Goal: Information Seeking & Learning: Learn about a topic

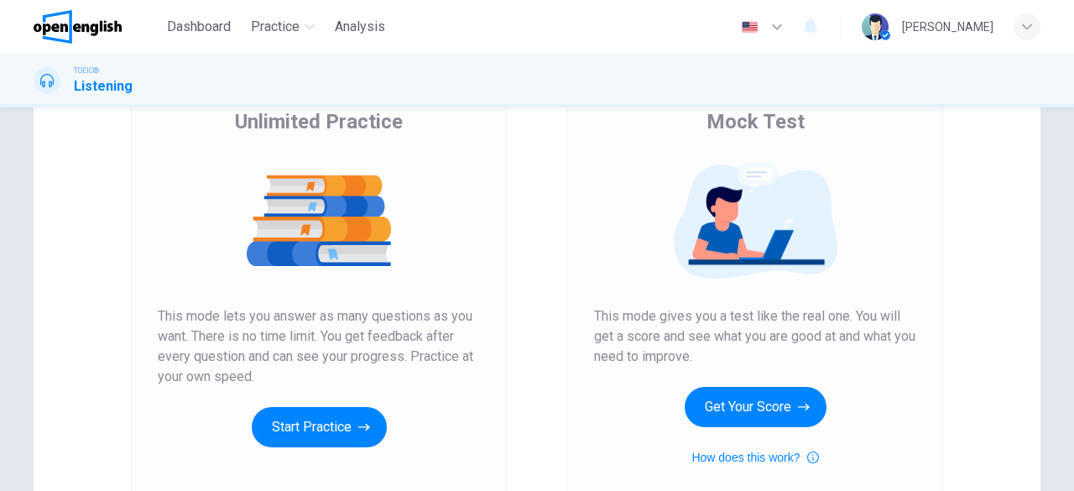
scroll to position [168, 0]
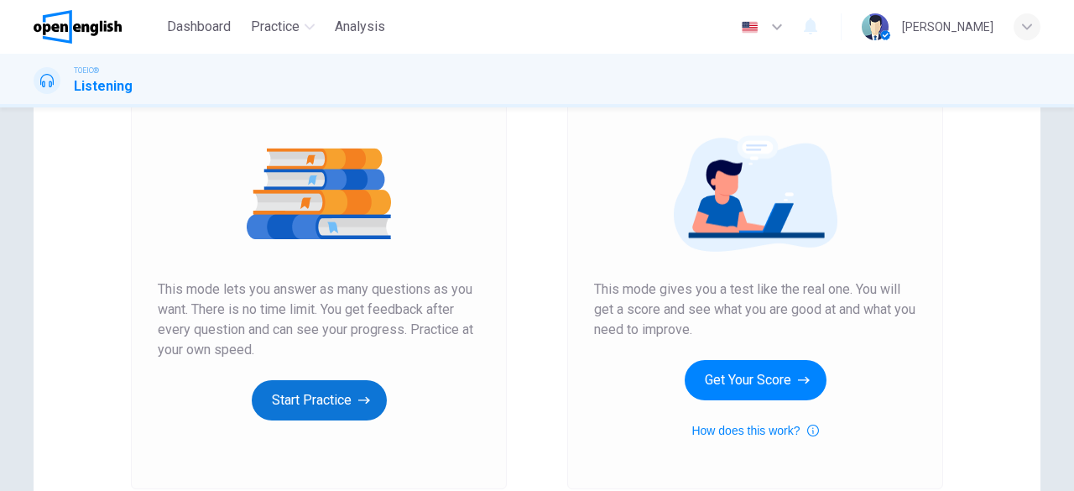
click at [304, 408] on button "Start Practice" at bounding box center [319, 400] width 135 height 40
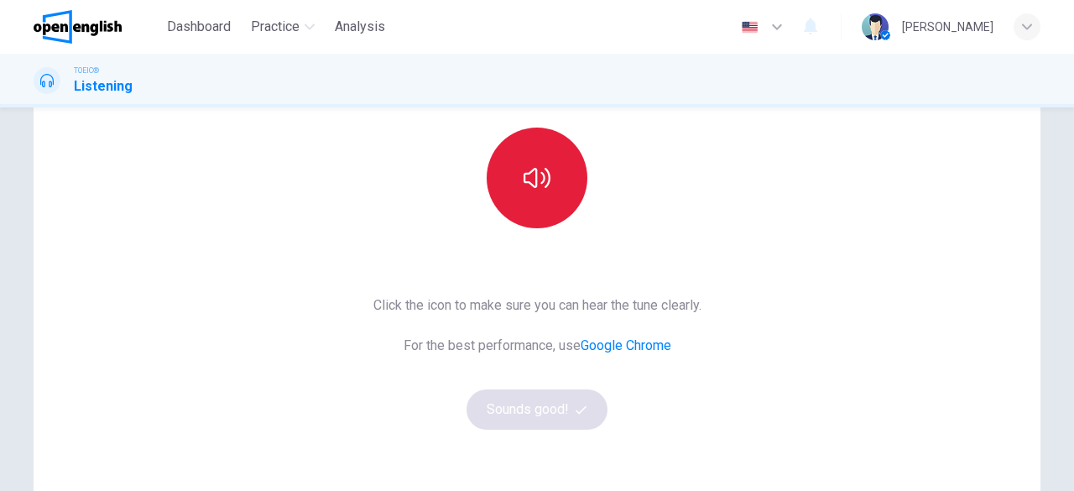
click at [550, 188] on button "button" at bounding box center [537, 178] width 101 height 101
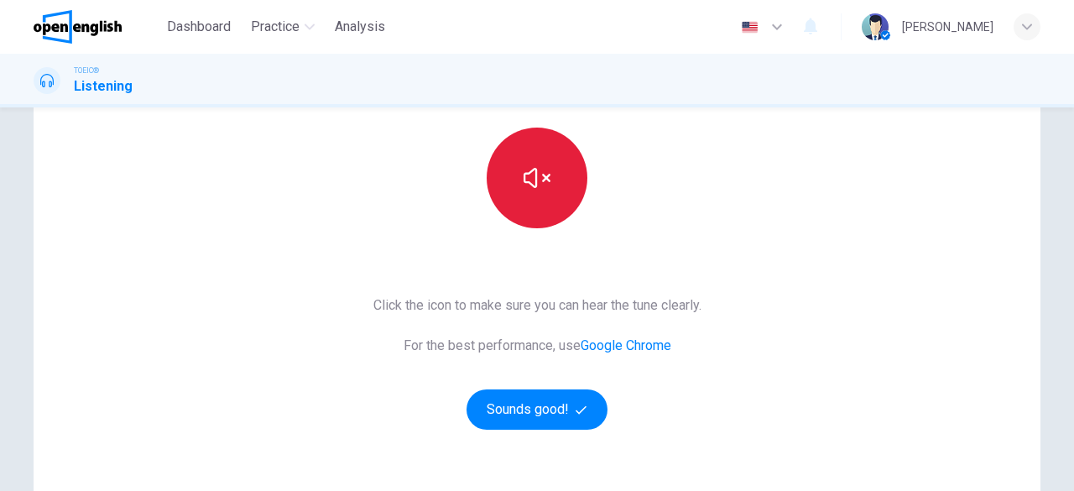
click at [547, 213] on button "button" at bounding box center [537, 178] width 101 height 101
click at [547, 209] on button "button" at bounding box center [537, 178] width 101 height 101
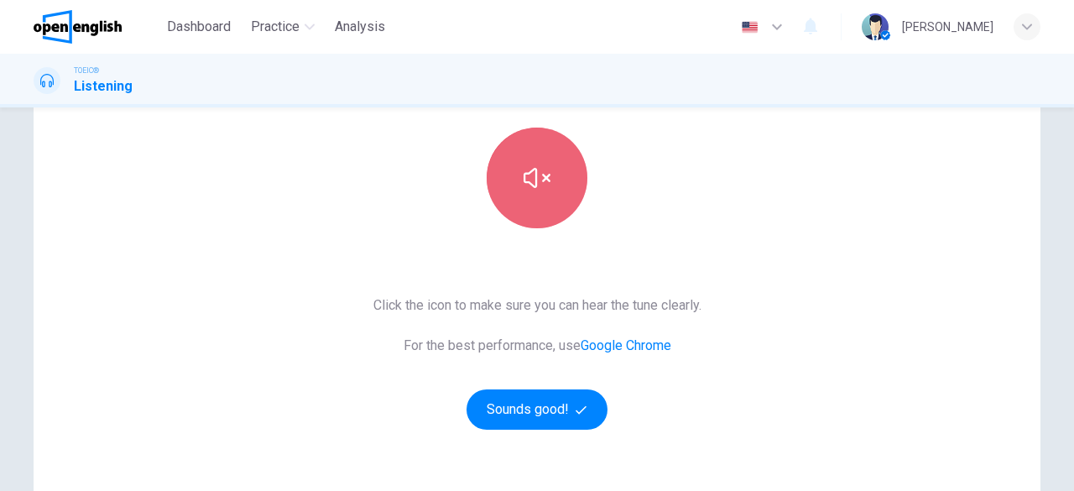
click at [547, 209] on button "button" at bounding box center [537, 178] width 101 height 101
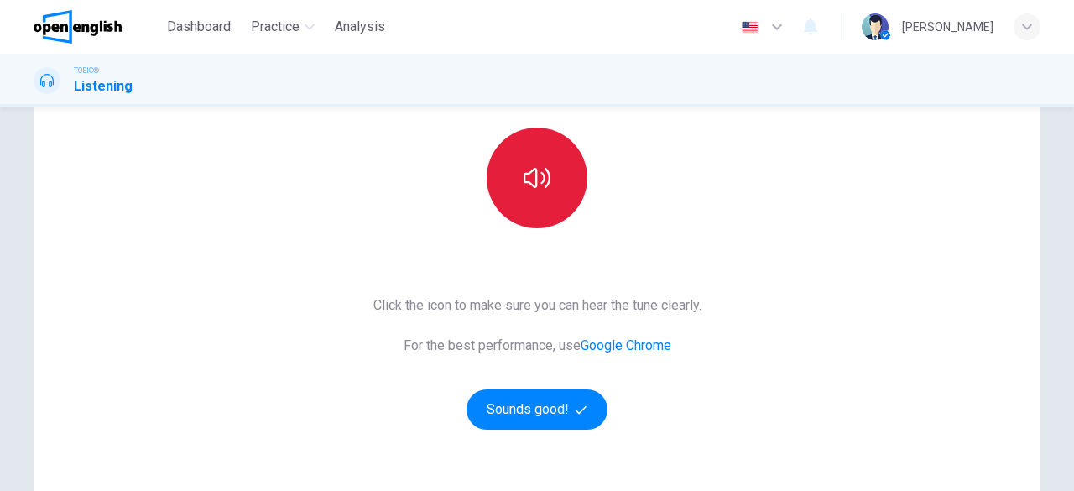
click at [547, 209] on button "button" at bounding box center [537, 178] width 101 height 101
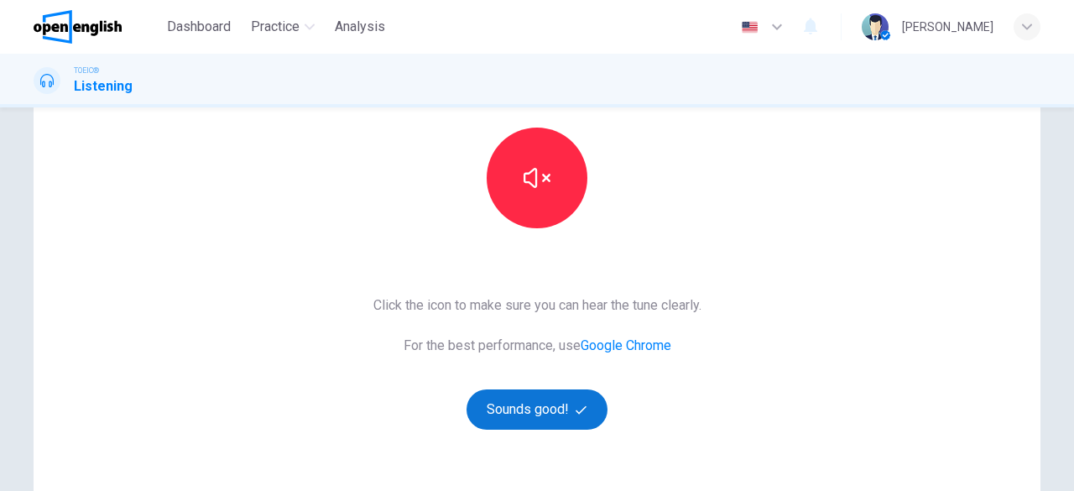
click at [559, 409] on button "Sounds good!" at bounding box center [536, 409] width 141 height 40
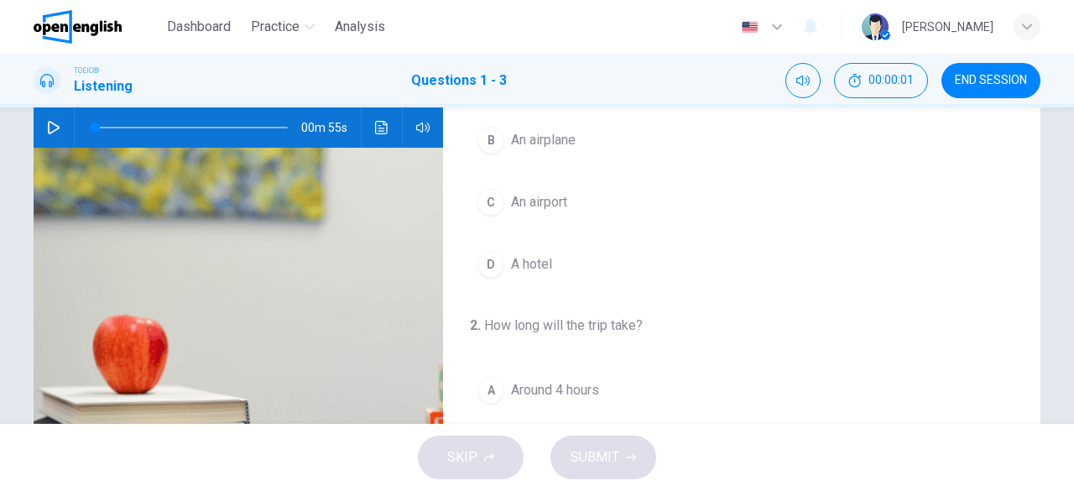
click at [48, 128] on icon "button" at bounding box center [53, 127] width 13 height 13
click at [676, 302] on div "1 . Where is the speaker? A A boat B An airplane C An airport D A hotel 2 . How…" at bounding box center [741, 456] width 597 height 966
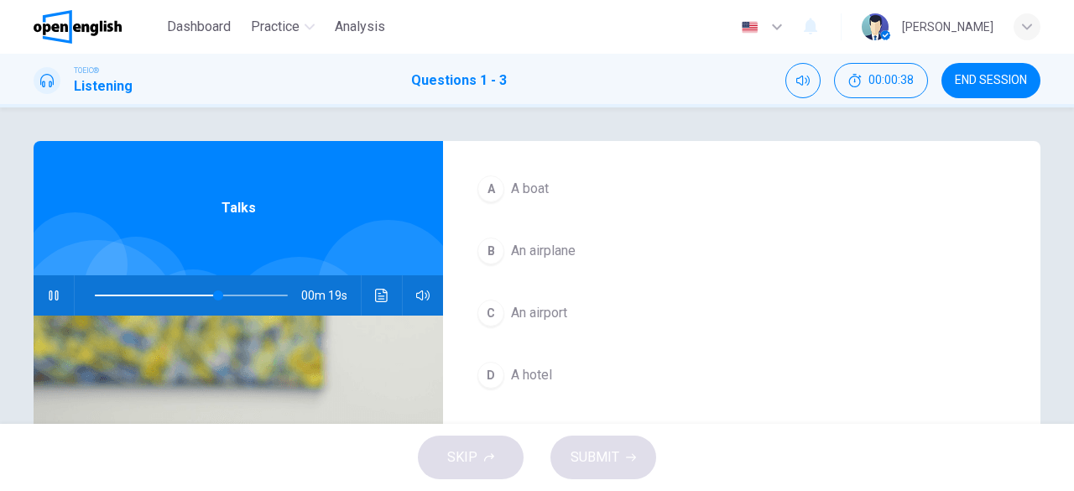
scroll to position [84, 0]
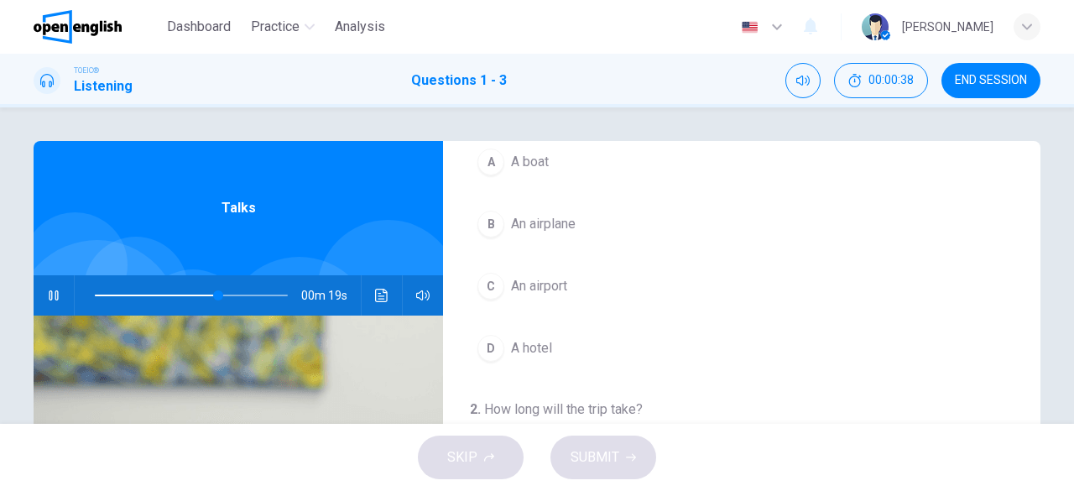
click at [493, 226] on div "B" at bounding box center [490, 224] width 27 height 27
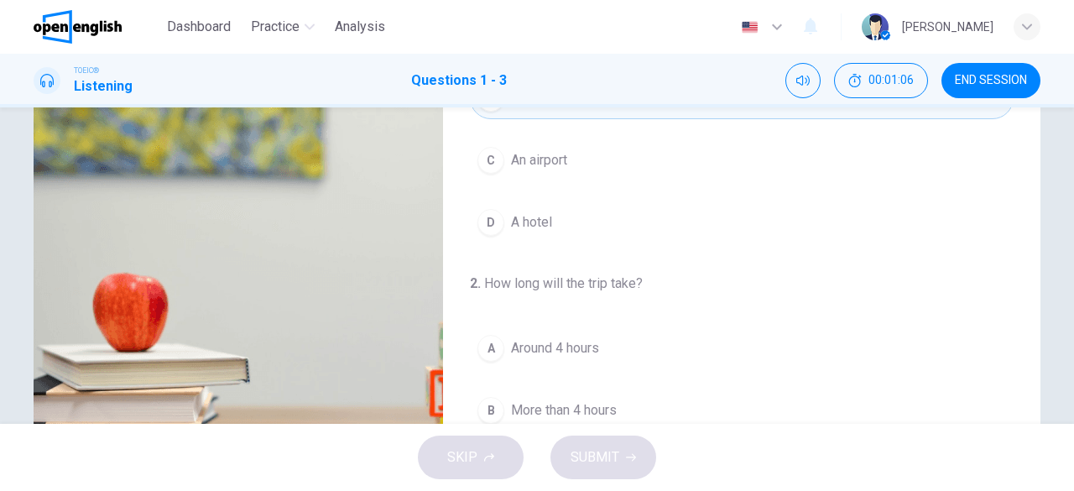
scroll to position [0, 0]
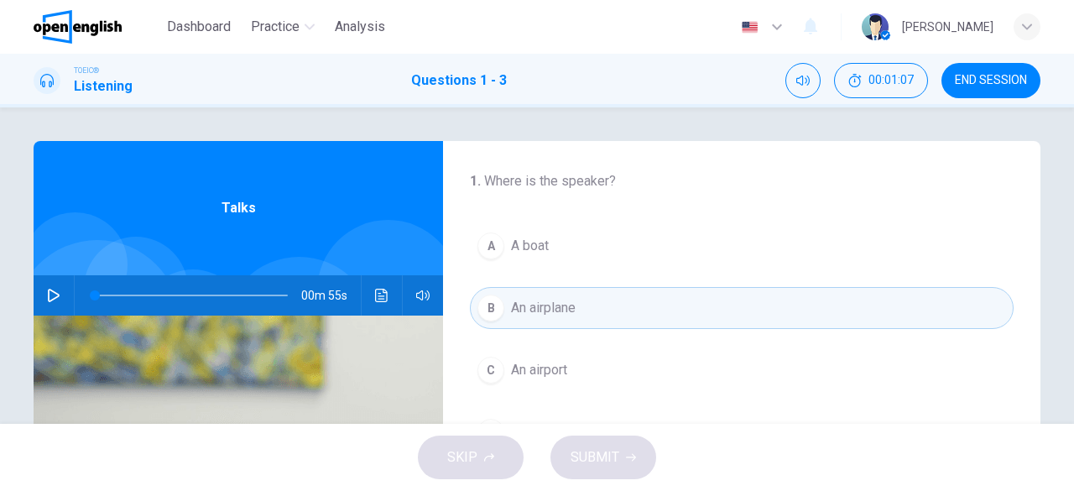
click at [49, 291] on icon "button" at bounding box center [54, 295] width 12 height 13
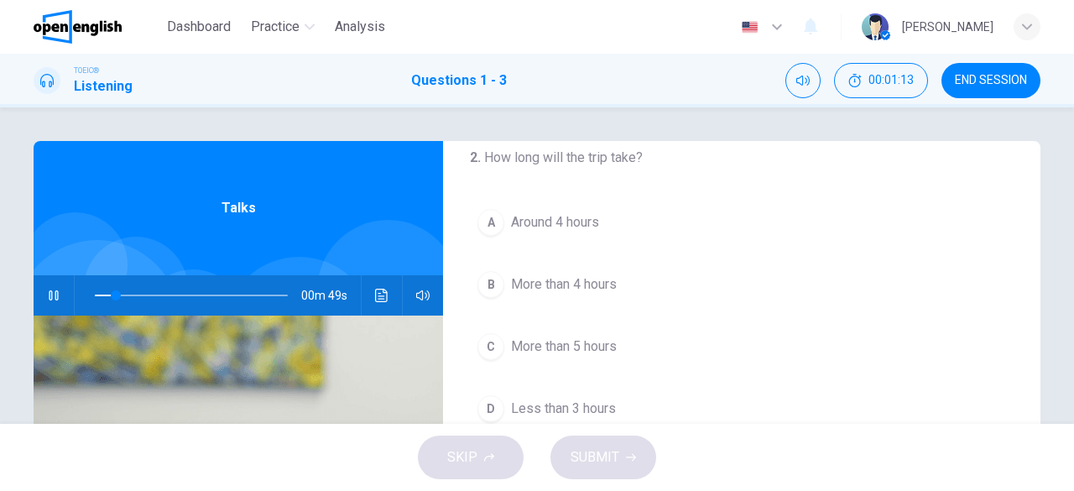
click at [518, 217] on span "Around 4 hours" at bounding box center [555, 222] width 88 height 20
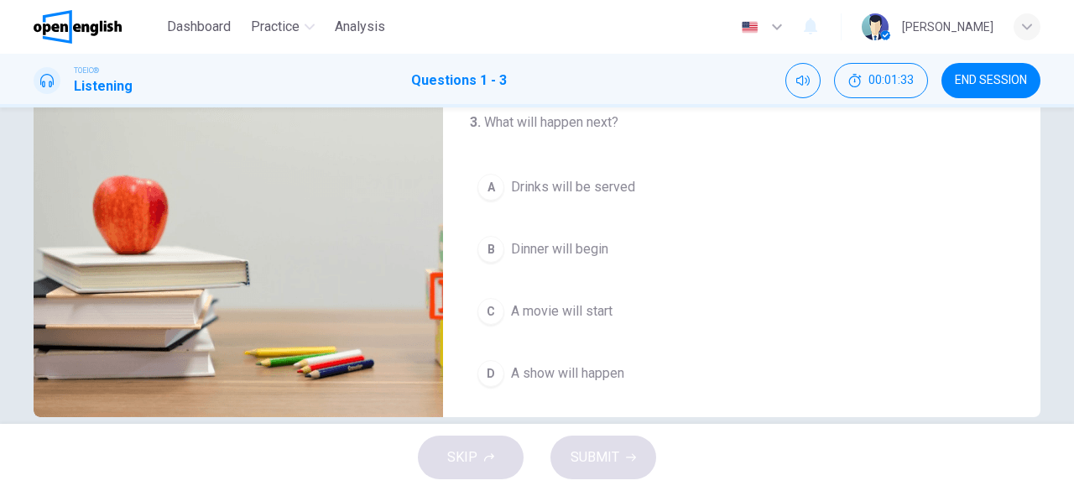
scroll to position [334, 0]
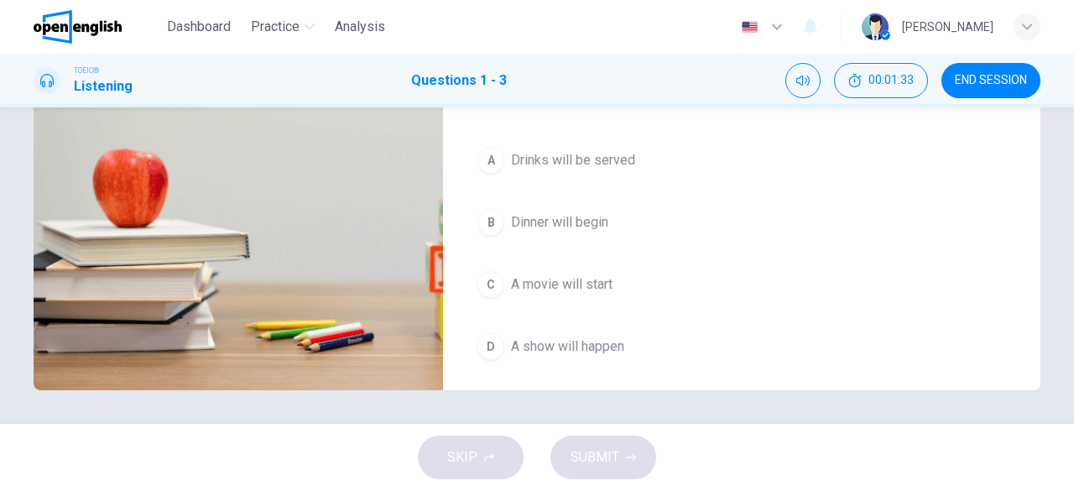
click at [577, 274] on span "A movie will start" at bounding box center [562, 284] width 102 height 20
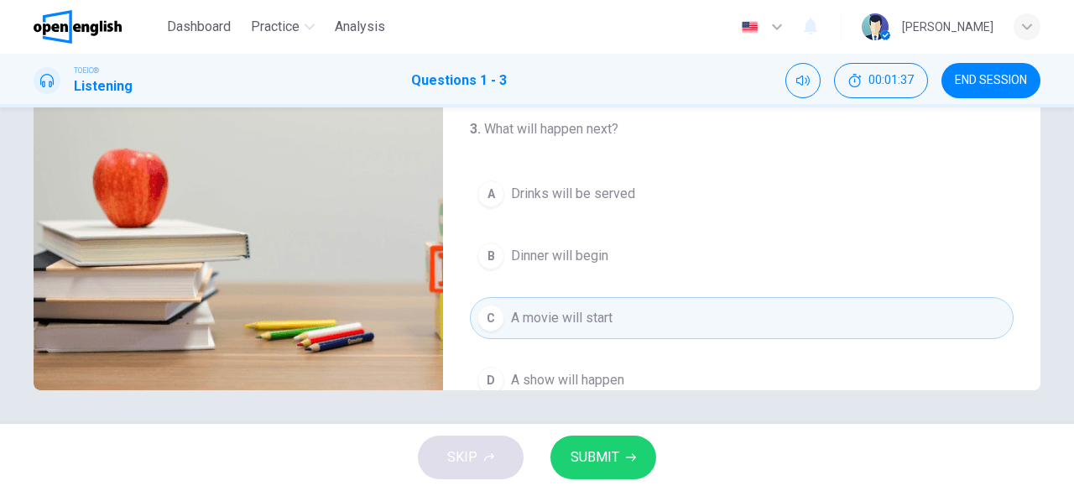
scroll to position [376, 0]
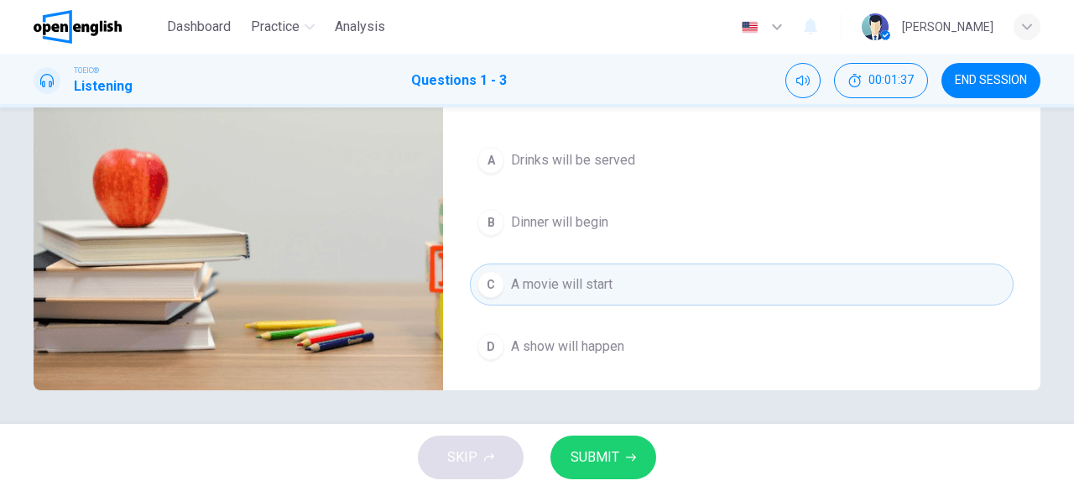
click at [587, 152] on span "Drinks will be served" at bounding box center [573, 160] width 124 height 20
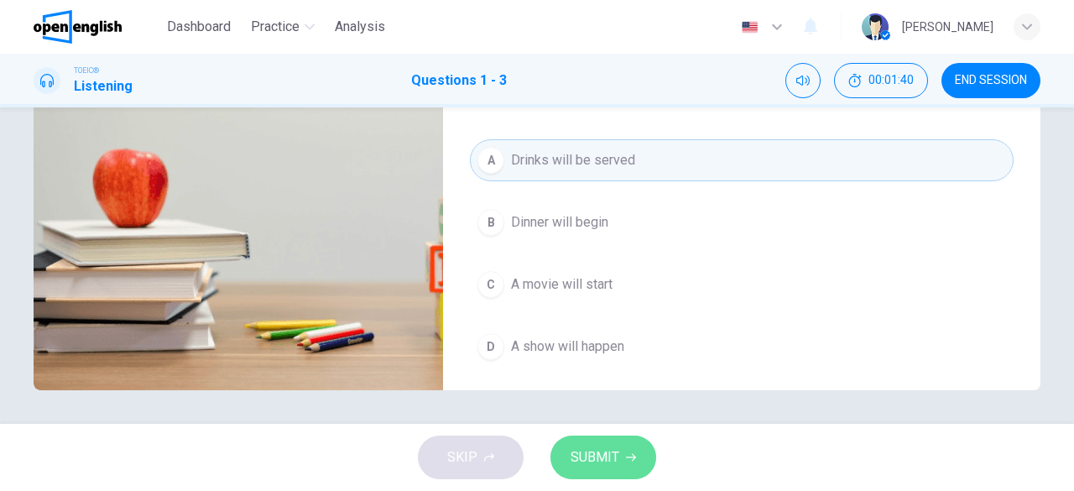
click at [627, 457] on icon "button" at bounding box center [631, 458] width 10 height 8
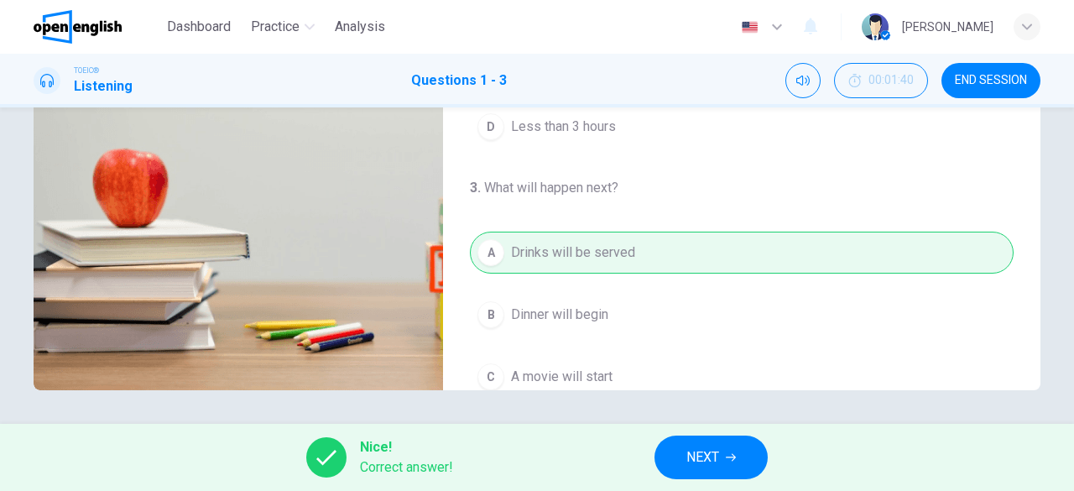
scroll to position [208, 0]
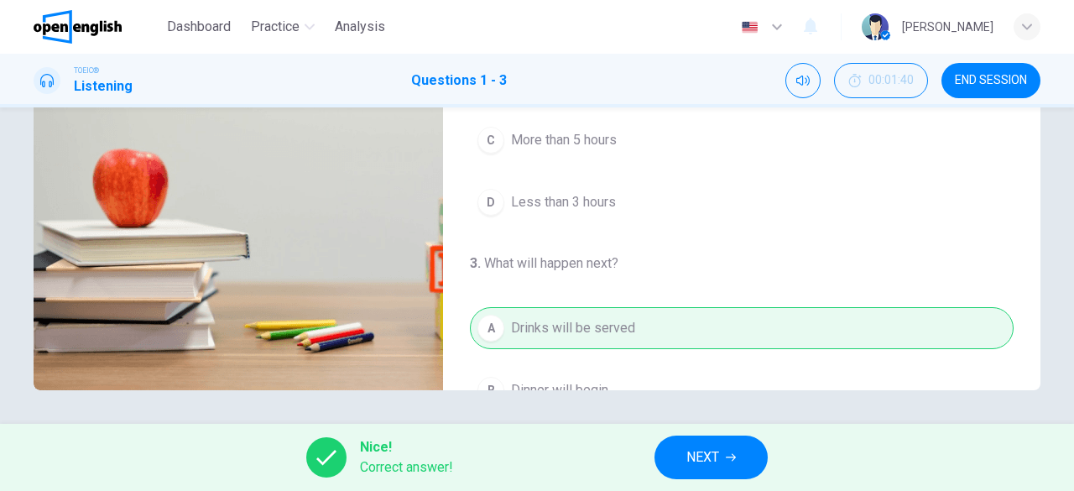
type input "**"
click at [698, 458] on span "NEXT" at bounding box center [702, 456] width 33 height 23
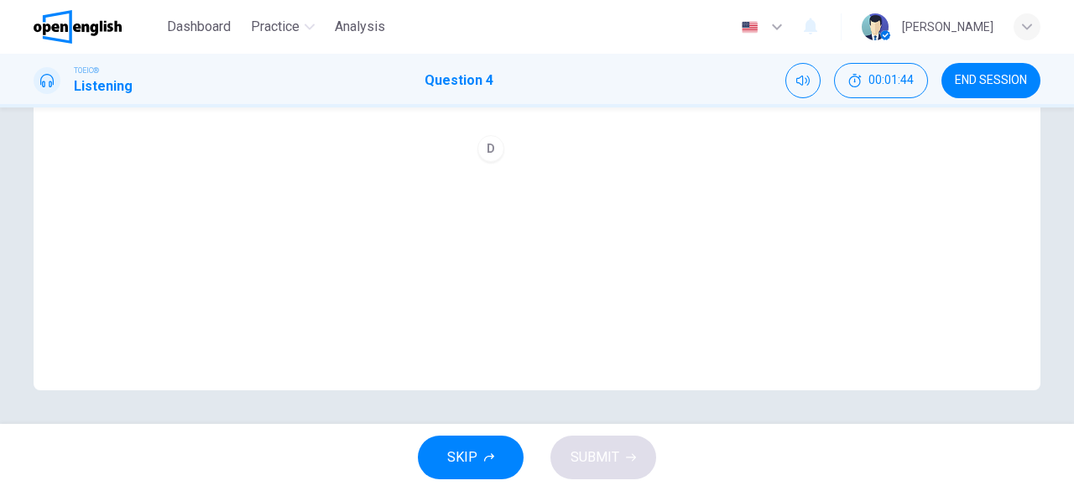
scroll to position [0, 0]
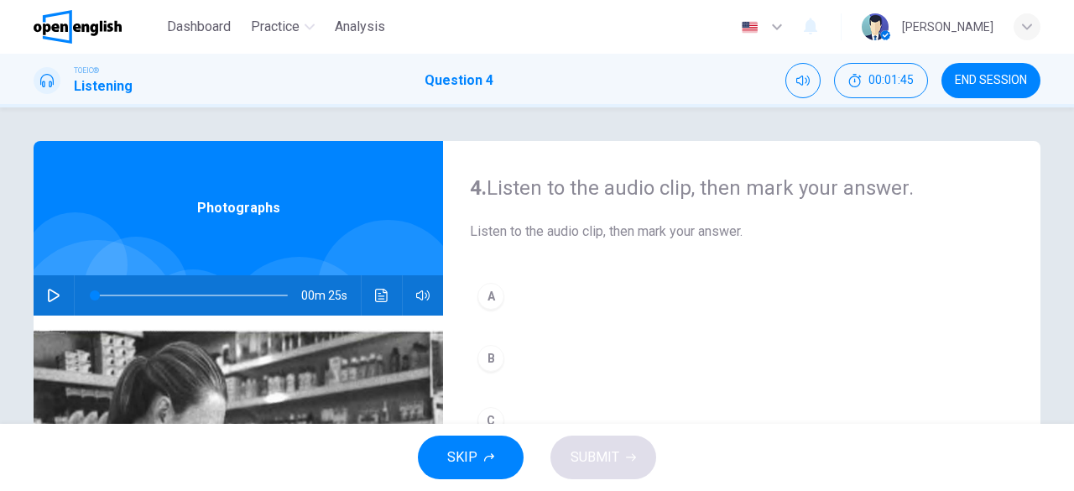
click at [54, 291] on icon "button" at bounding box center [53, 295] width 13 height 13
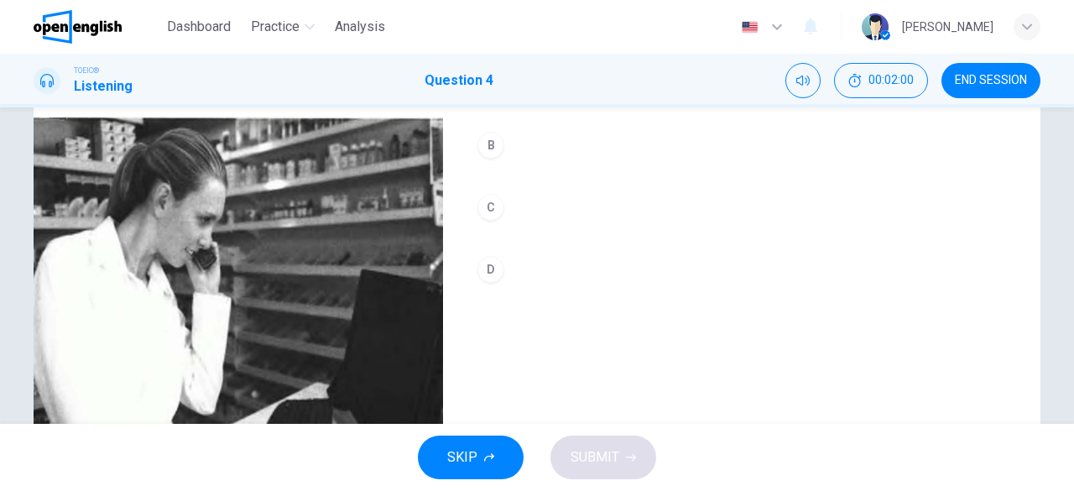
scroll to position [166, 0]
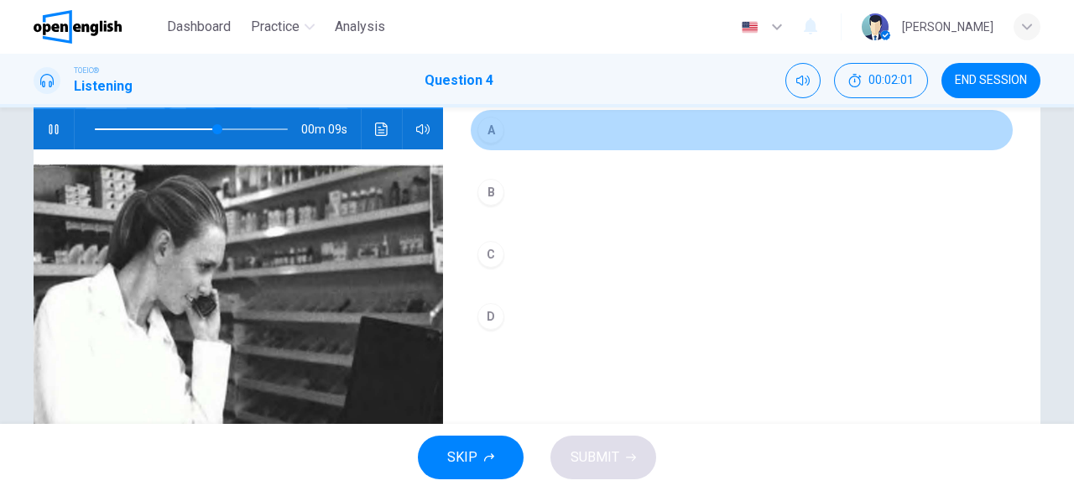
click at [488, 141] on div "A" at bounding box center [490, 130] width 27 height 27
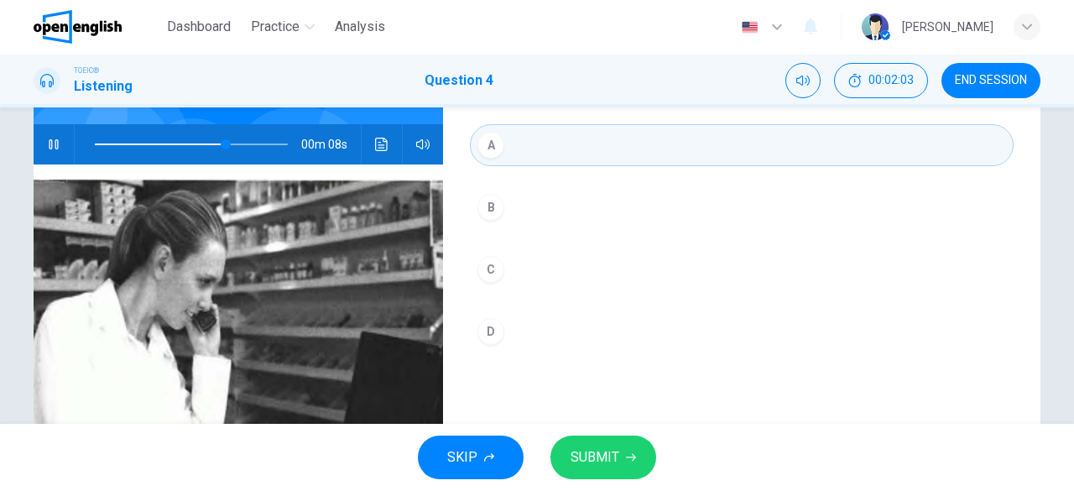
scroll to position [82, 0]
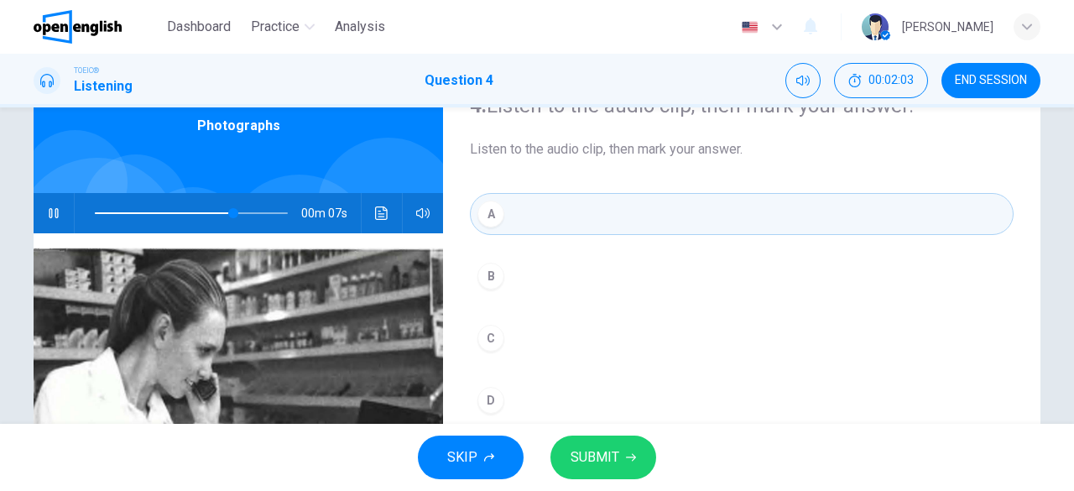
click at [477, 335] on div "C" at bounding box center [490, 338] width 27 height 27
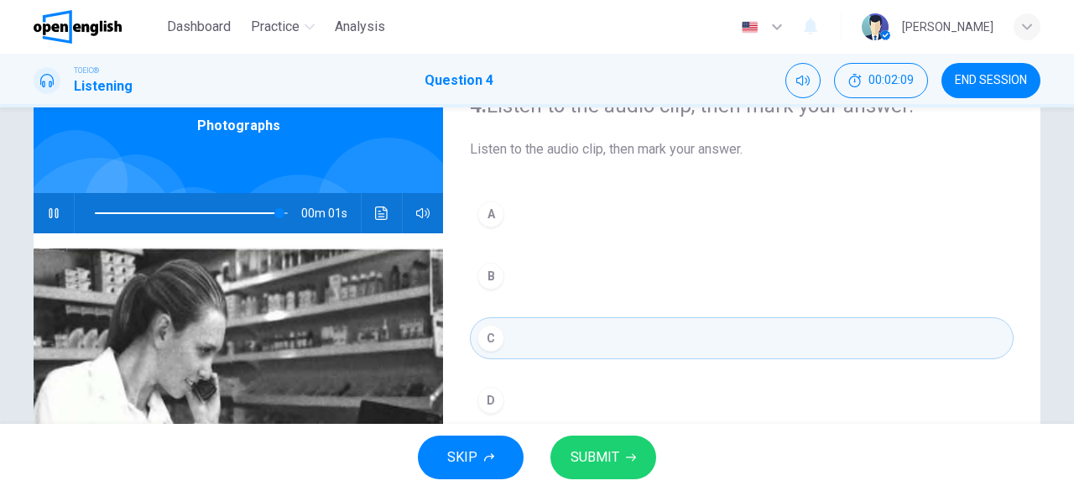
scroll to position [0, 0]
type input "*"
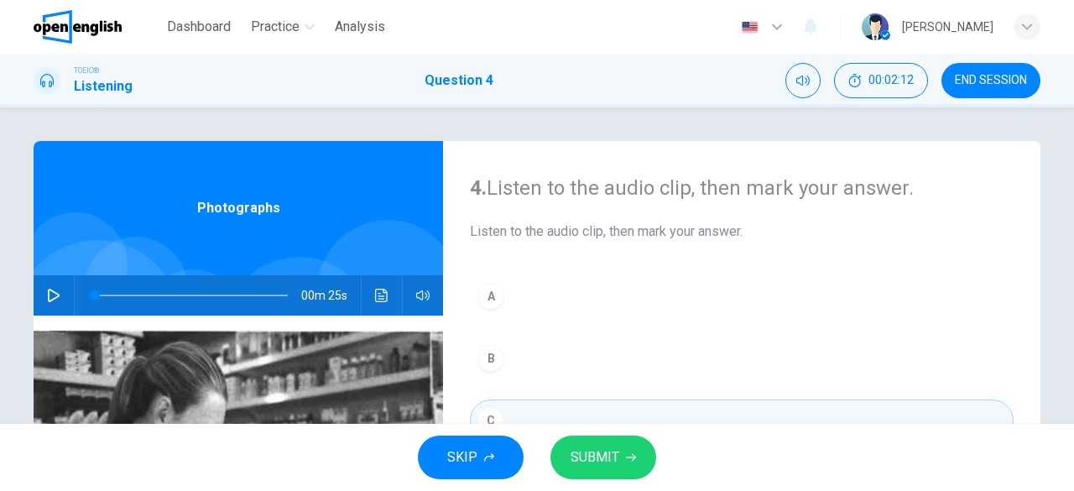
click at [613, 457] on span "SUBMIT" at bounding box center [594, 456] width 49 height 23
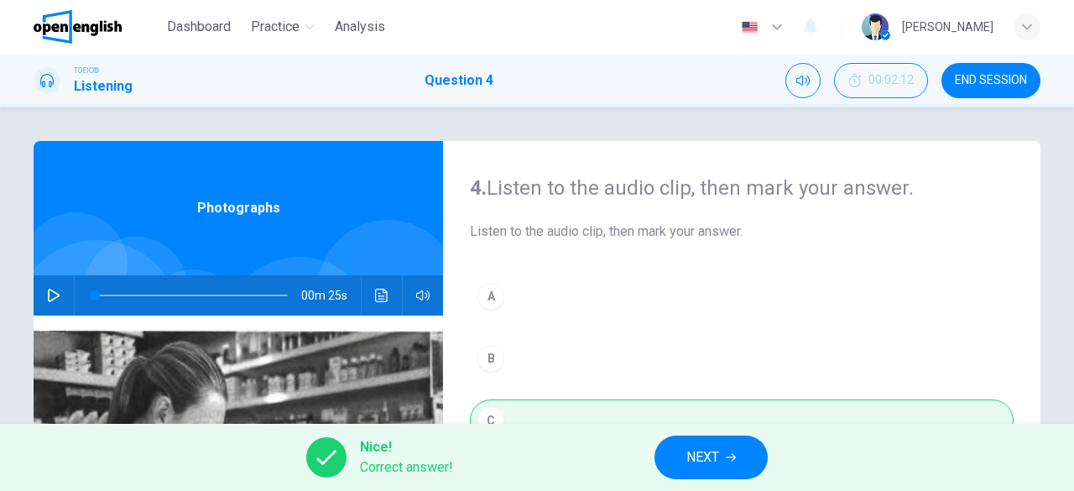
click at [697, 464] on span "NEXT" at bounding box center [702, 456] width 33 height 23
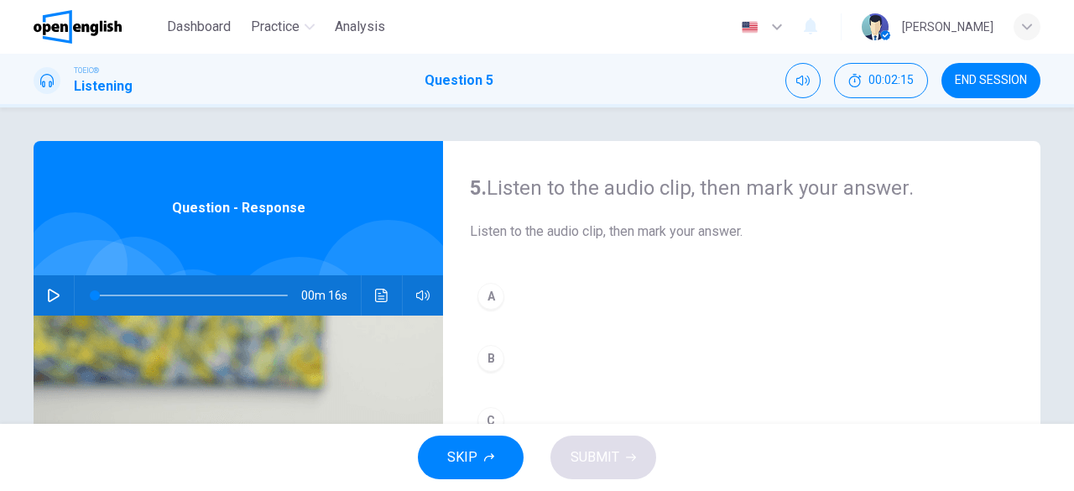
click at [58, 293] on button "button" at bounding box center [53, 295] width 27 height 40
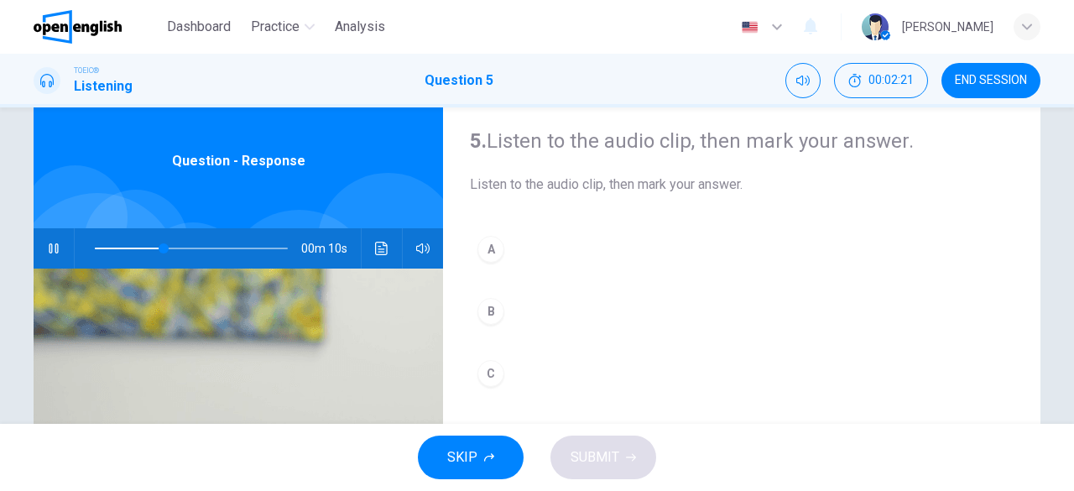
scroll to position [84, 0]
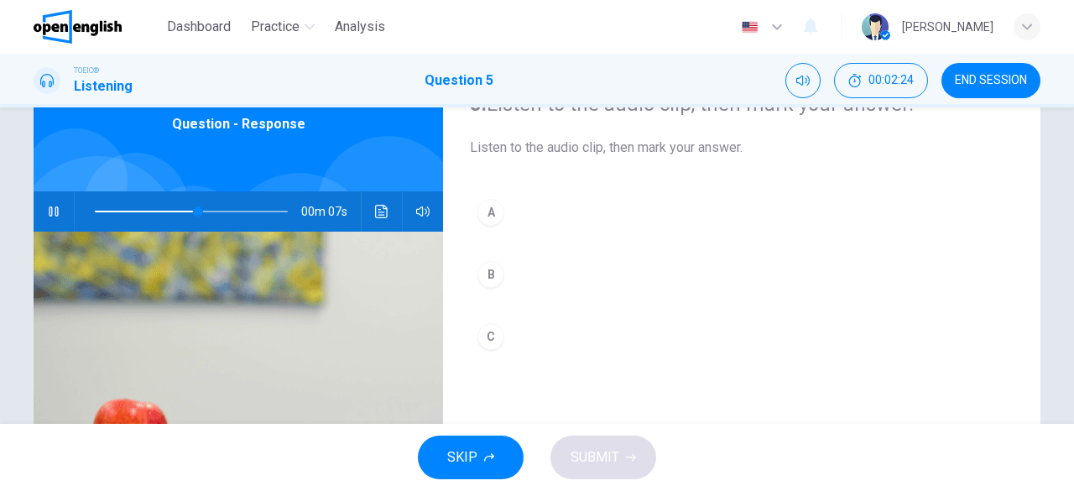
click at [478, 214] on div "A" at bounding box center [490, 212] width 27 height 27
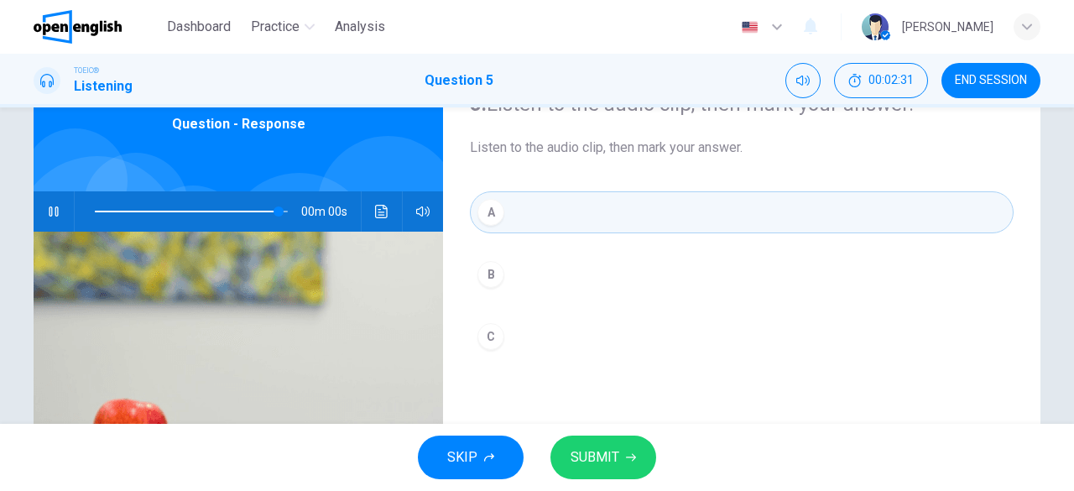
click at [626, 456] on icon "button" at bounding box center [631, 457] width 10 height 10
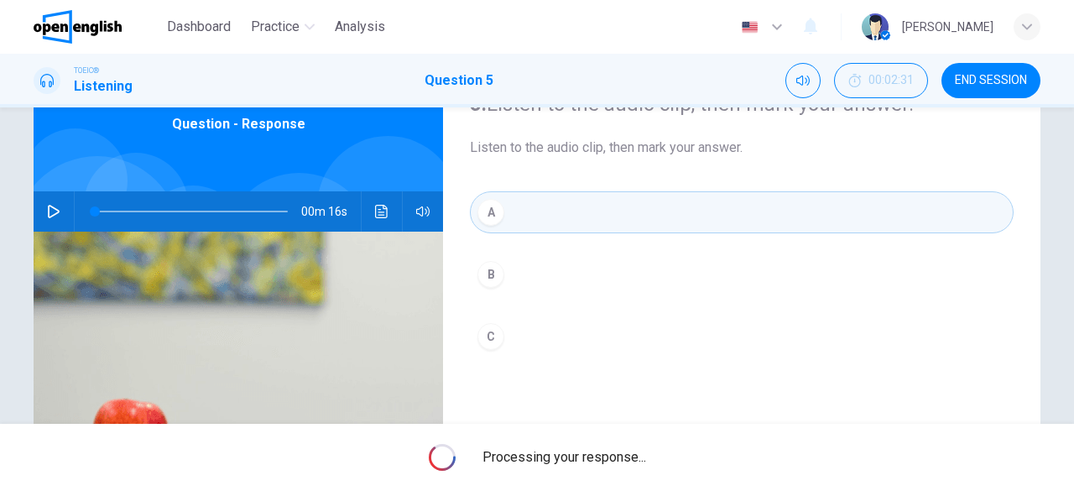
type input "*"
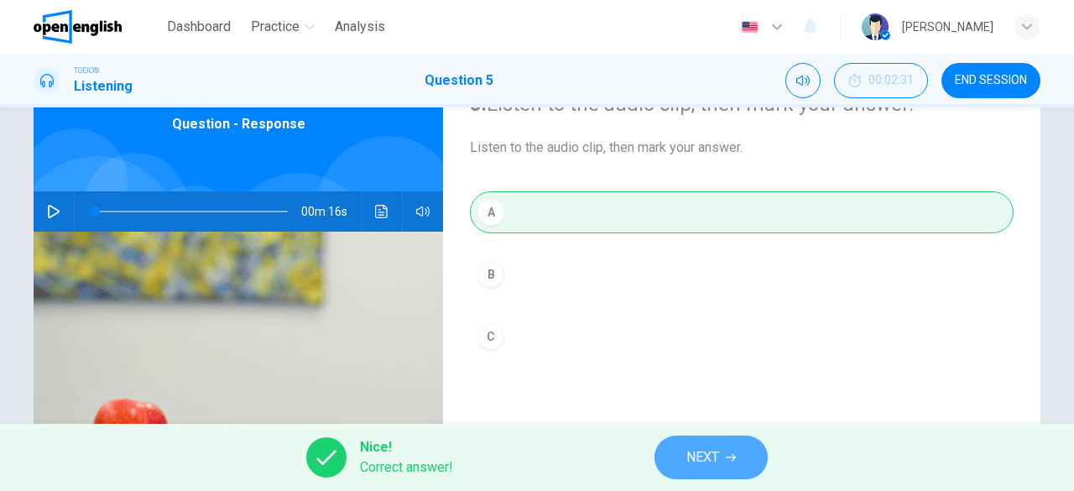
click at [721, 461] on button "NEXT" at bounding box center [710, 457] width 113 height 44
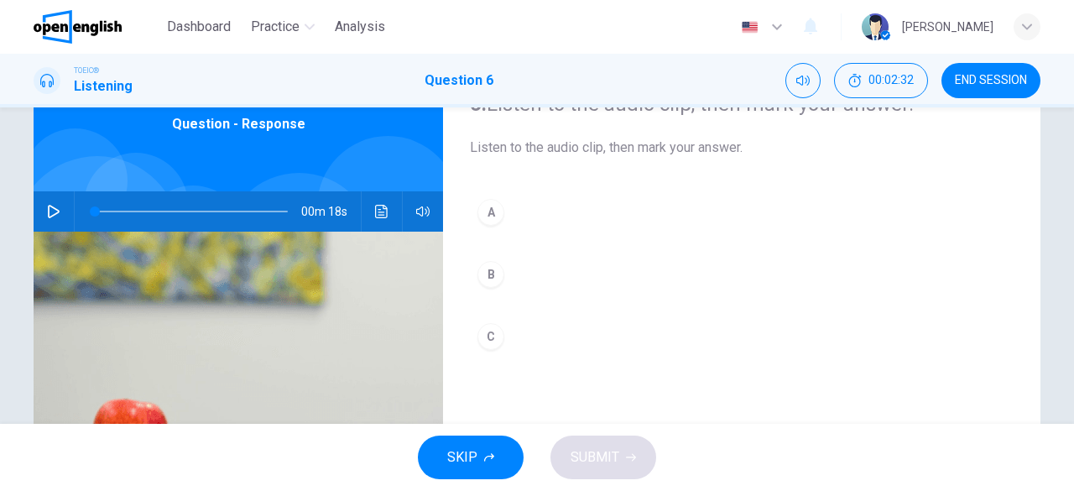
click at [55, 216] on icon "button" at bounding box center [53, 211] width 13 height 13
click at [503, 284] on button "B" at bounding box center [742, 274] width 544 height 42
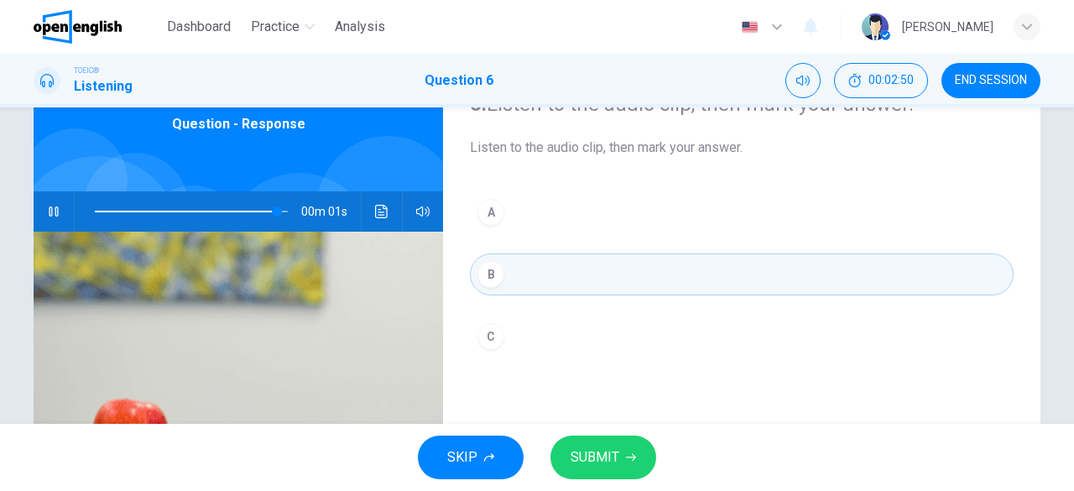
type input "*"
click at [620, 460] on button "SUBMIT" at bounding box center [603, 457] width 106 height 44
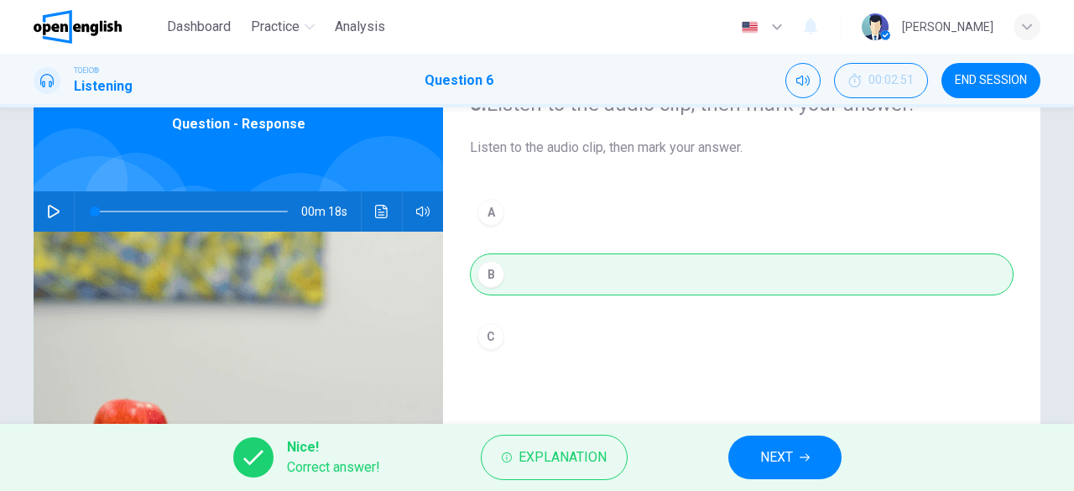
click at [750, 442] on button "NEXT" at bounding box center [784, 457] width 113 height 44
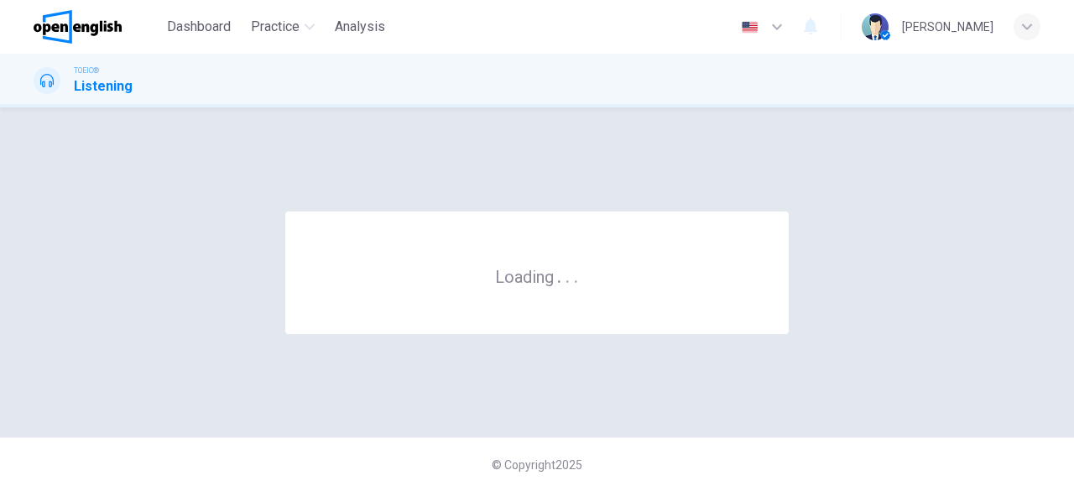
scroll to position [0, 0]
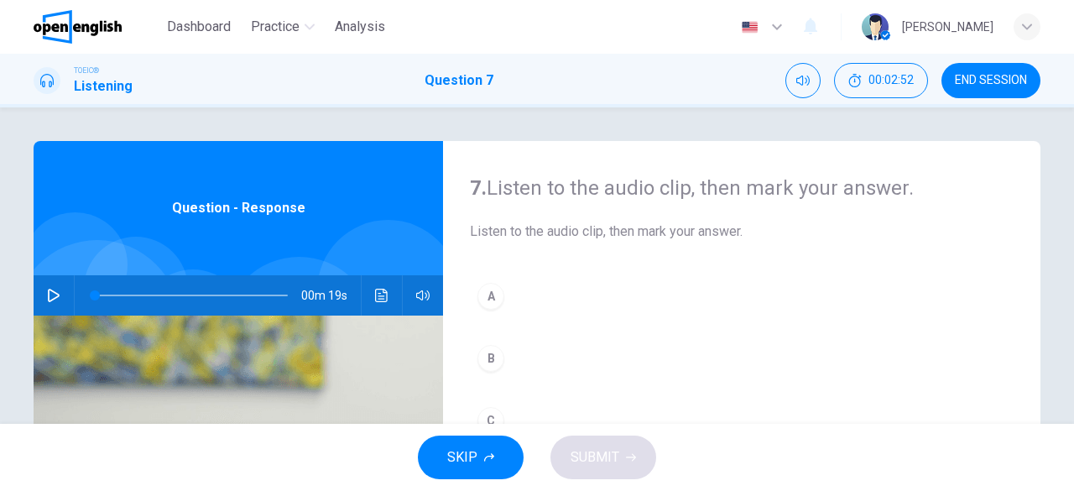
click at [42, 295] on button "button" at bounding box center [53, 295] width 27 height 40
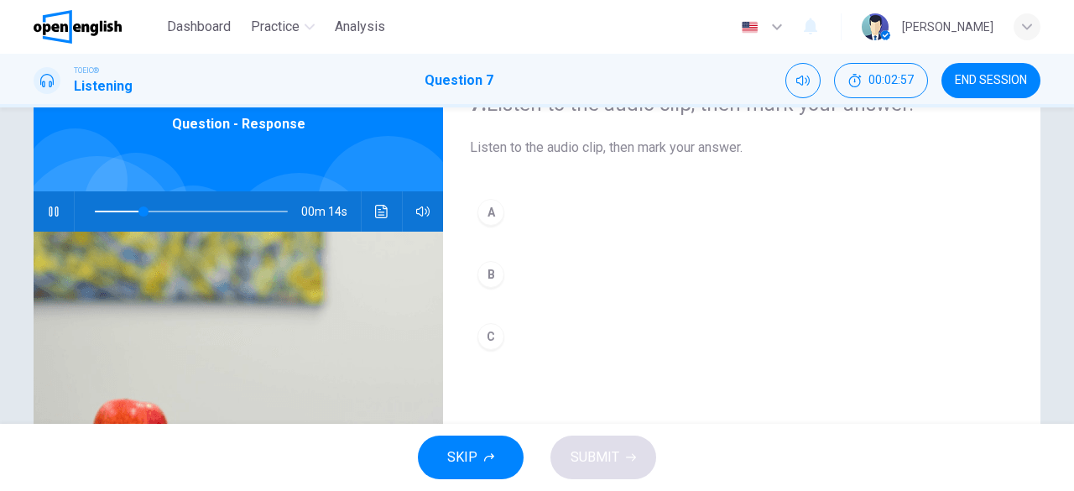
click at [725, 460] on div "SKIP SUBMIT" at bounding box center [537, 457] width 1074 height 67
click at [497, 199] on button "A" at bounding box center [742, 212] width 544 height 42
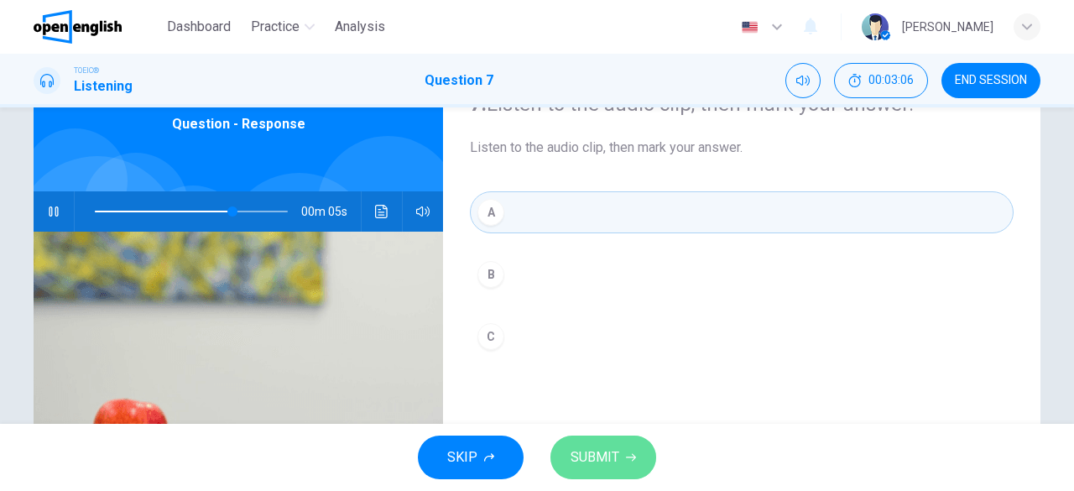
click at [618, 454] on button "SUBMIT" at bounding box center [603, 457] width 106 height 44
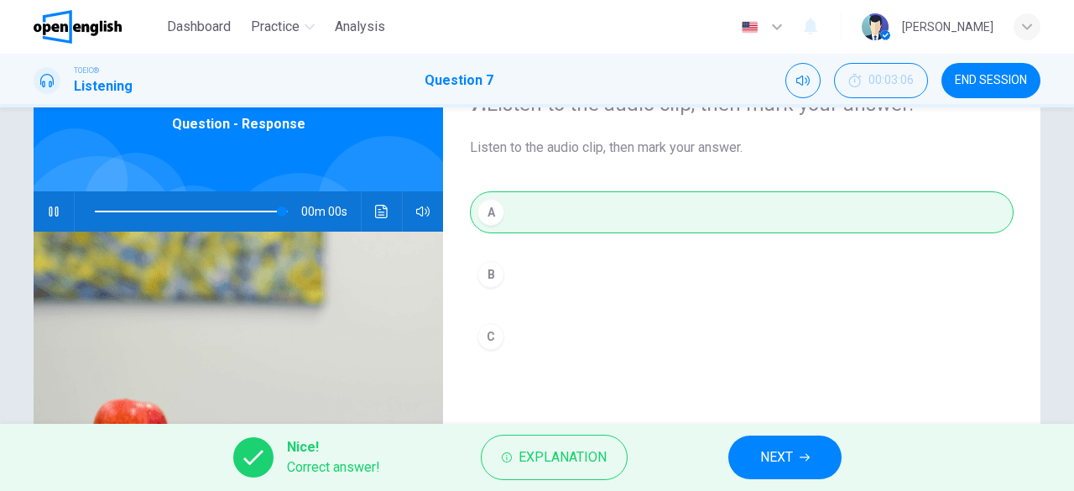
type input "*"
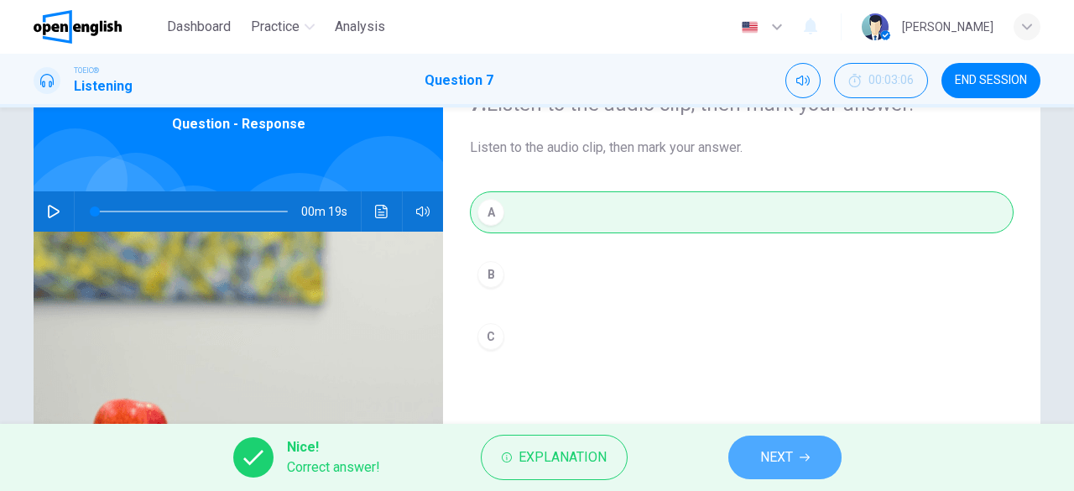
click at [785, 461] on span "NEXT" at bounding box center [776, 456] width 33 height 23
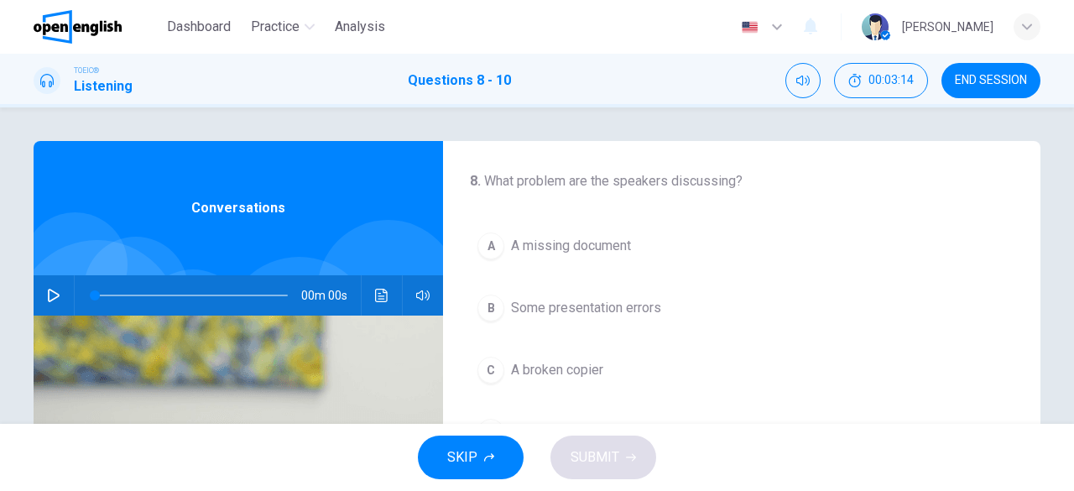
click at [54, 293] on icon "button" at bounding box center [53, 295] width 13 height 13
click at [41, 298] on button "button" at bounding box center [53, 295] width 27 height 40
click at [36, 296] on div "00m 00s" at bounding box center [238, 295] width 409 height 40
click at [40, 296] on button "button" at bounding box center [53, 295] width 27 height 40
click at [48, 293] on icon "button" at bounding box center [54, 295] width 12 height 13
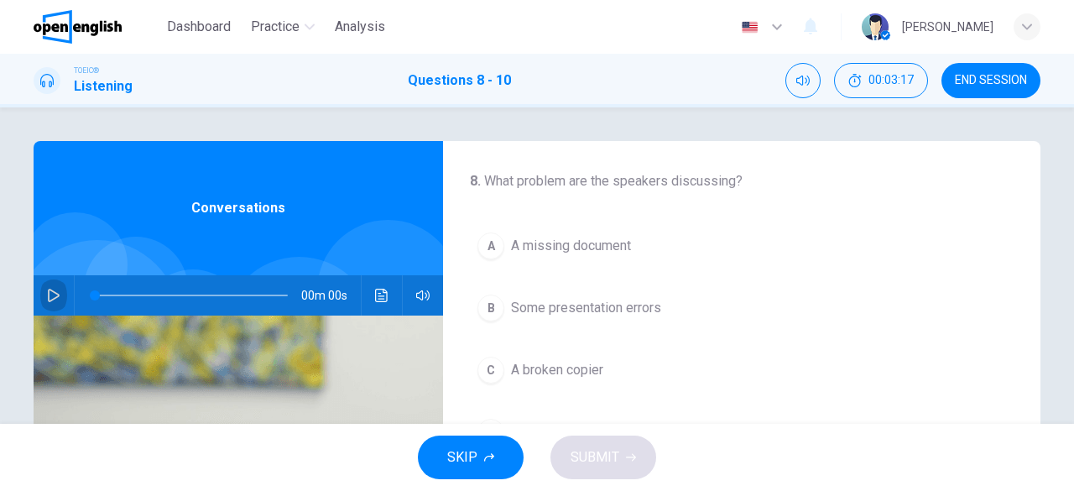
click at [48, 293] on icon "button" at bounding box center [54, 295] width 12 height 13
click at [986, 69] on button "END SESSION" at bounding box center [990, 80] width 99 height 35
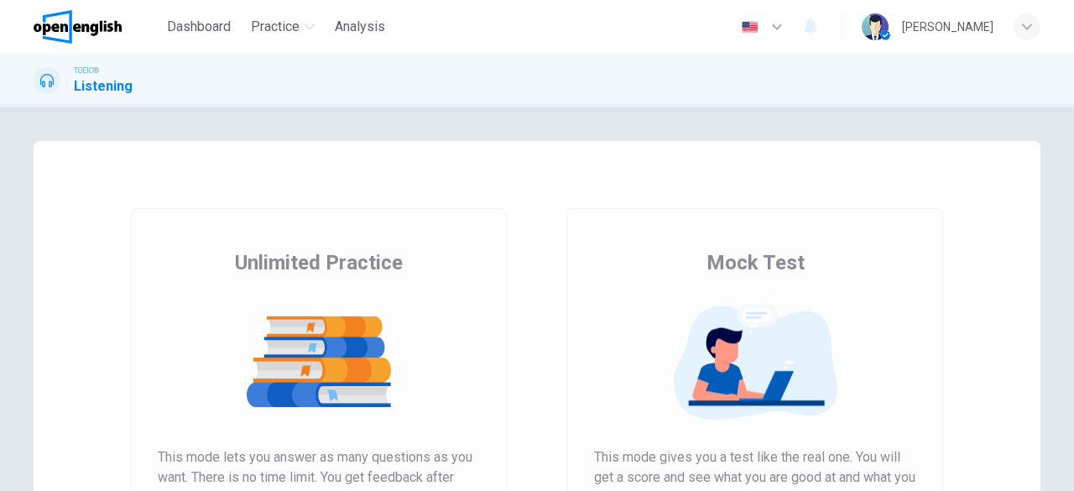
scroll to position [168, 0]
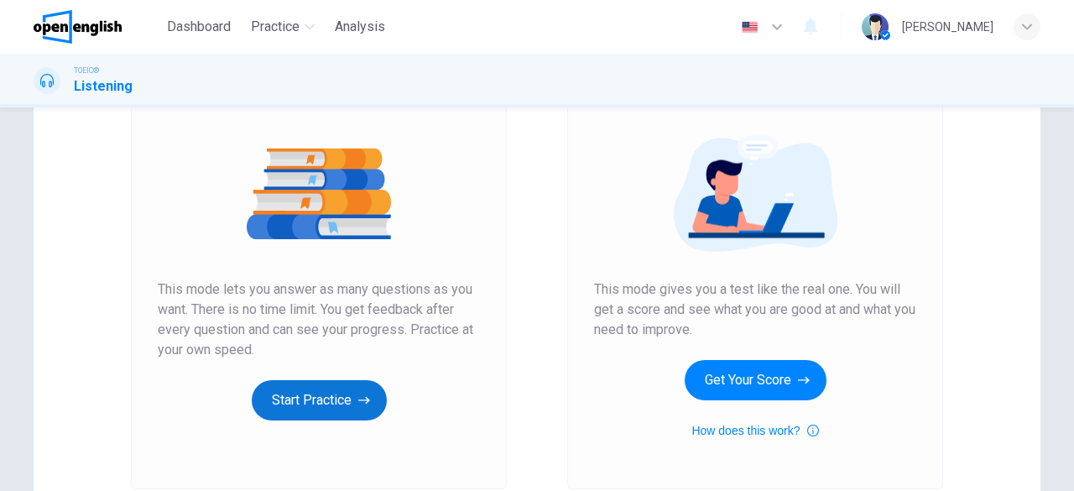
click at [352, 406] on button "Start Practice" at bounding box center [319, 400] width 135 height 40
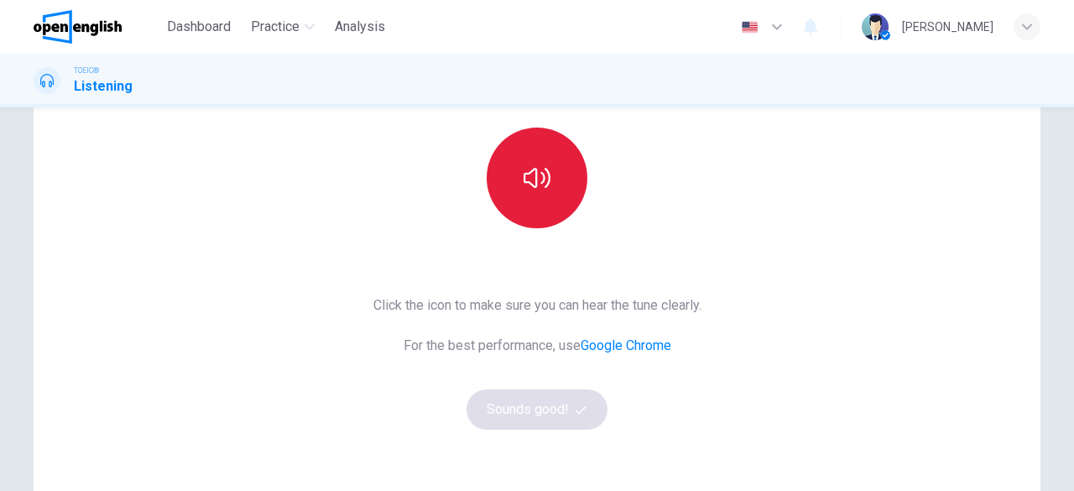
click at [534, 167] on icon "button" at bounding box center [536, 177] width 27 height 27
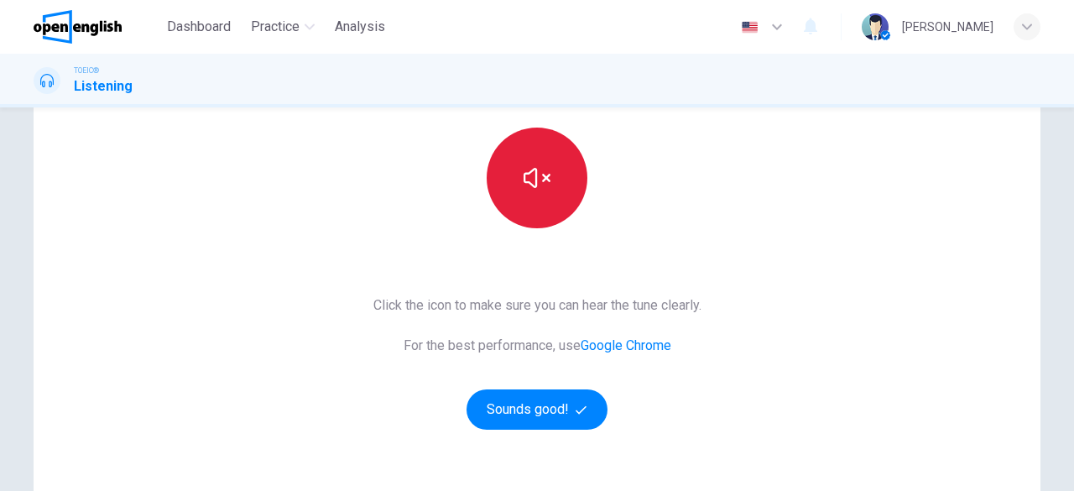
click at [547, 203] on button "button" at bounding box center [537, 178] width 101 height 101
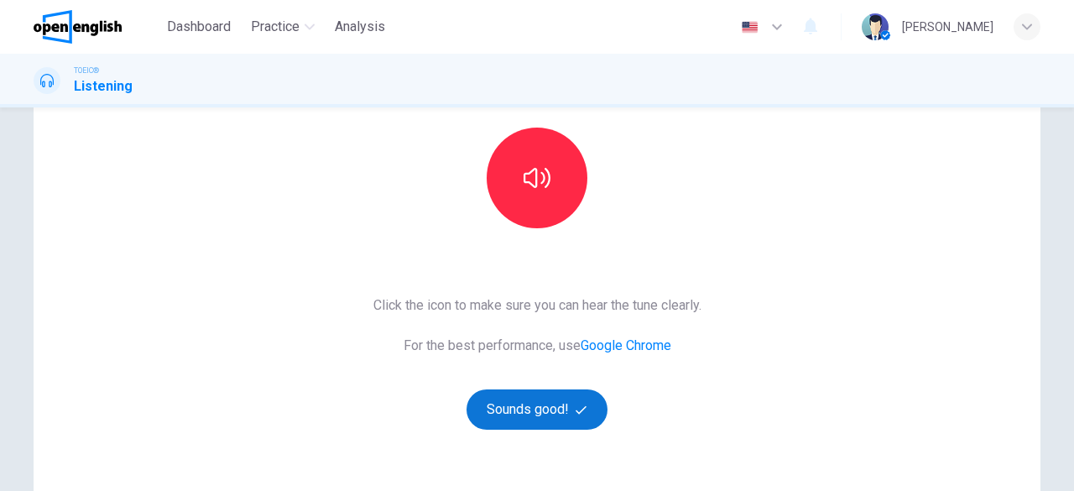
click at [537, 404] on button "Sounds good!" at bounding box center [536, 409] width 141 height 40
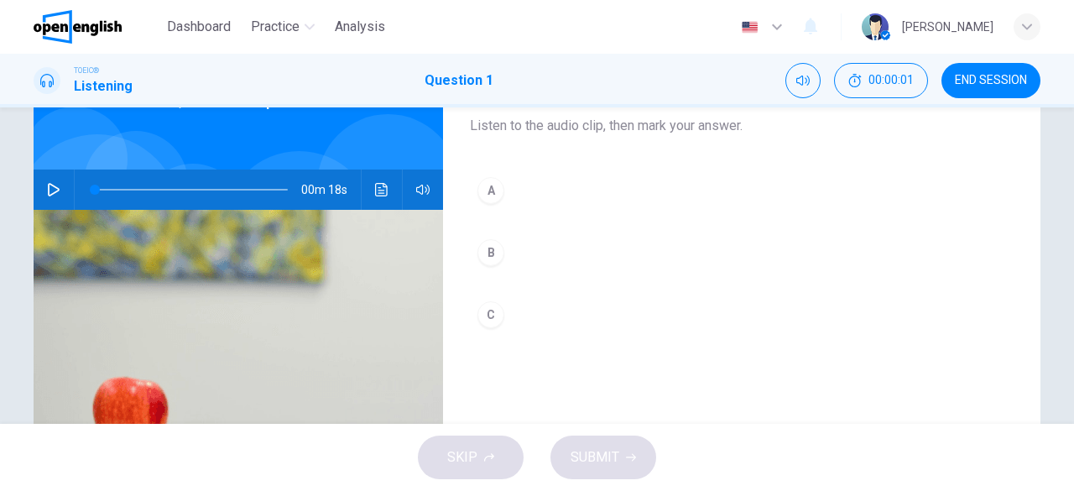
scroll to position [84, 0]
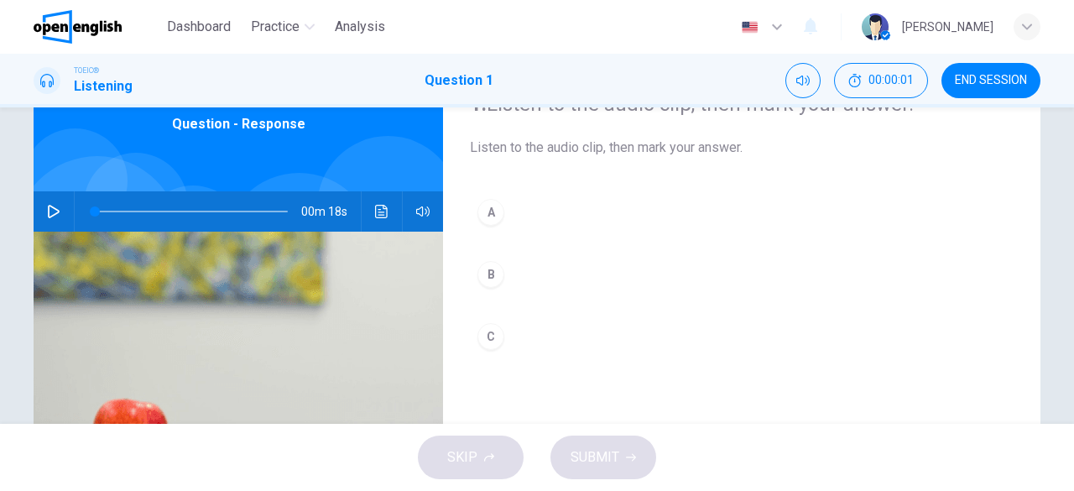
click at [57, 216] on button "button" at bounding box center [53, 211] width 27 height 40
click at [498, 269] on div "B" at bounding box center [490, 274] width 27 height 27
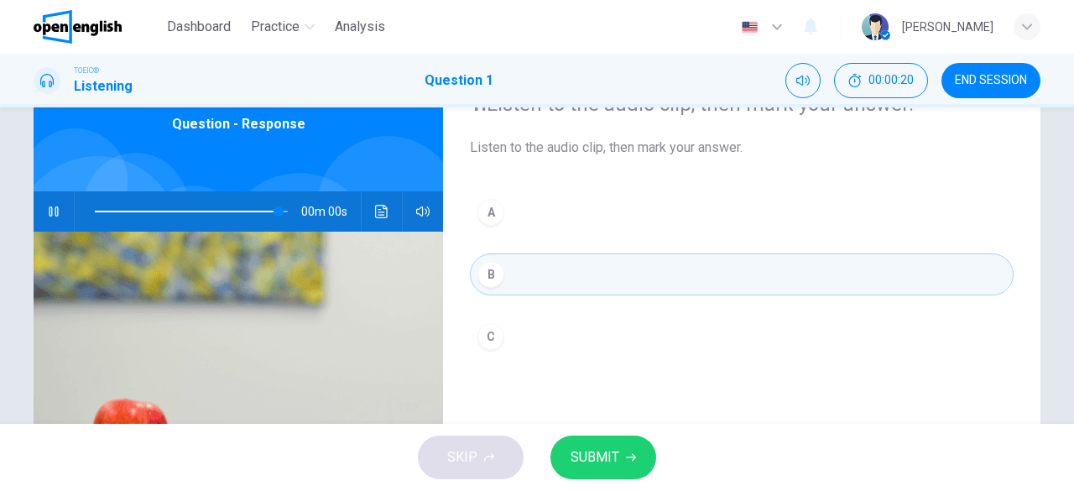
type input "*"
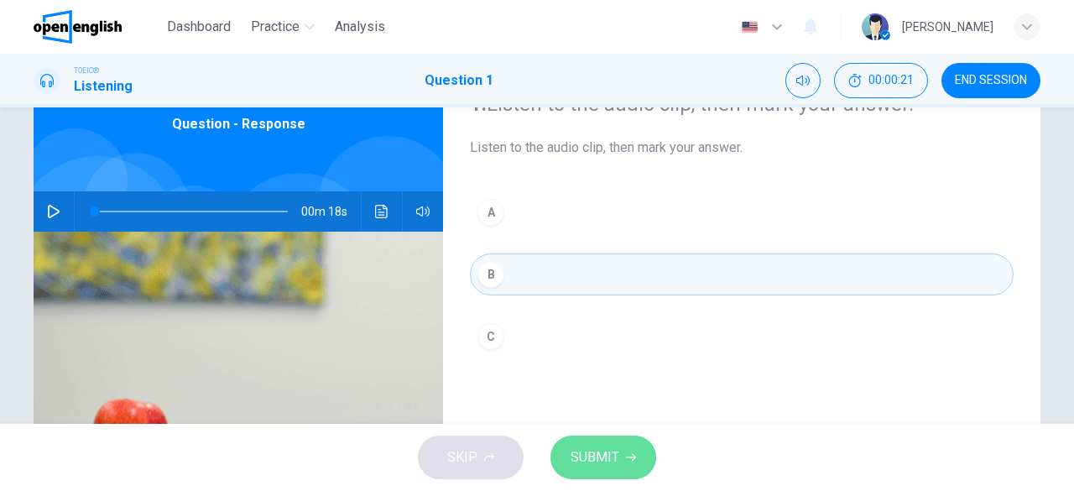
click at [592, 457] on span "SUBMIT" at bounding box center [594, 456] width 49 height 23
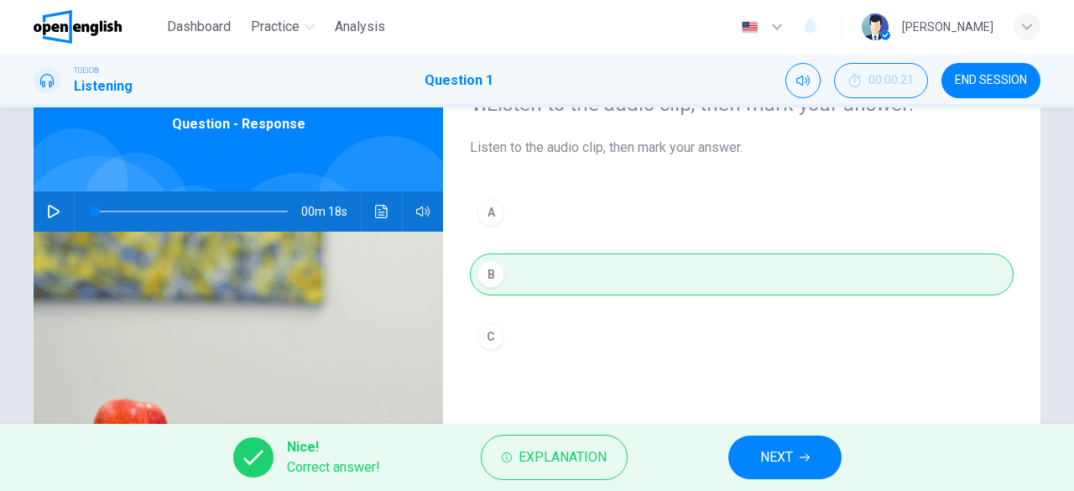
click at [762, 459] on span "NEXT" at bounding box center [776, 456] width 33 height 23
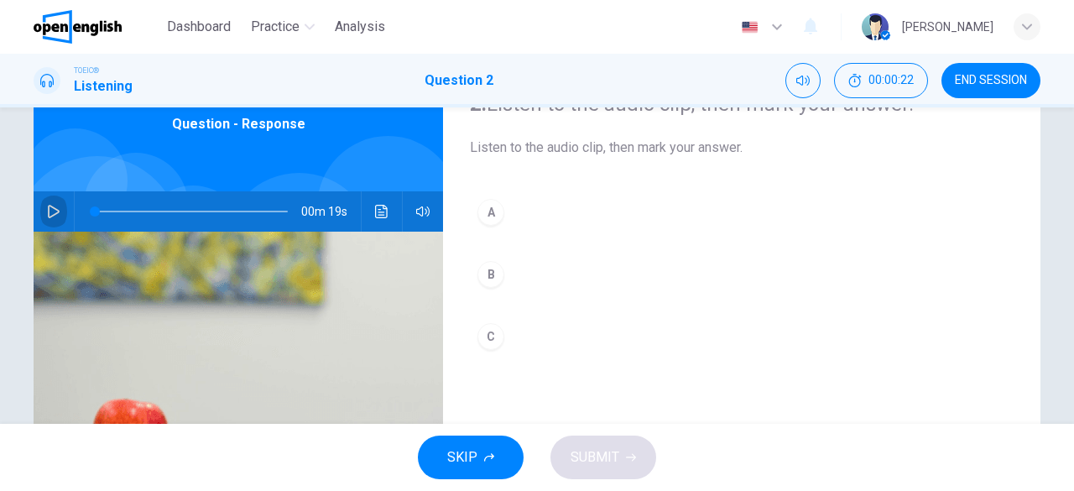
click at [47, 212] on icon "button" at bounding box center [53, 211] width 13 height 13
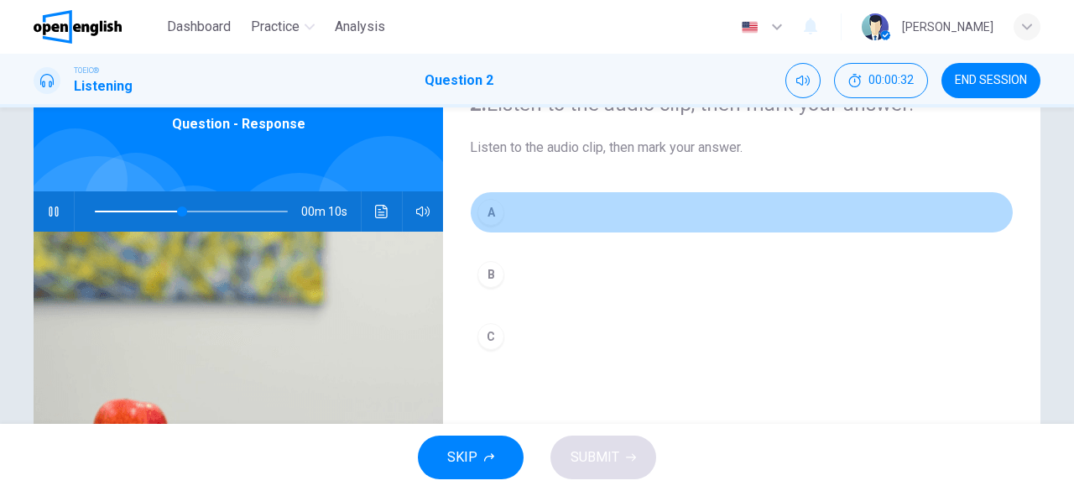
click at [502, 208] on button "A" at bounding box center [742, 212] width 544 height 42
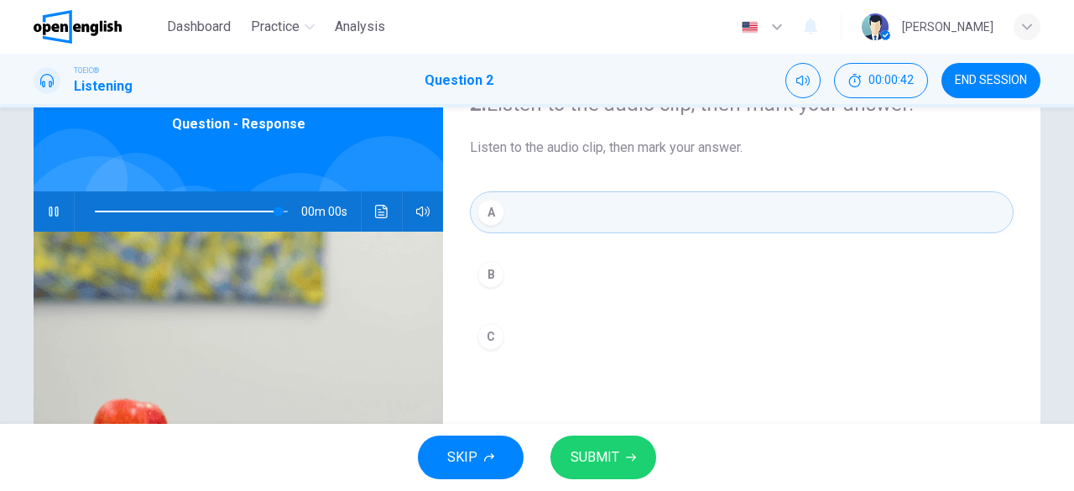
type input "*"
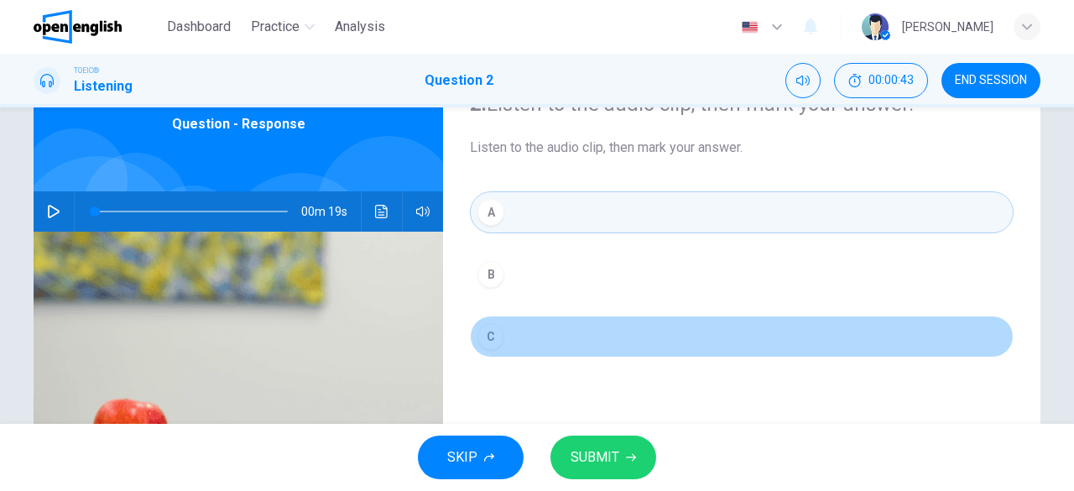
click at [492, 338] on div "C" at bounding box center [490, 336] width 27 height 27
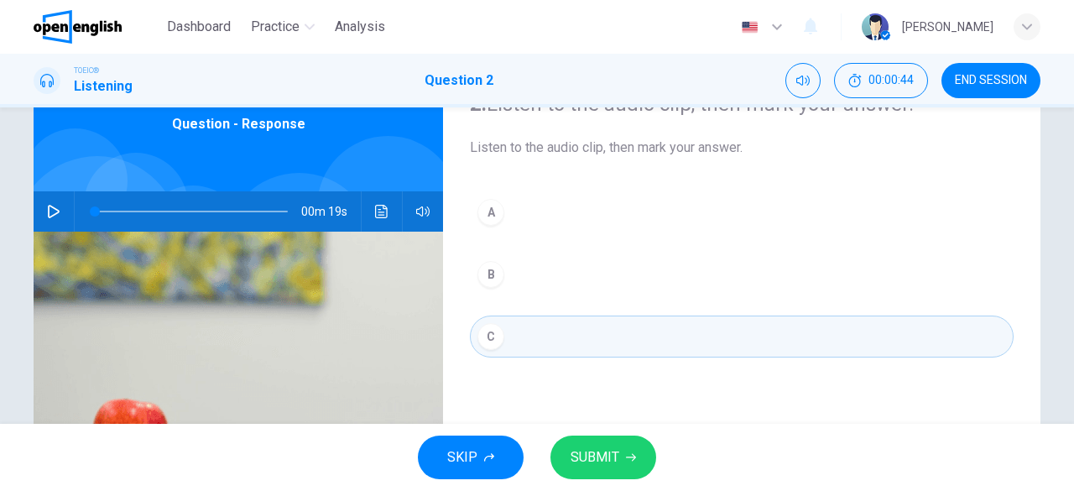
click at [591, 455] on span "SUBMIT" at bounding box center [594, 456] width 49 height 23
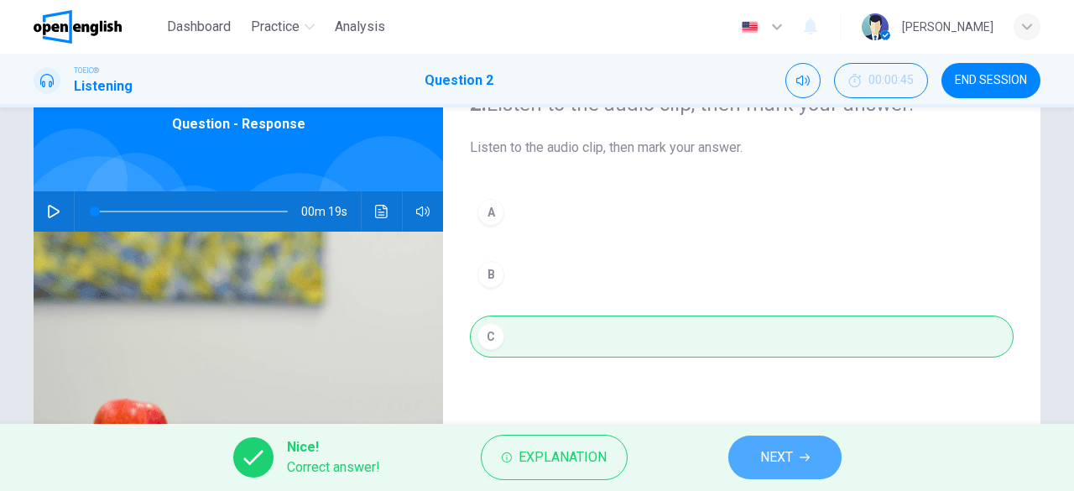
click at [786, 462] on span "NEXT" at bounding box center [776, 456] width 33 height 23
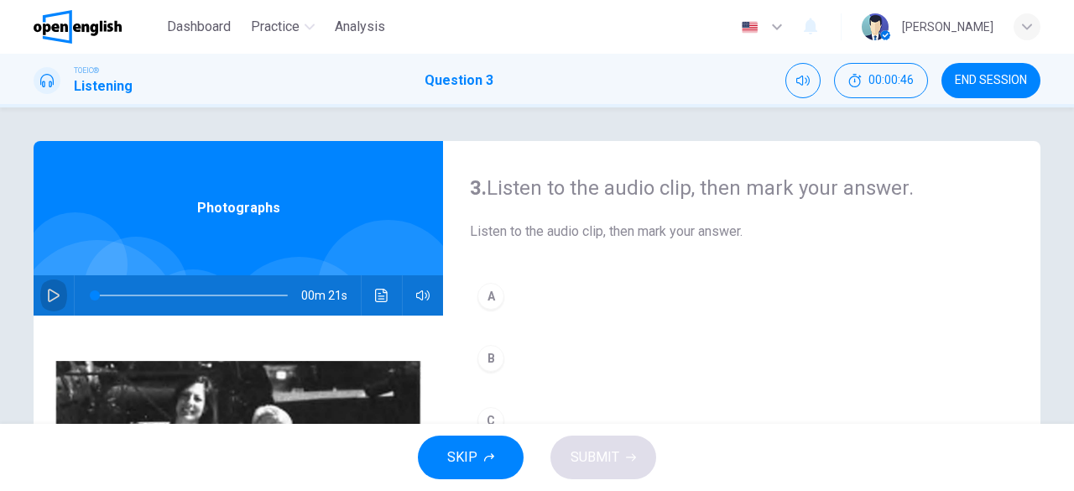
click at [56, 288] on button "button" at bounding box center [53, 295] width 27 height 40
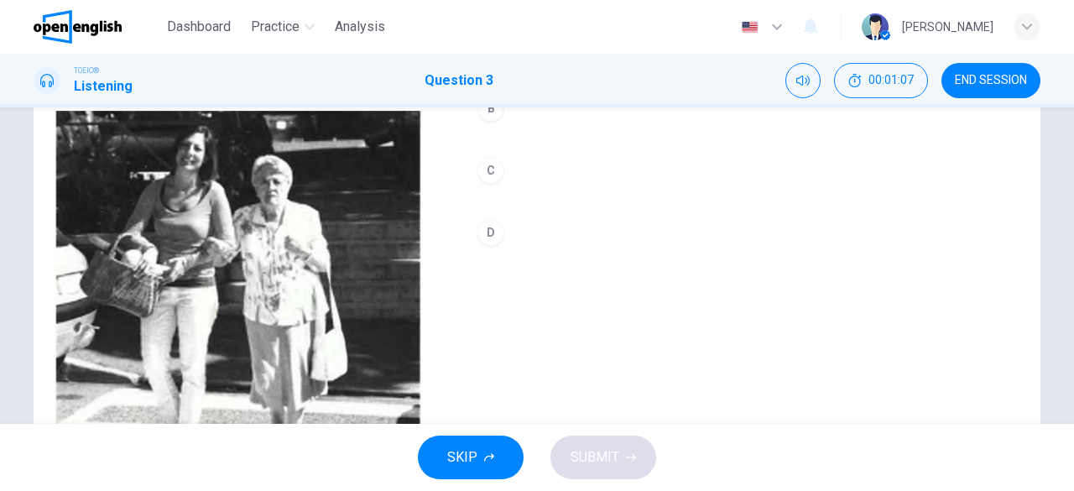
scroll to position [82, 0]
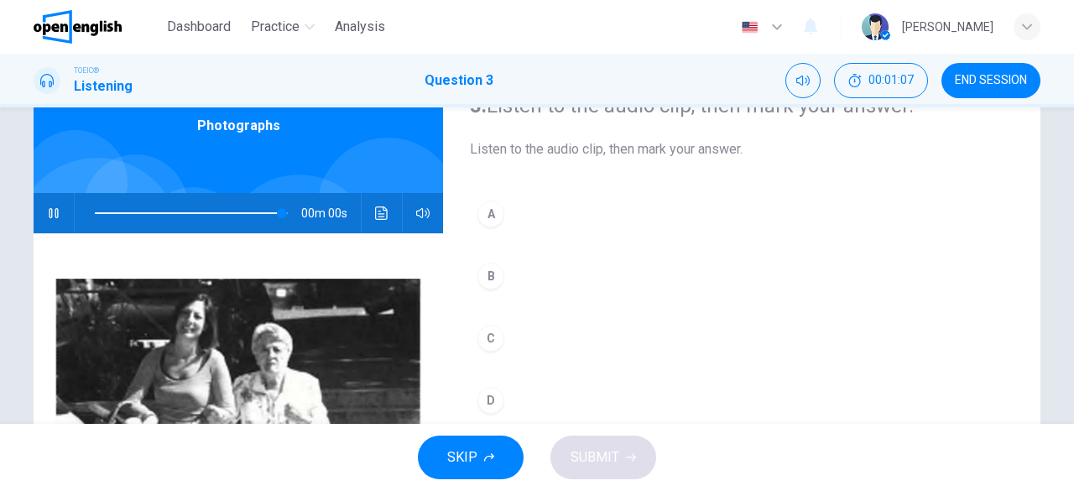
click at [482, 398] on div "D" at bounding box center [490, 400] width 27 height 27
type input "*"
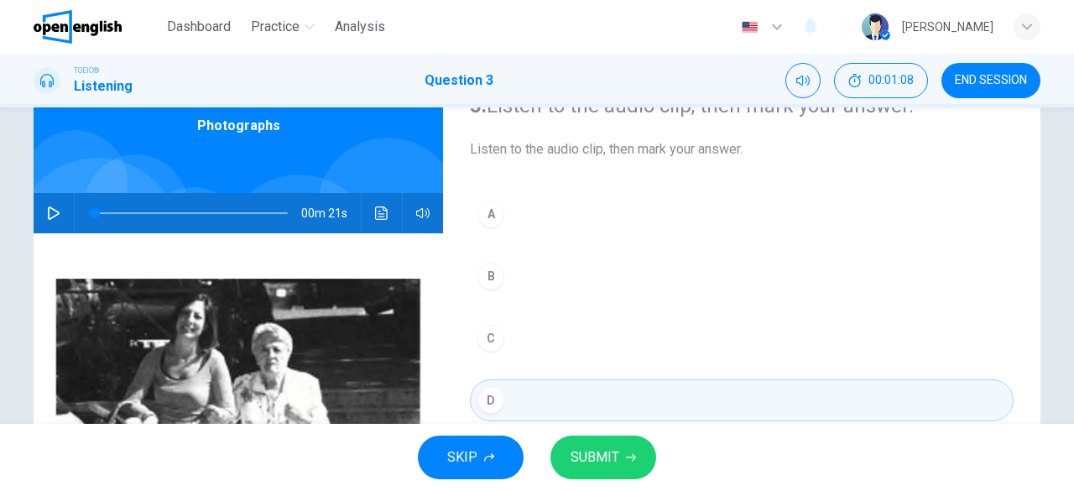
click at [612, 458] on span "SUBMIT" at bounding box center [594, 456] width 49 height 23
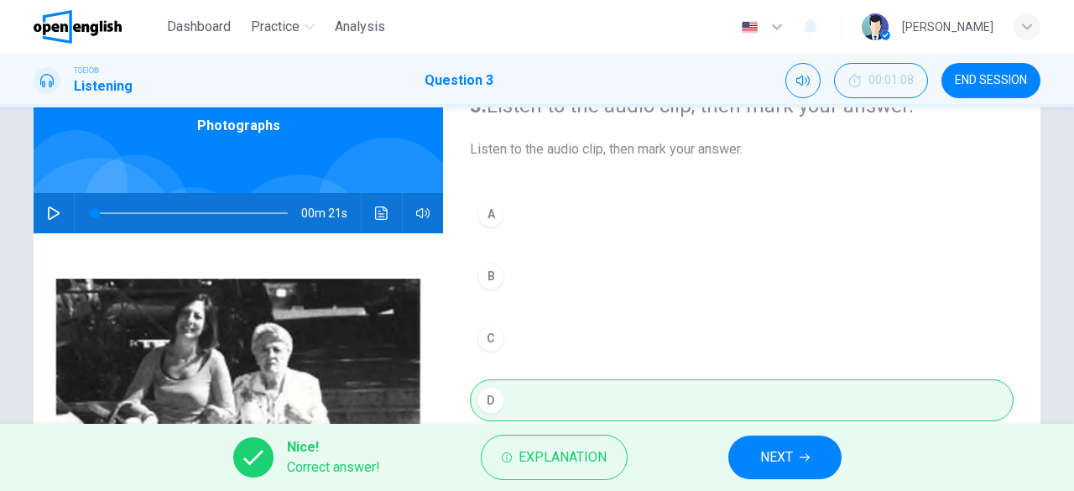
click at [792, 466] on span "NEXT" at bounding box center [776, 456] width 33 height 23
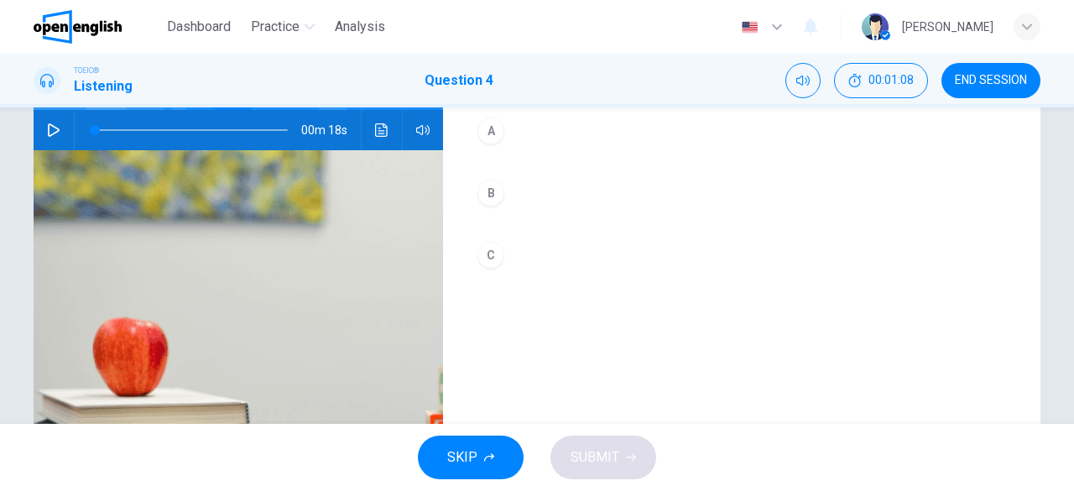
scroll to position [168, 0]
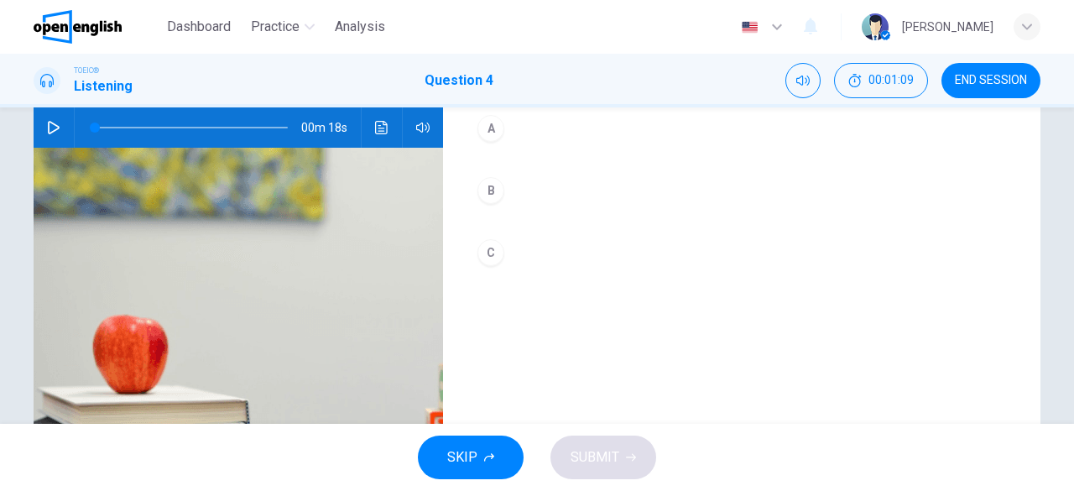
click at [47, 117] on button "button" at bounding box center [53, 127] width 27 height 40
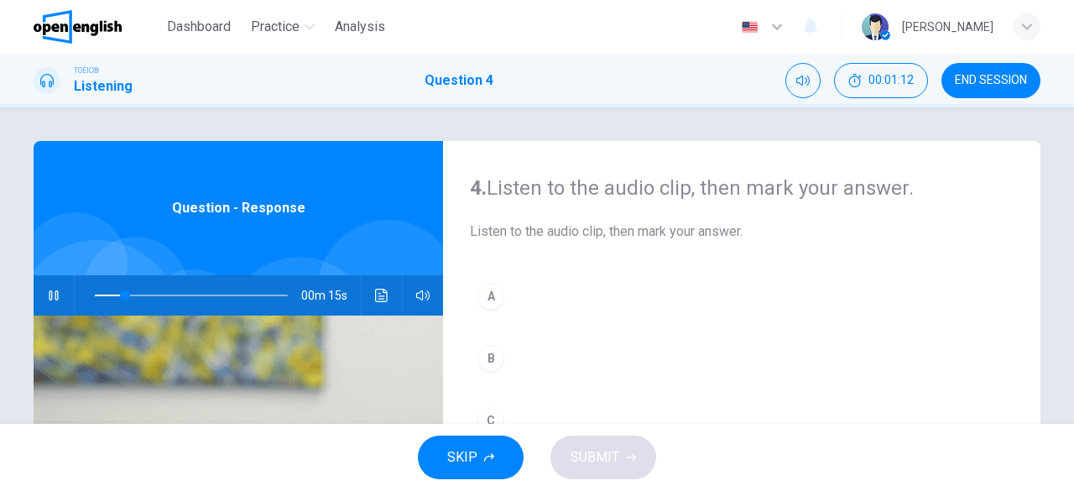
scroll to position [84, 0]
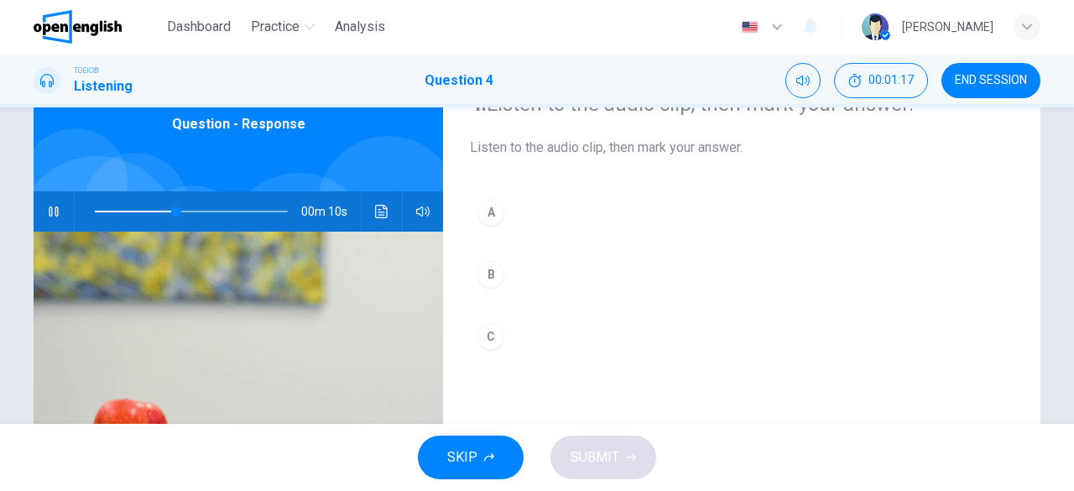
click at [497, 207] on div "A" at bounding box center [490, 212] width 27 height 27
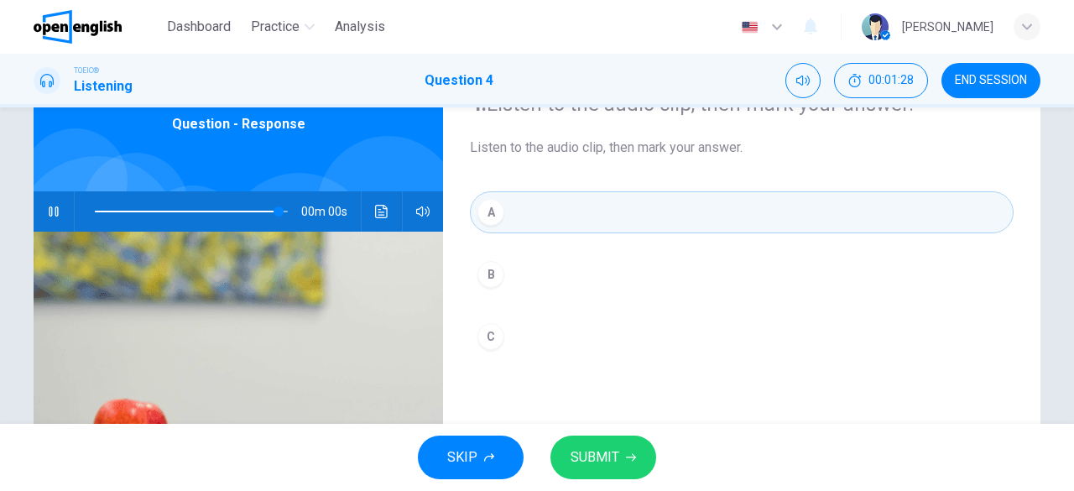
type input "*"
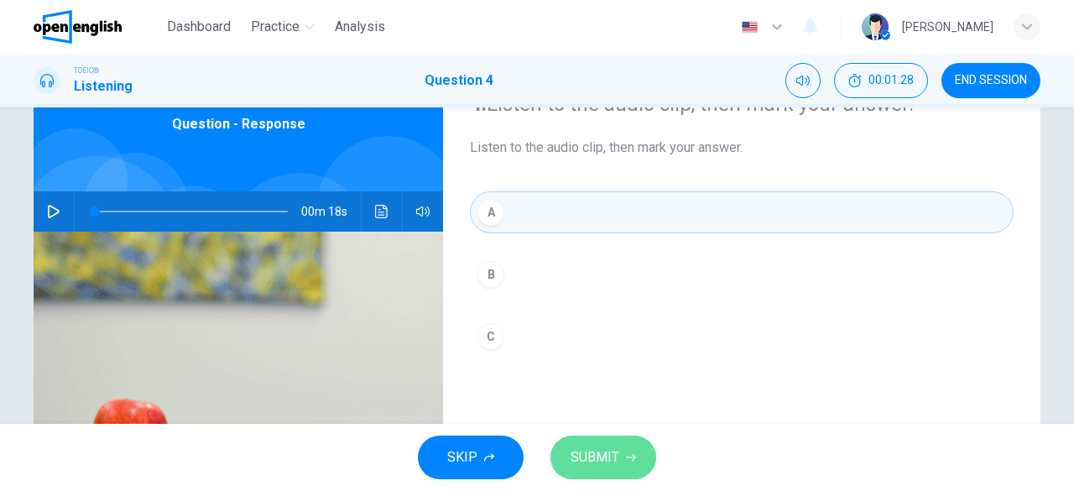
click at [589, 454] on span "SUBMIT" at bounding box center [594, 456] width 49 height 23
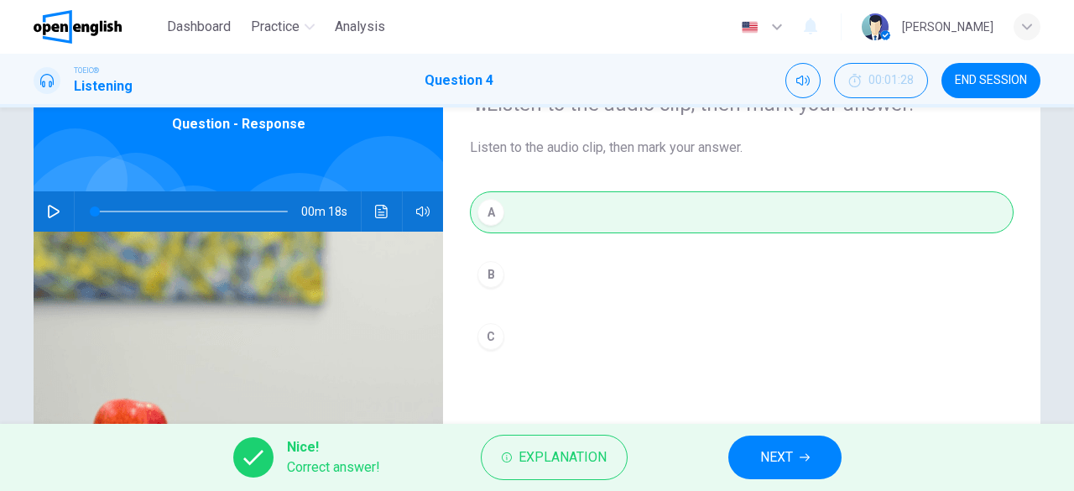
click at [760, 466] on span "NEXT" at bounding box center [776, 456] width 33 height 23
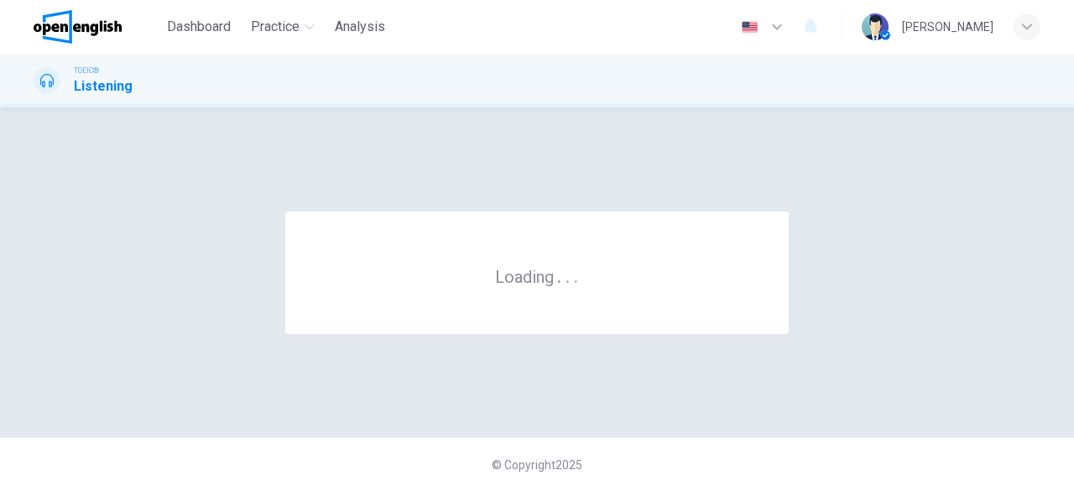
scroll to position [0, 0]
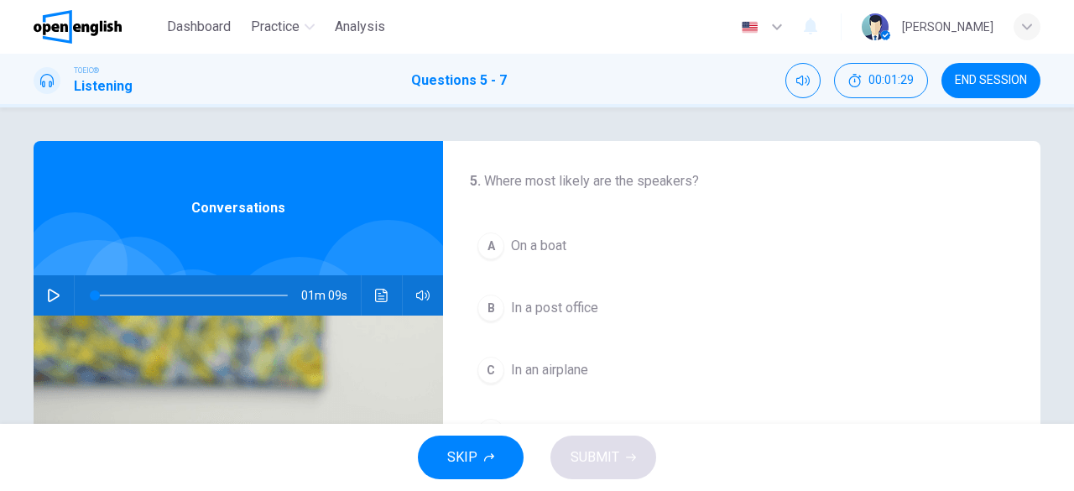
click at [58, 296] on button "button" at bounding box center [53, 295] width 27 height 40
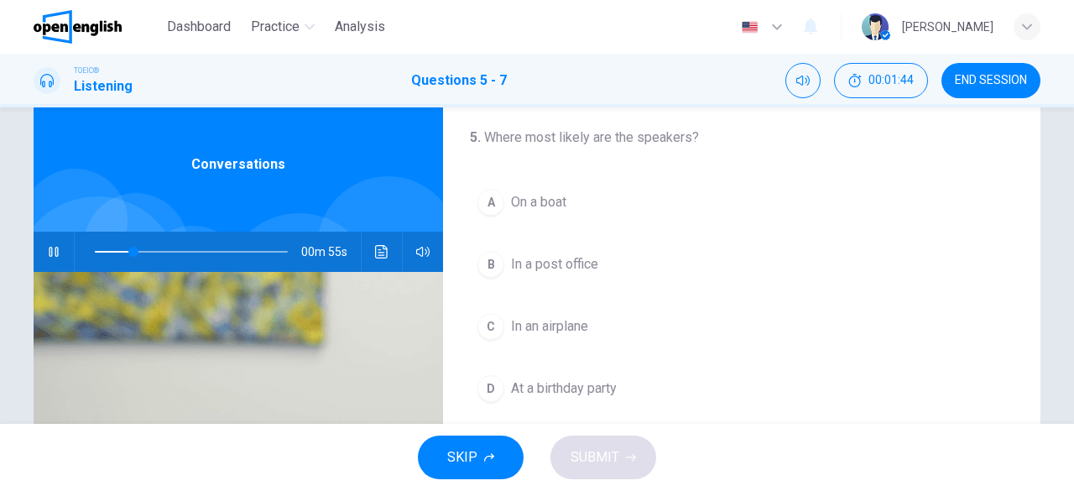
scroll to position [42, 0]
click at [511, 258] on span "In a post office" at bounding box center [554, 266] width 87 height 20
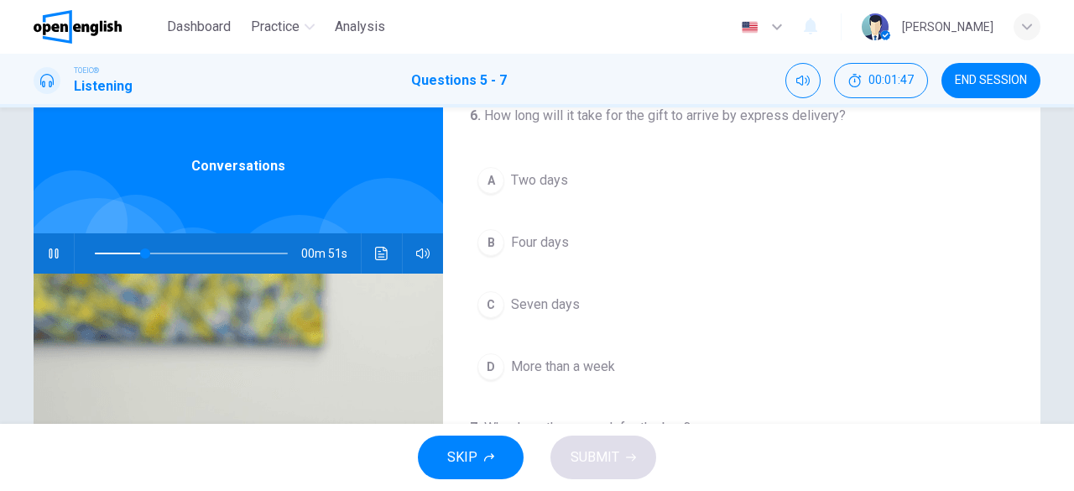
scroll to position [27, 0]
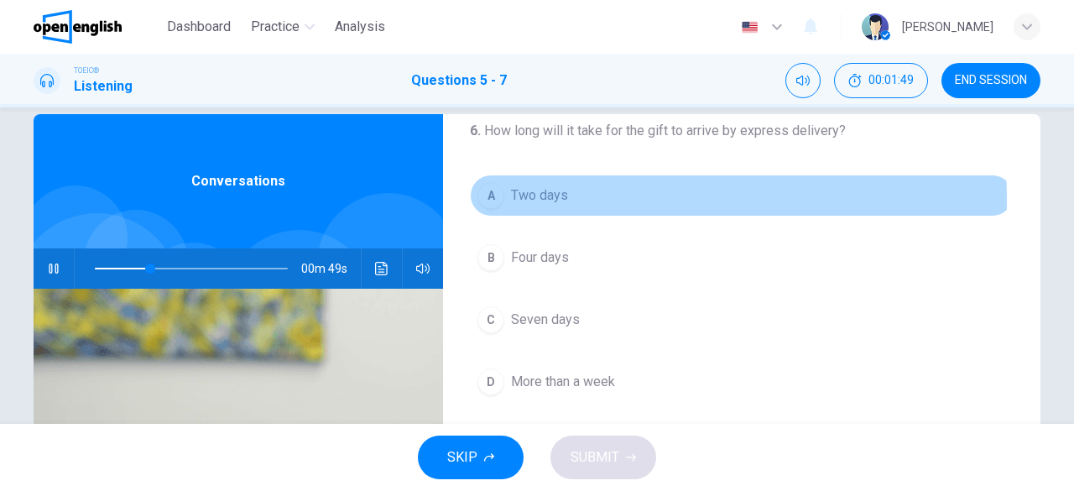
click at [516, 197] on span "Two days" at bounding box center [539, 195] width 57 height 20
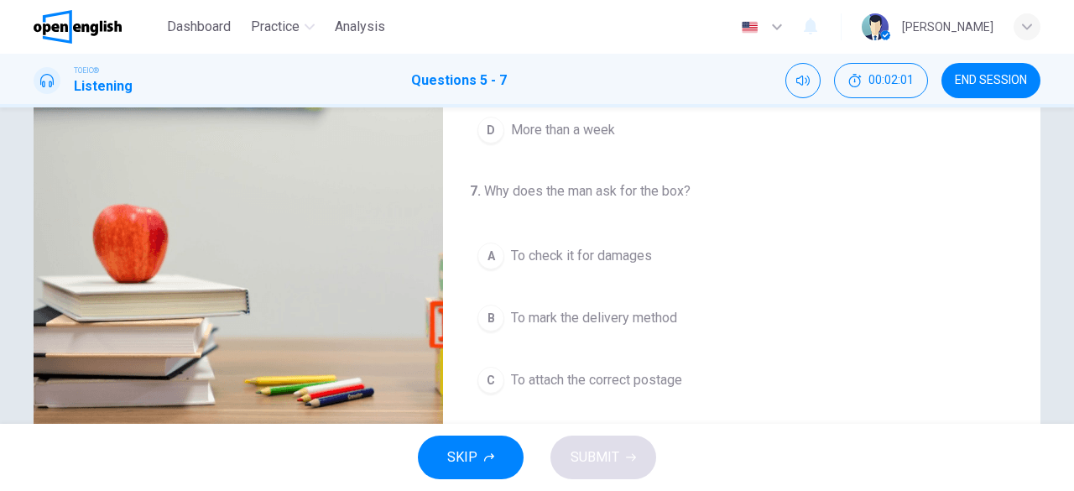
scroll to position [376, 0]
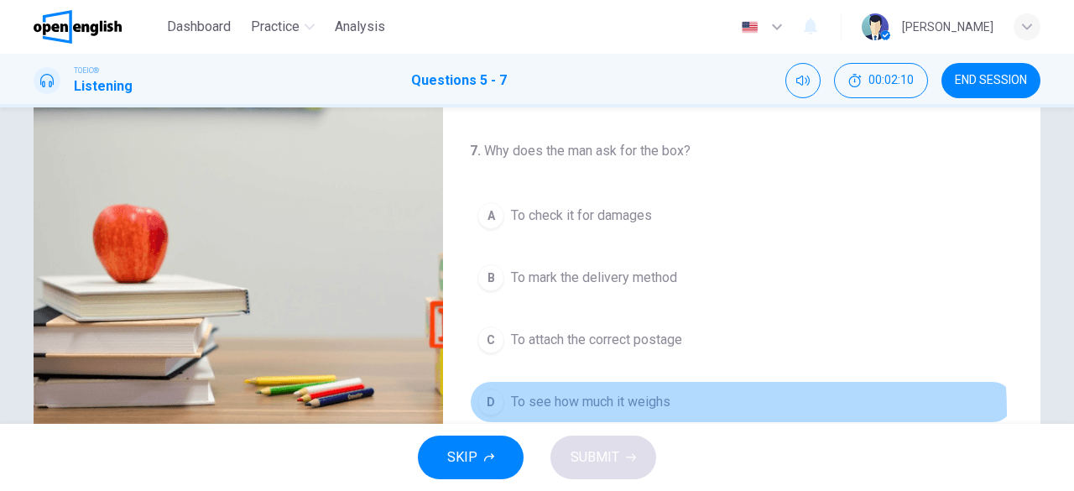
click at [611, 405] on button "D To see how much it weighs" at bounding box center [742, 402] width 544 height 42
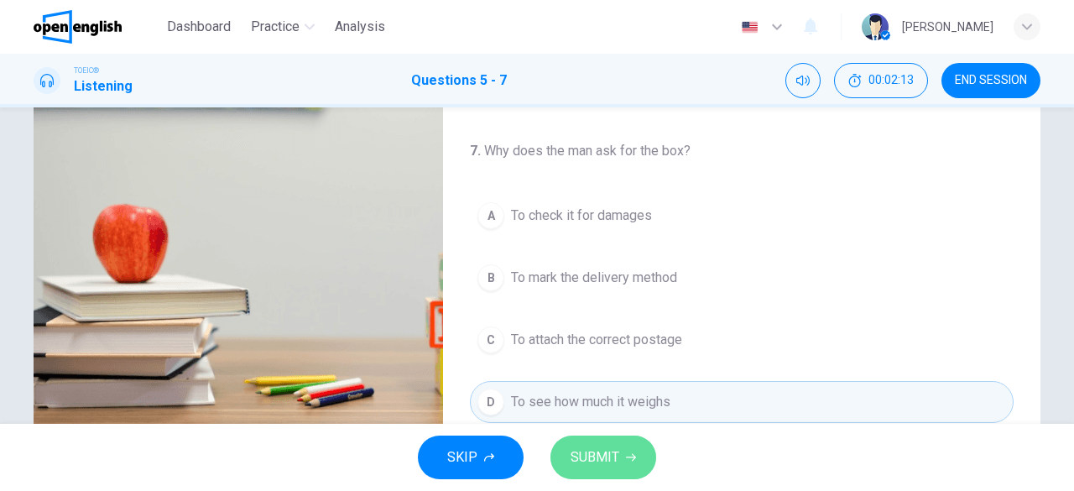
click at [611, 454] on span "SUBMIT" at bounding box center [594, 456] width 49 height 23
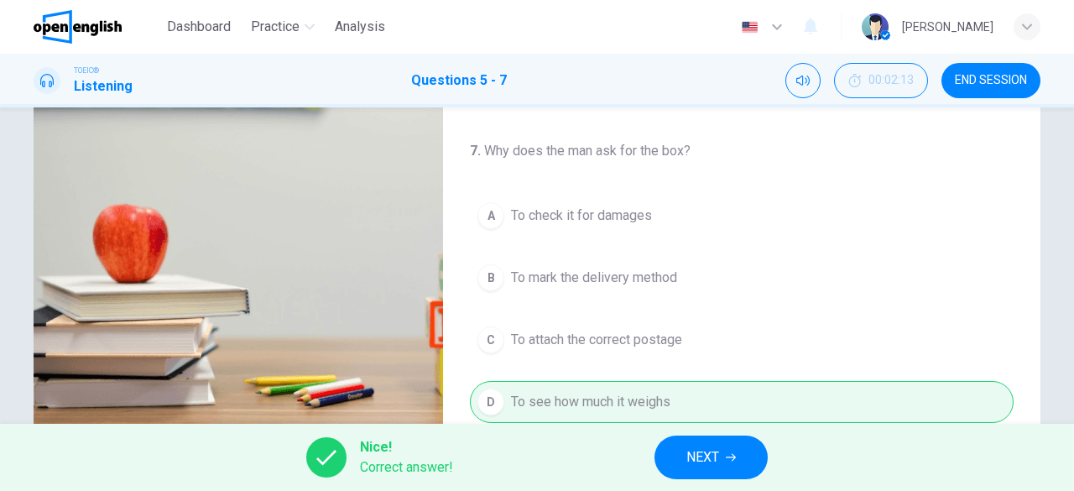
type input "**"
click at [731, 462] on icon "button" at bounding box center [731, 457] width 10 height 10
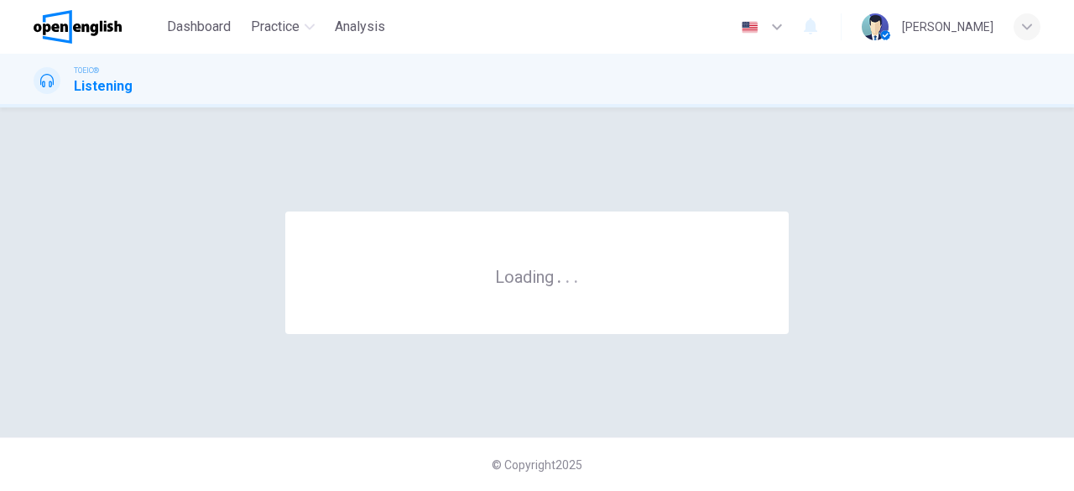
scroll to position [0, 0]
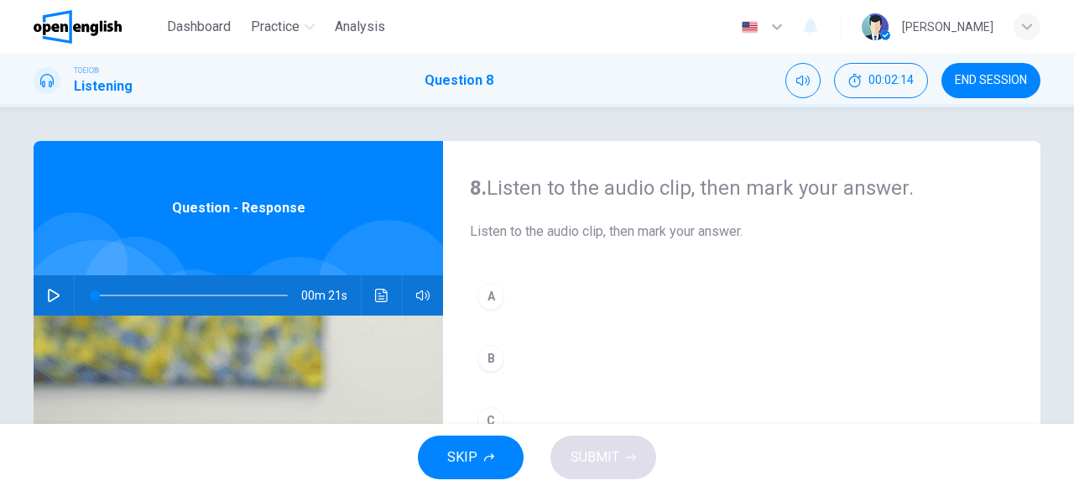
click at [41, 294] on button "button" at bounding box center [53, 295] width 27 height 40
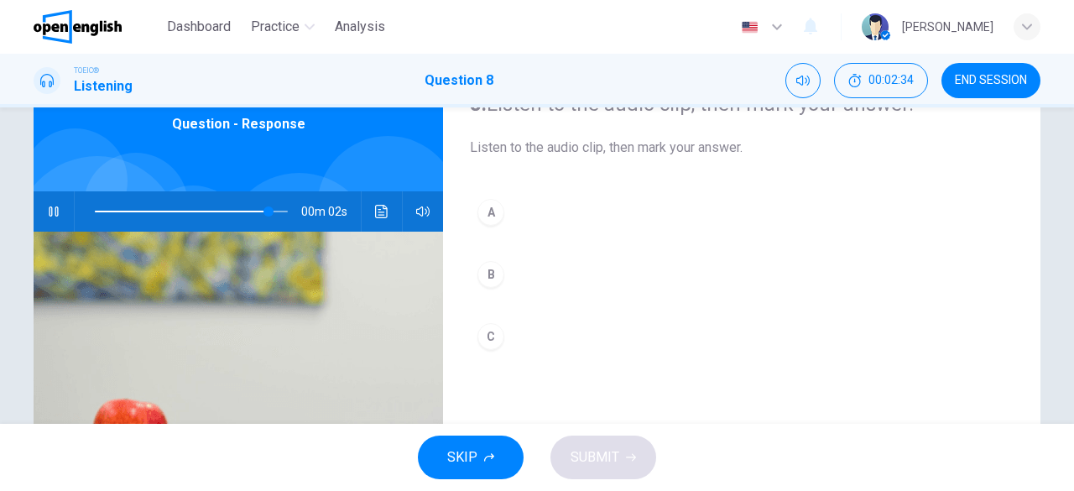
click at [480, 320] on button "C" at bounding box center [742, 336] width 544 height 42
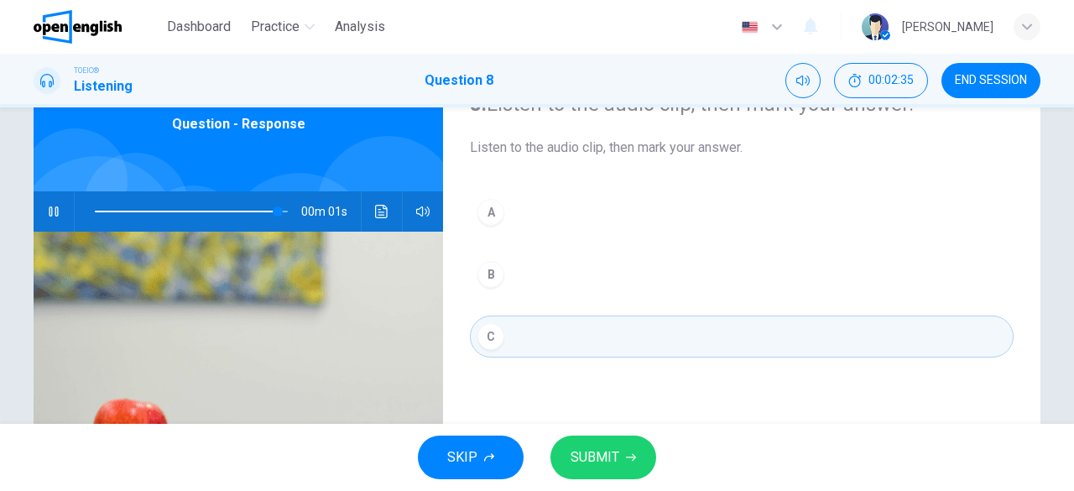
click at [627, 454] on icon "button" at bounding box center [631, 457] width 10 height 10
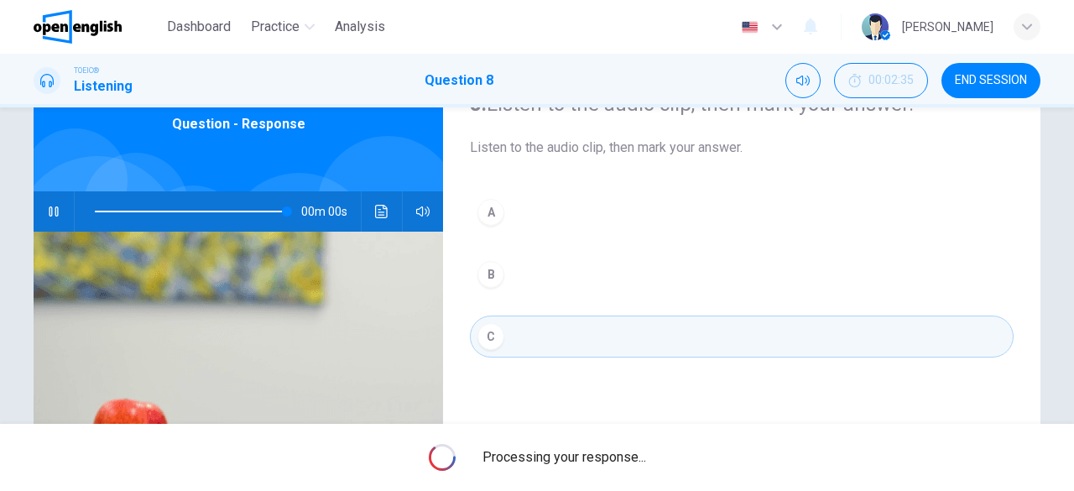
type input "*"
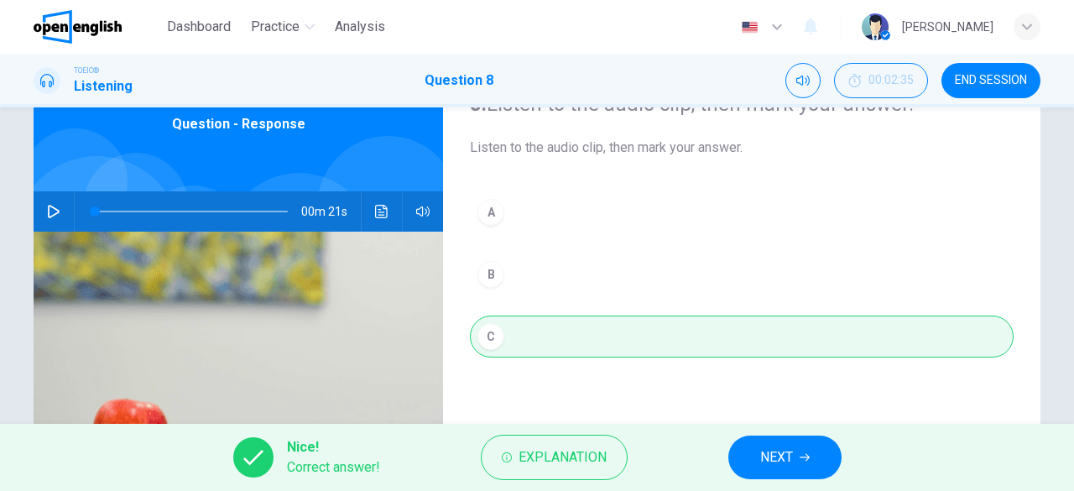
click at [773, 441] on button "NEXT" at bounding box center [784, 457] width 113 height 44
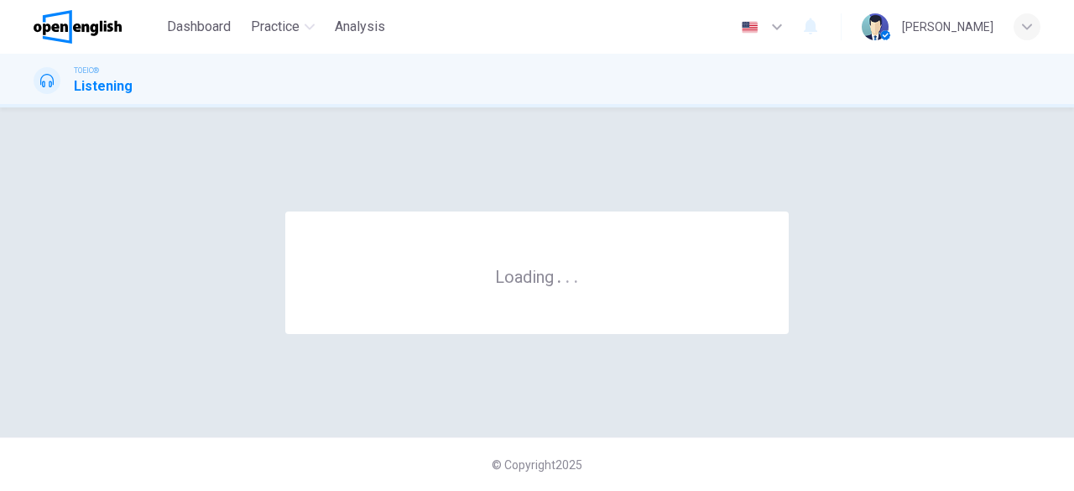
scroll to position [0, 0]
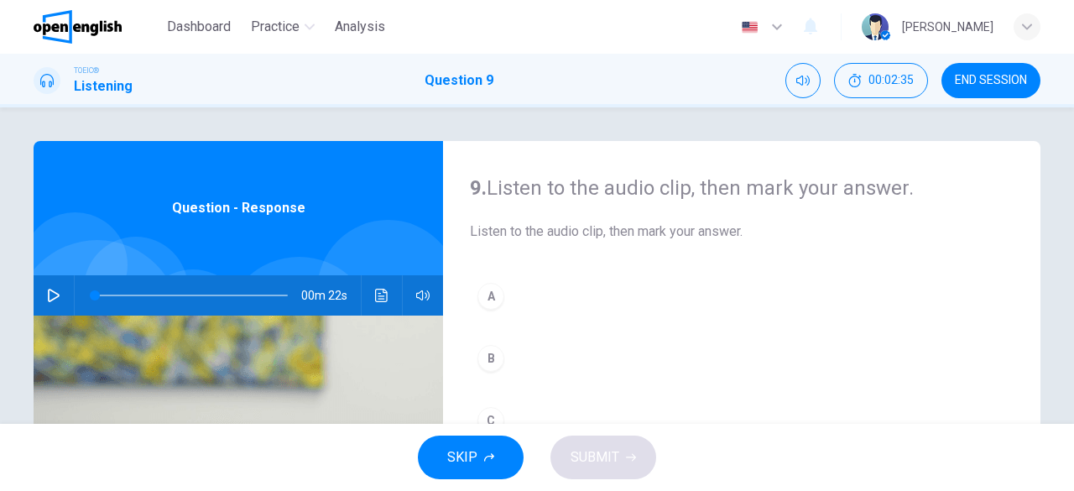
click at [56, 299] on button "button" at bounding box center [53, 295] width 27 height 40
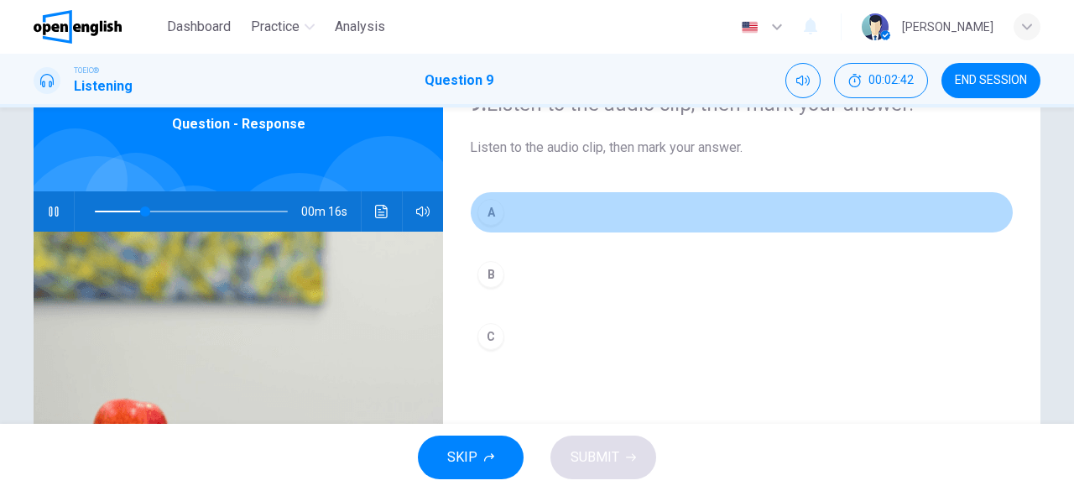
click at [517, 214] on button "A" at bounding box center [742, 212] width 544 height 42
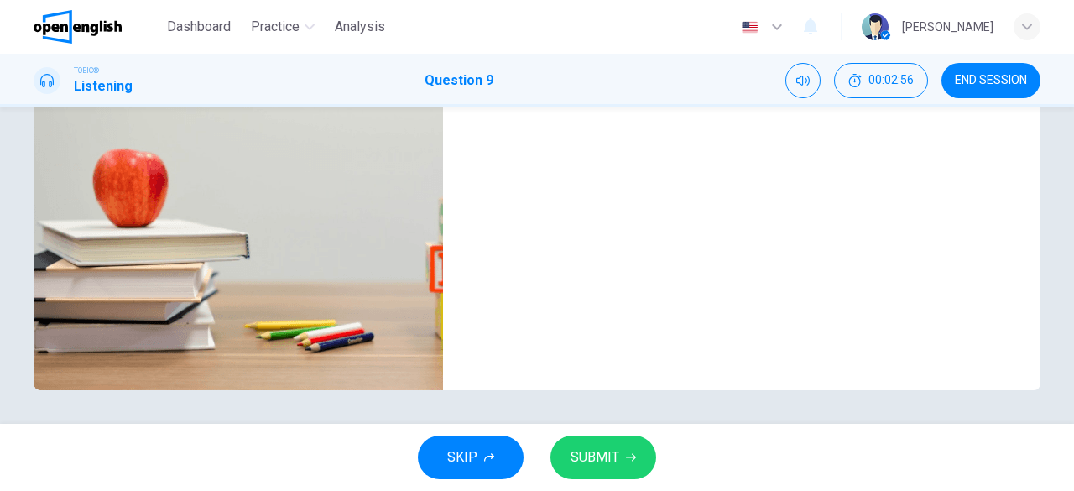
scroll to position [166, 0]
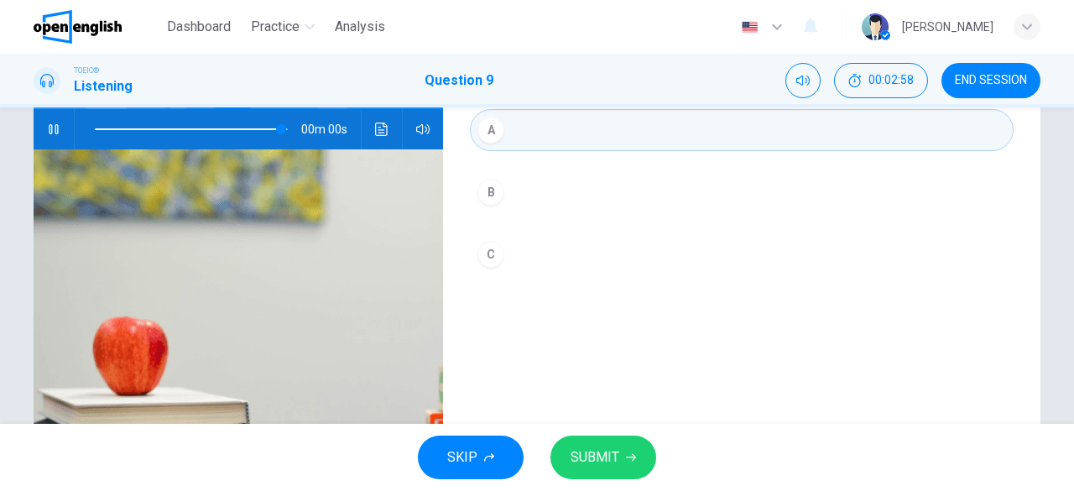
type input "*"
click at [594, 454] on span "SUBMIT" at bounding box center [594, 456] width 49 height 23
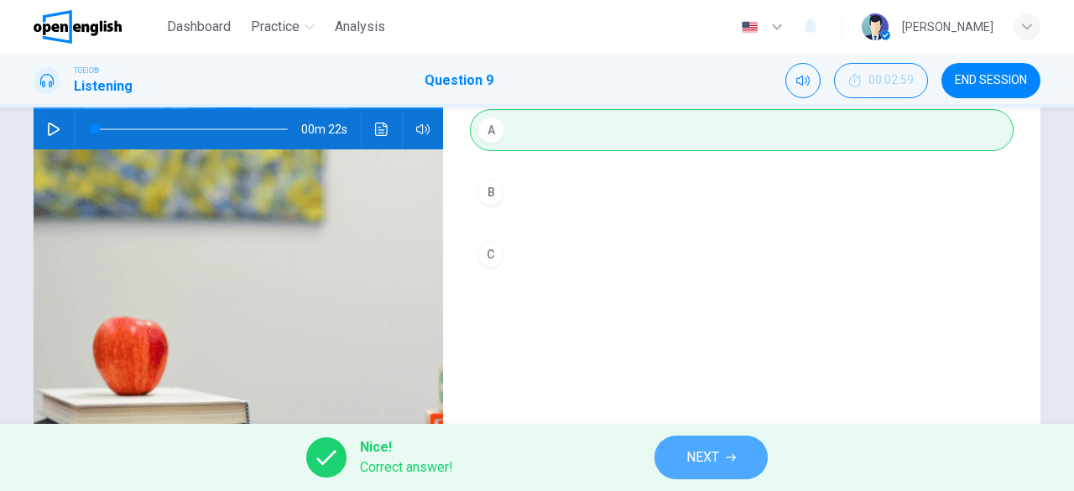
click at [696, 459] on span "NEXT" at bounding box center [702, 456] width 33 height 23
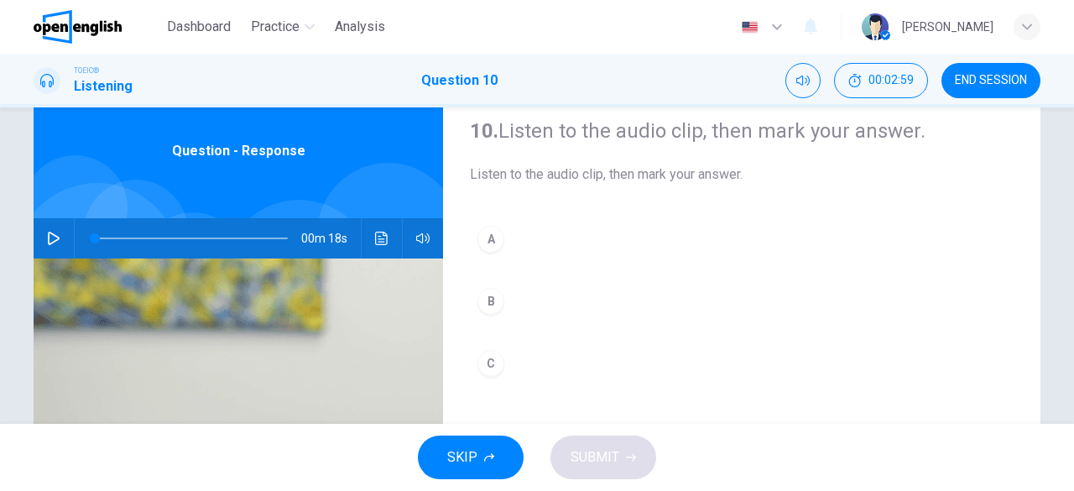
scroll to position [84, 0]
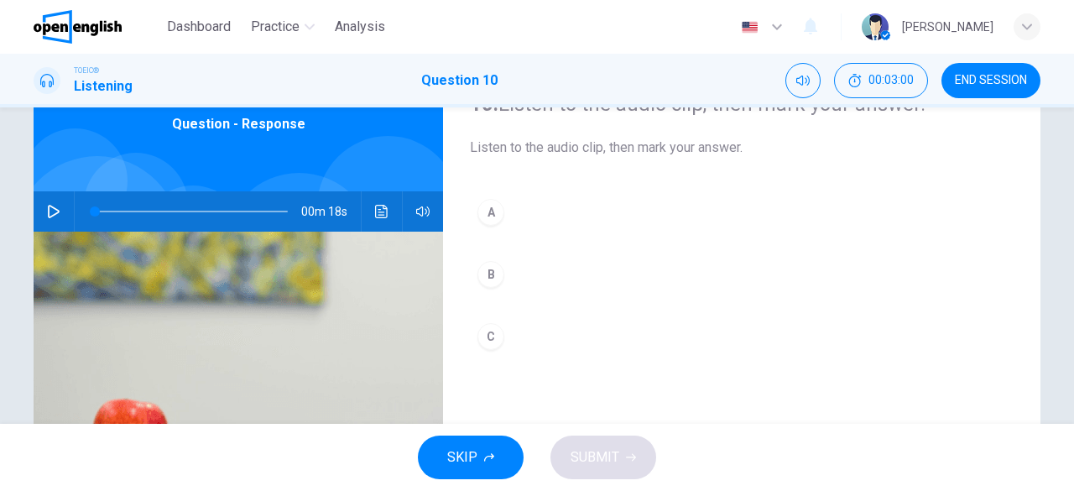
click at [54, 209] on icon "button" at bounding box center [53, 211] width 13 height 13
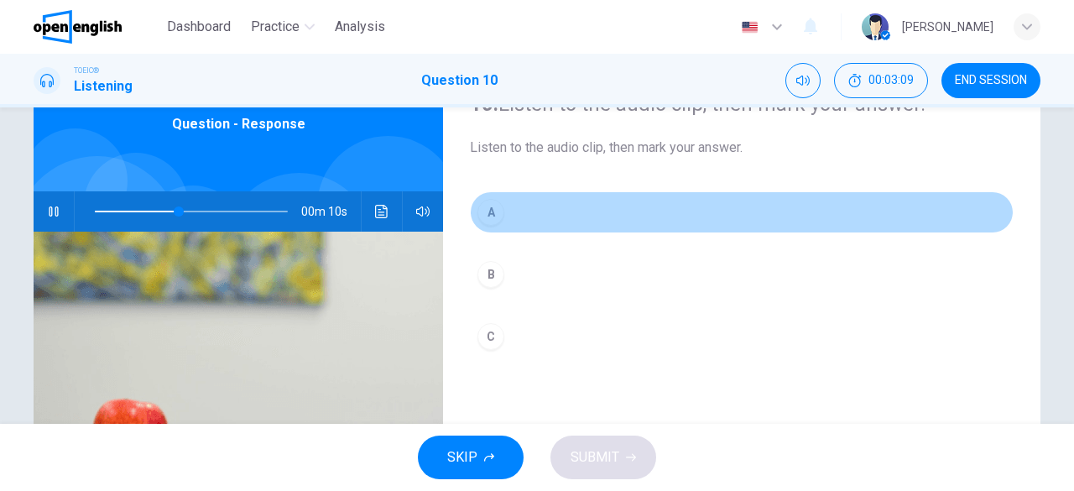
click at [522, 211] on button "A" at bounding box center [742, 212] width 544 height 42
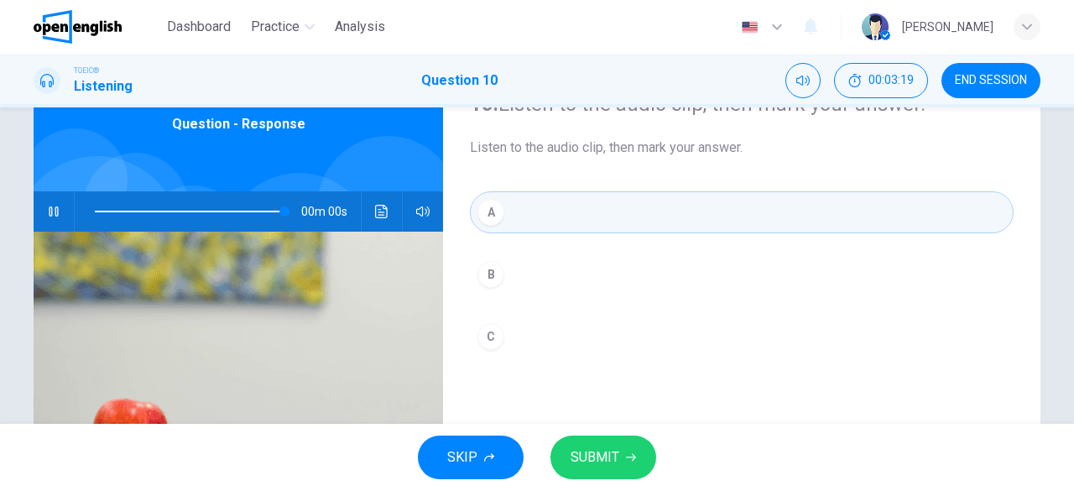
type input "*"
click at [629, 463] on button "SUBMIT" at bounding box center [603, 457] width 106 height 44
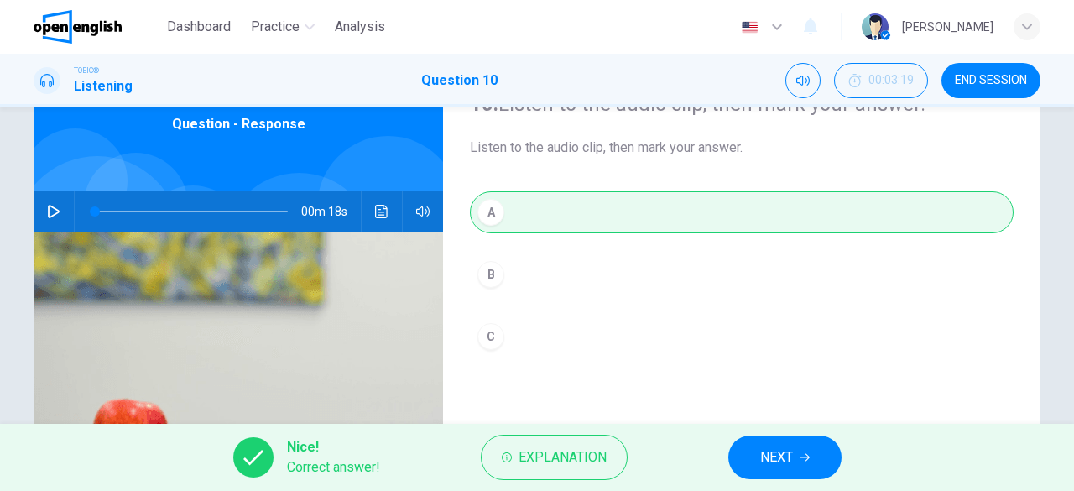
click at [985, 86] on span "END SESSION" at bounding box center [991, 80] width 72 height 13
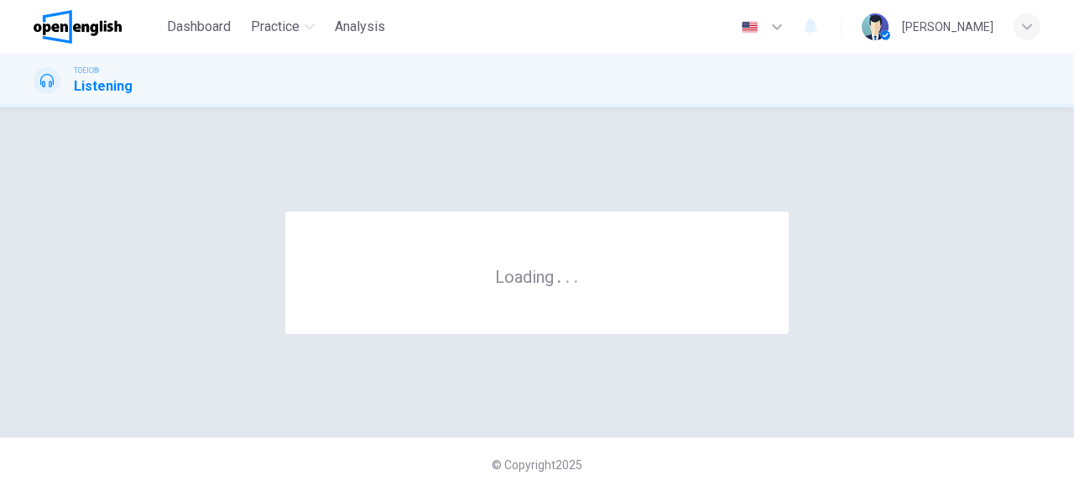
scroll to position [0, 0]
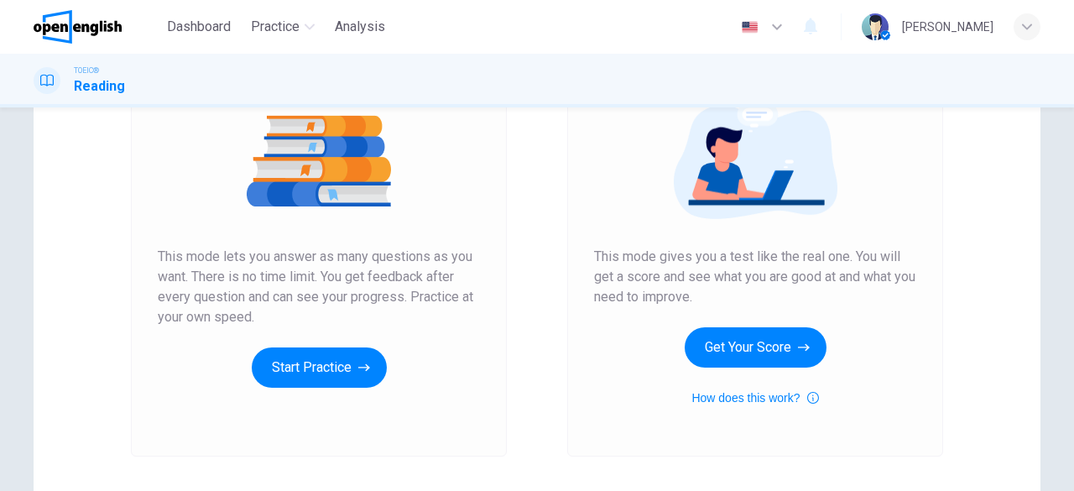
scroll to position [252, 0]
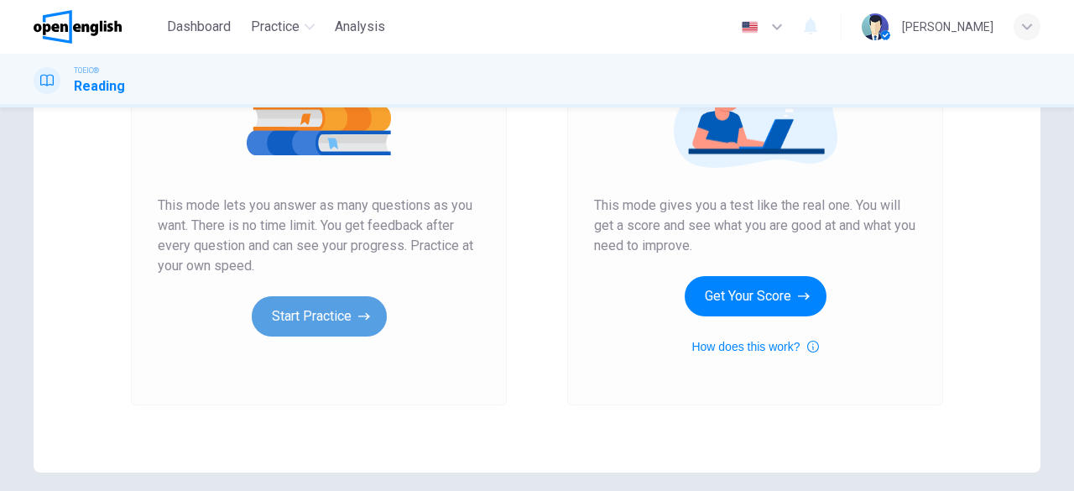
click at [358, 311] on icon "button" at bounding box center [364, 316] width 12 height 17
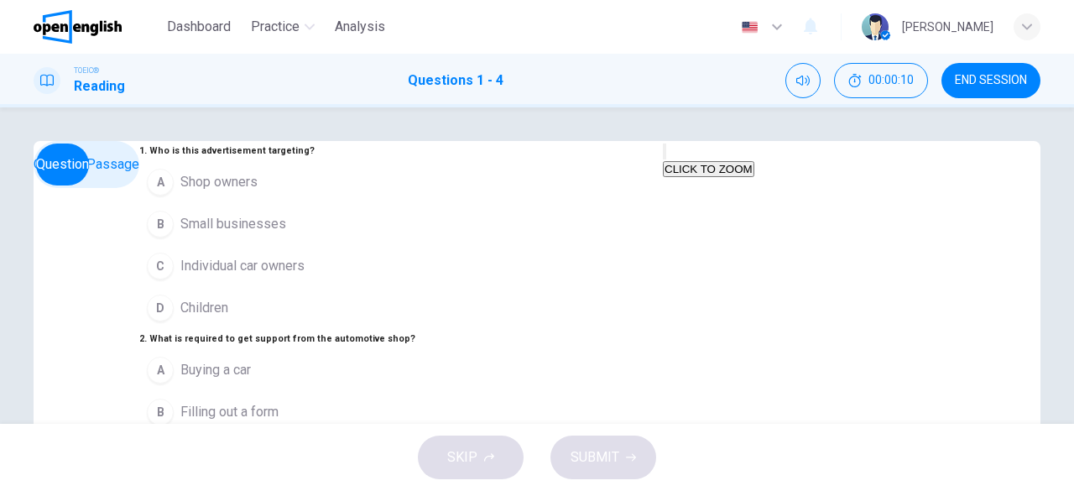
scroll to position [0, 0]
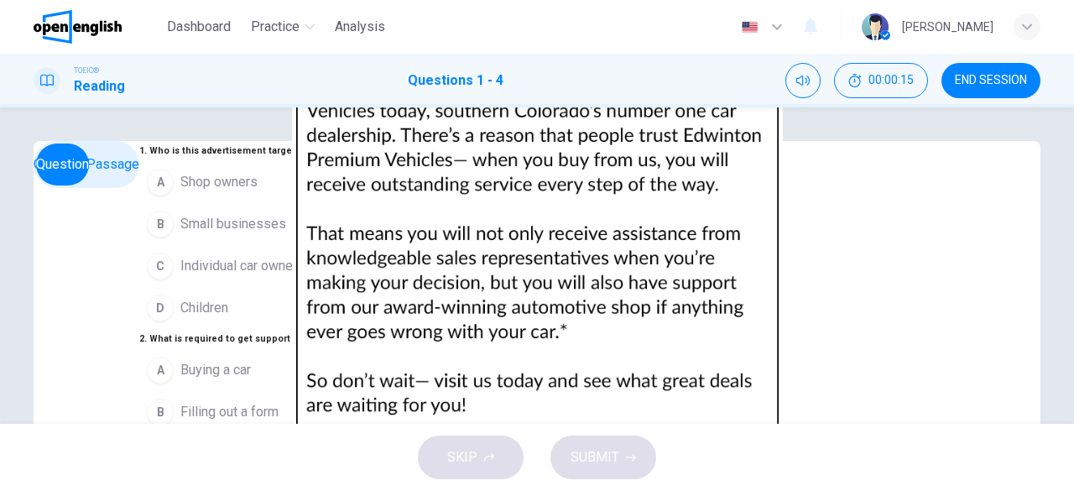
click at [180, 276] on span "Individual car owners" at bounding box center [242, 266] width 124 height 20
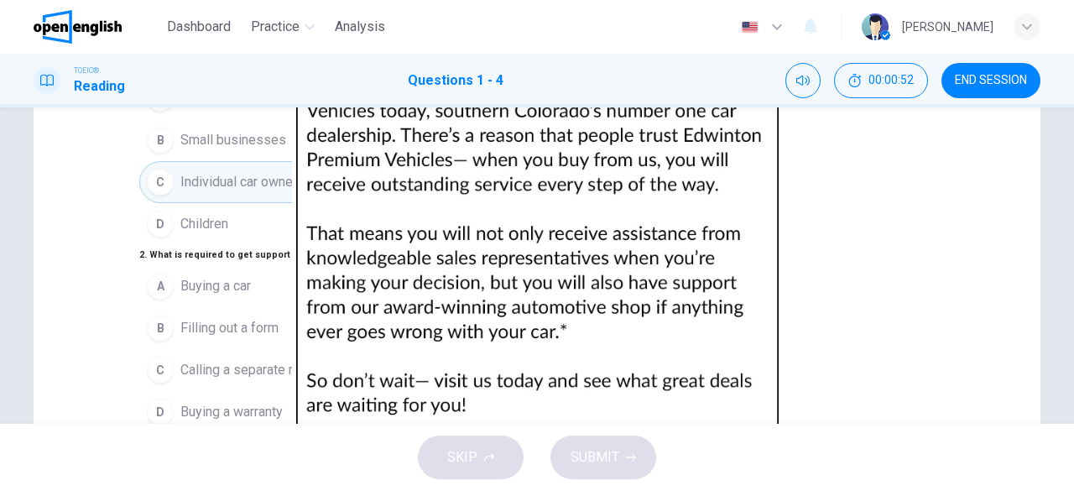
scroll to position [168, 0]
click at [180, 402] on span "Buying a warranty" at bounding box center [231, 412] width 102 height 20
click at [206, 464] on span "They provide excellent customer service" at bounding box center [299, 474] width 239 height 20
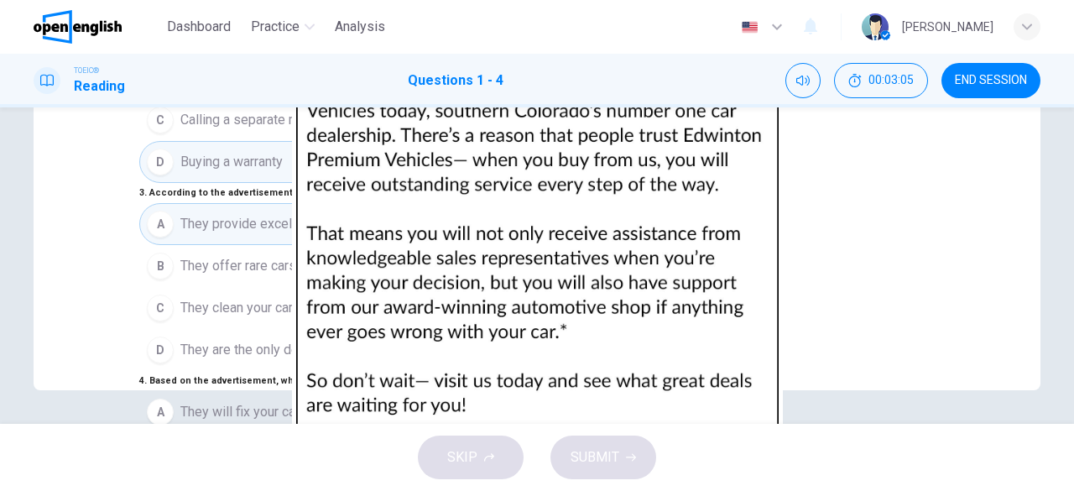
click at [254, 402] on span "They will fix your car if something goes wrong" at bounding box center [314, 412] width 269 height 20
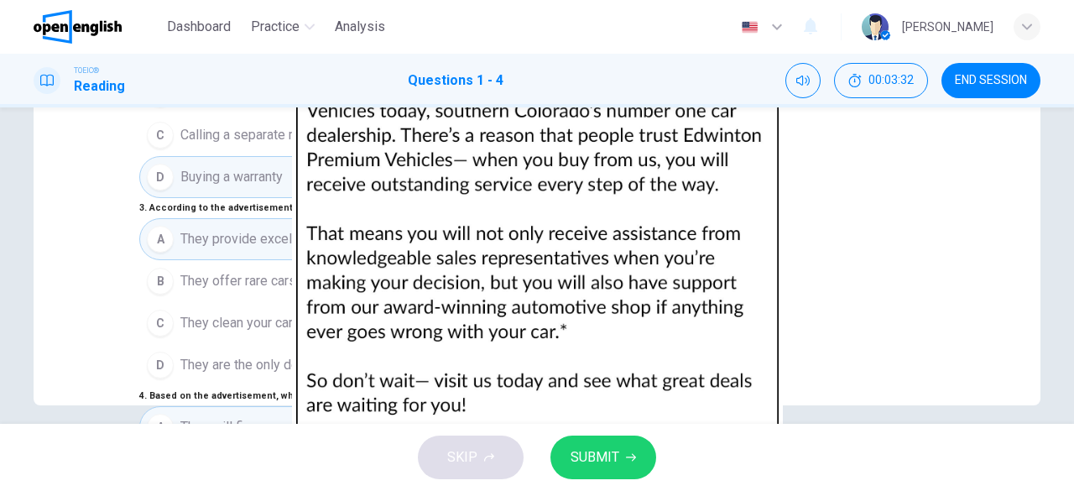
scroll to position [334, 0]
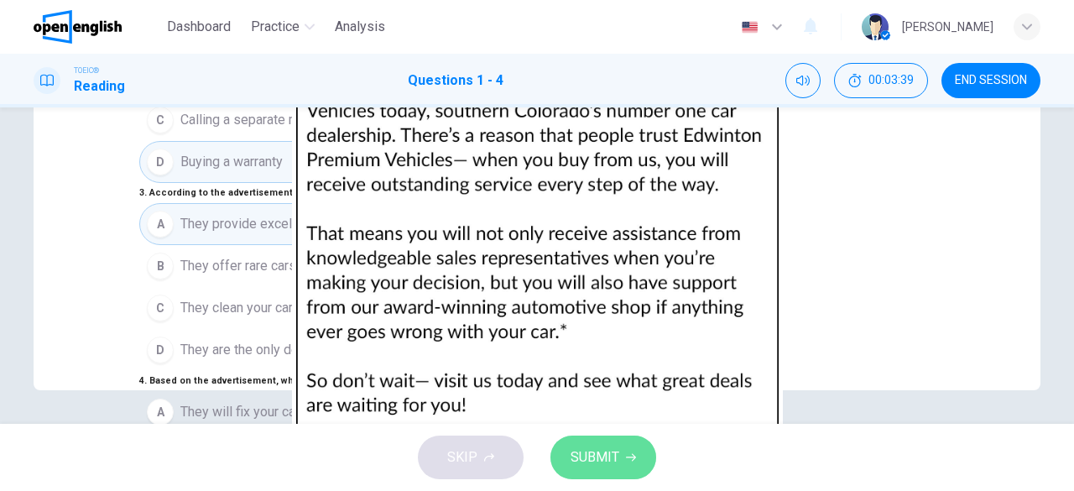
click at [590, 451] on span "SUBMIT" at bounding box center [594, 456] width 49 height 23
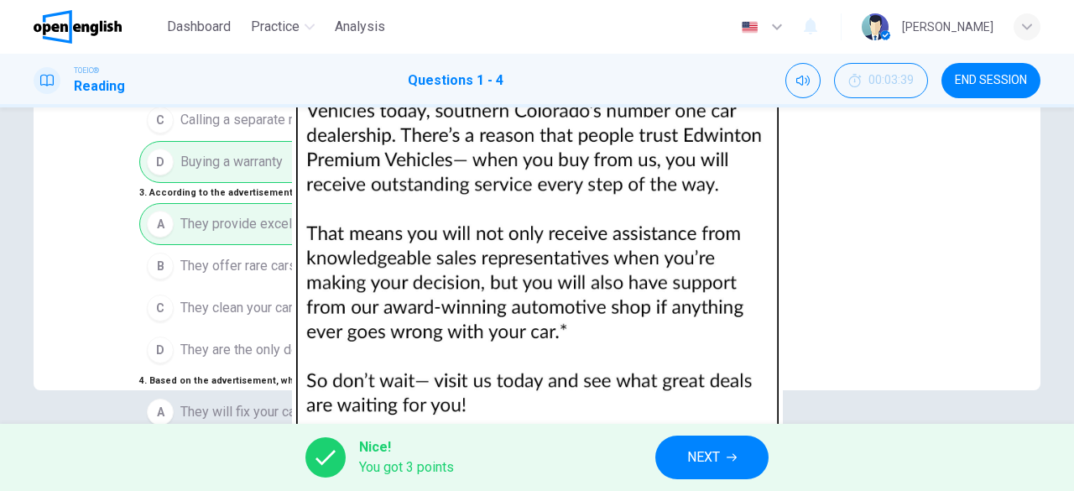
scroll to position [522, 0]
click at [735, 451] on button "NEXT" at bounding box center [711, 457] width 113 height 44
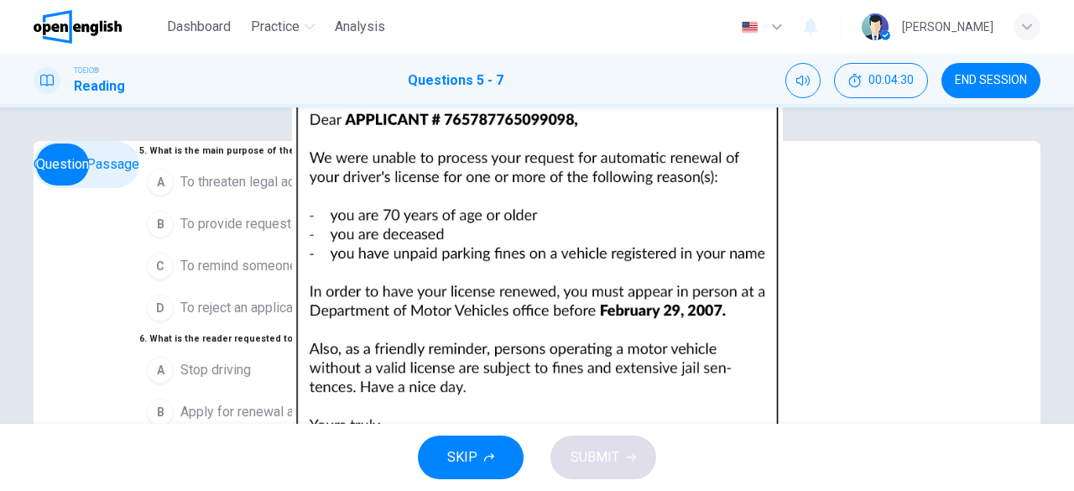
scroll to position [0, 0]
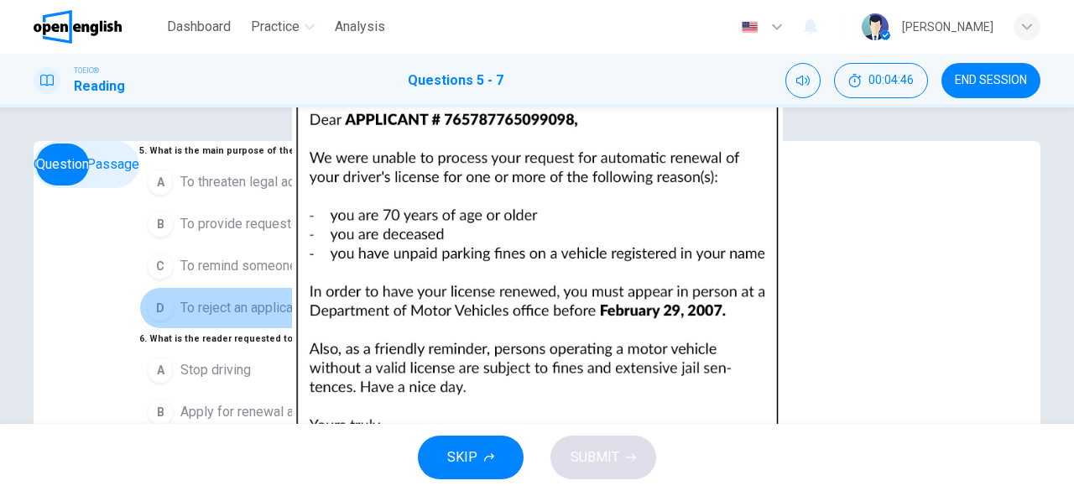
click at [139, 329] on button "D To reject an application" at bounding box center [335, 308] width 393 height 42
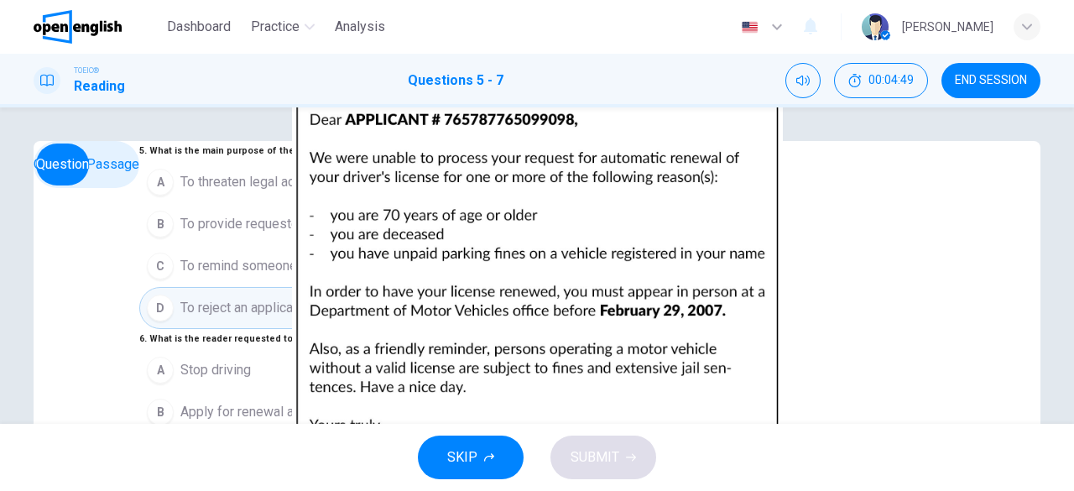
scroll to position [84, 0]
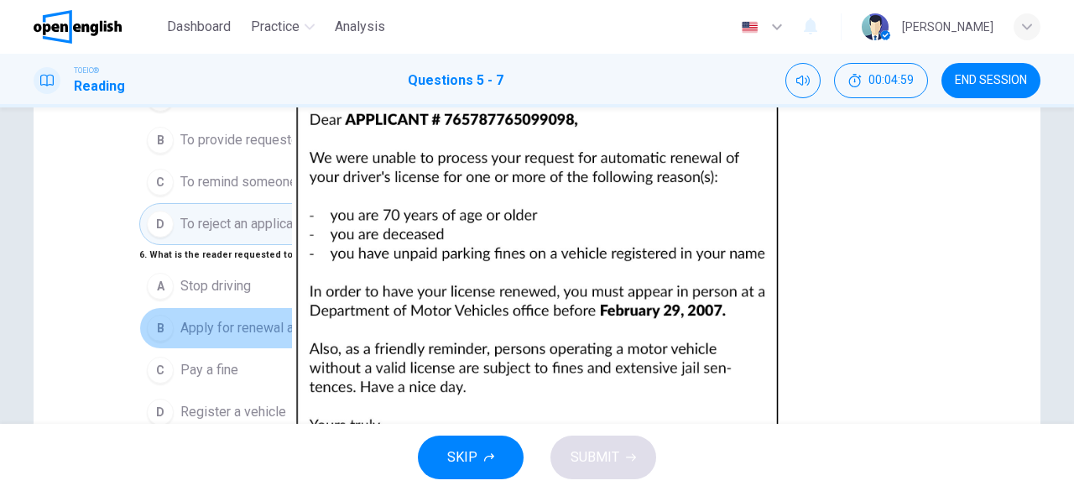
click at [219, 318] on span "Apply for renewal at an office" at bounding box center [265, 328] width 170 height 20
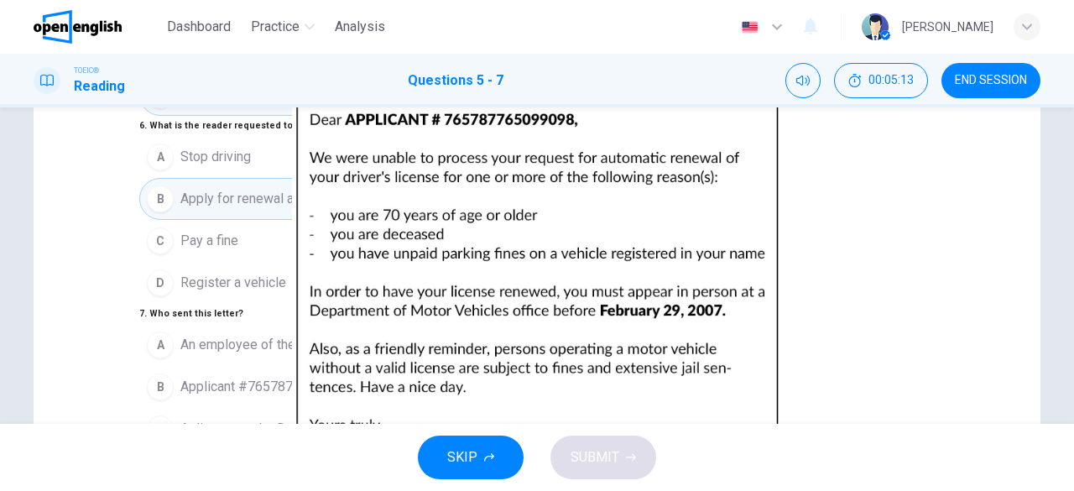
scroll to position [252, 0]
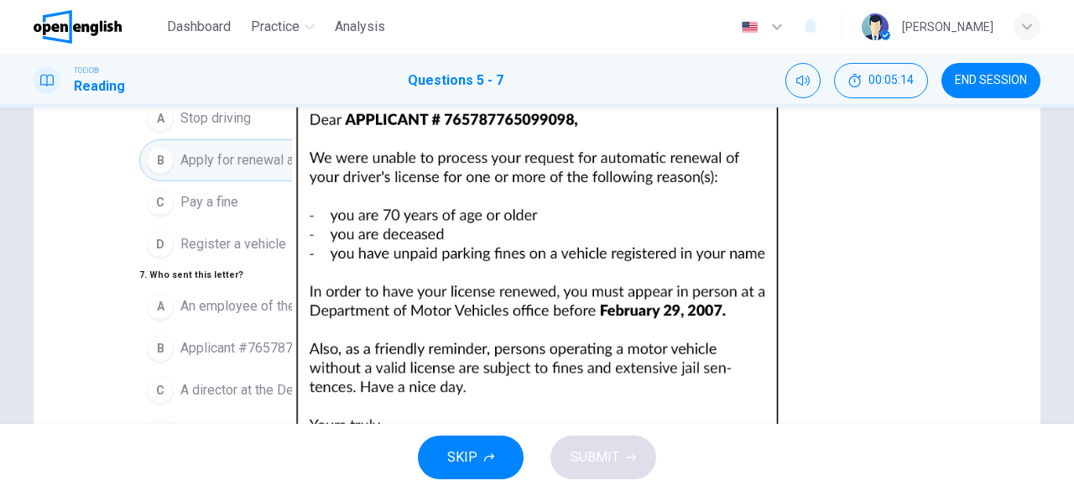
click at [284, 296] on span "An employee of the Department of Motor Vehicles" at bounding box center [328, 306] width 296 height 20
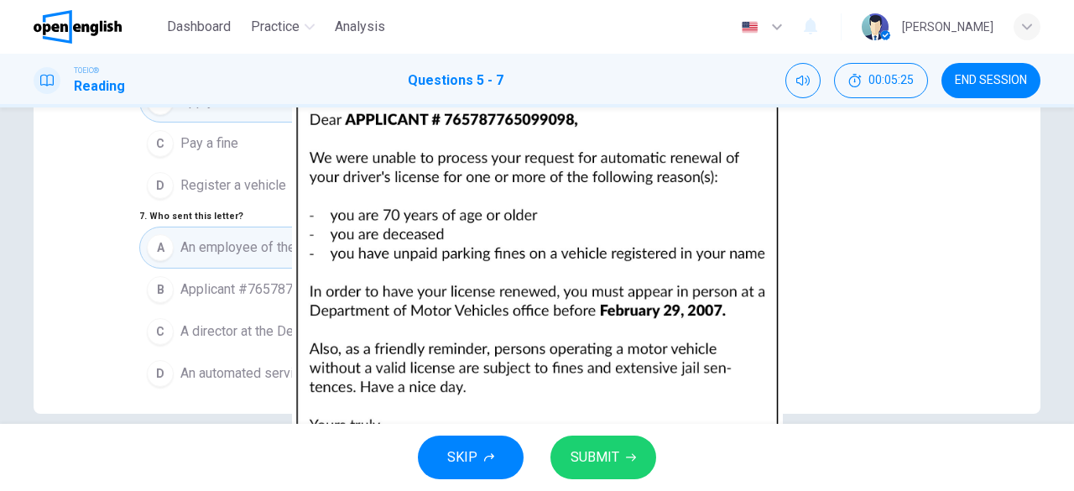
scroll to position [334, 0]
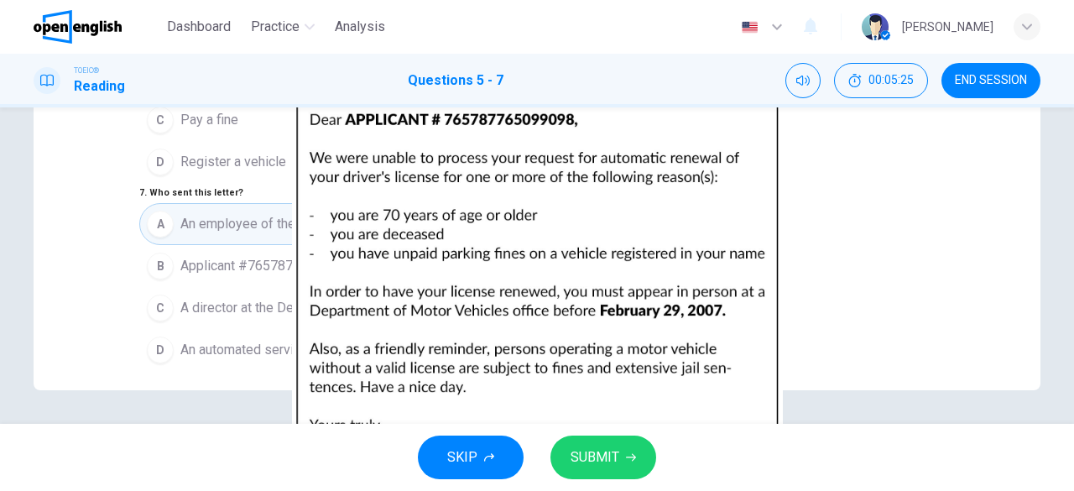
click at [260, 340] on span "An automated service at the Department of Motor Vehicles" at bounding box center [352, 350] width 345 height 20
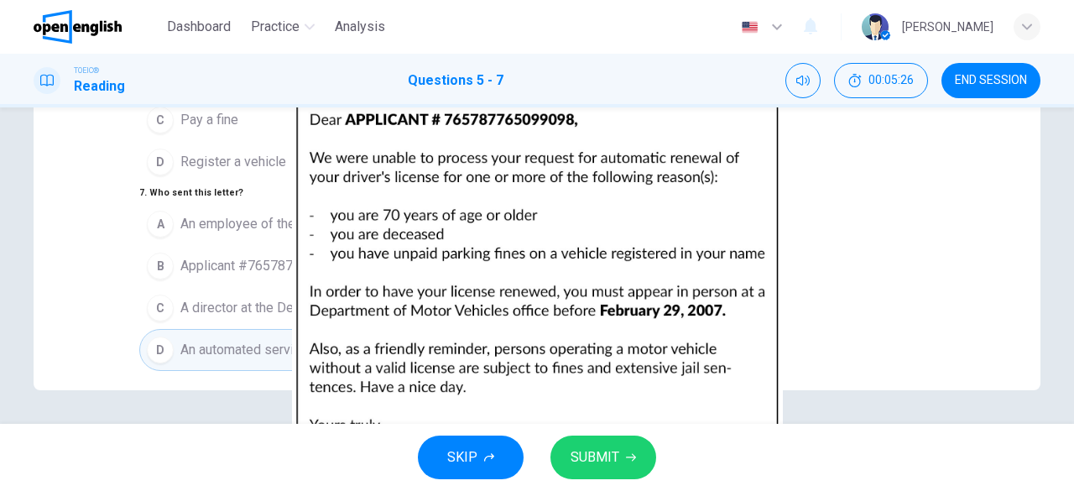
click at [592, 458] on span "SUBMIT" at bounding box center [594, 456] width 49 height 23
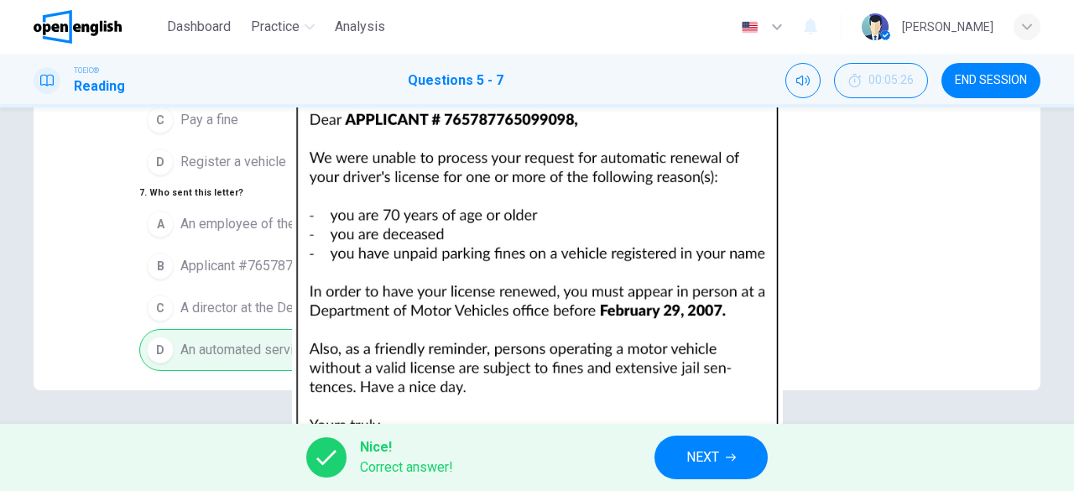
click at [708, 440] on button "NEXT" at bounding box center [710, 457] width 113 height 44
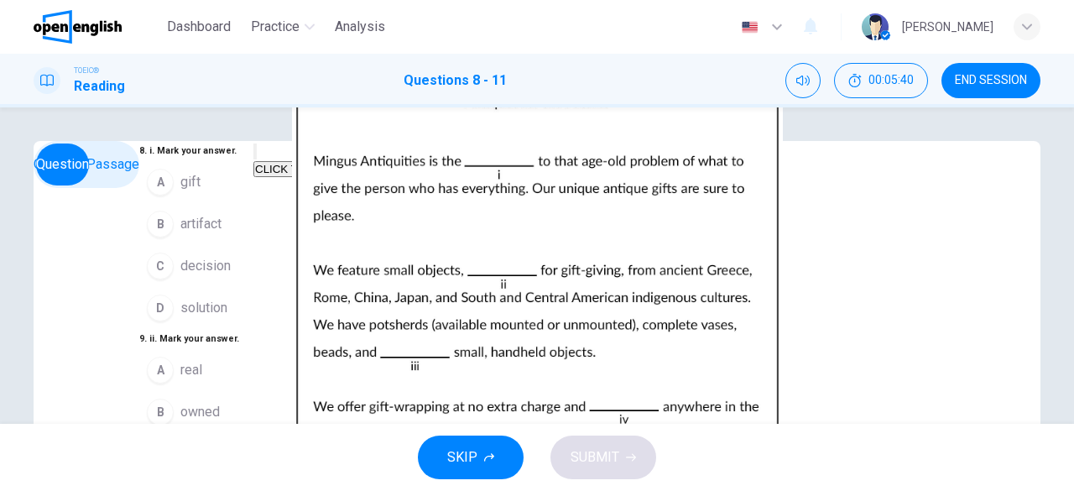
scroll to position [0, 0]
click at [147, 321] on div "D" at bounding box center [160, 307] width 27 height 27
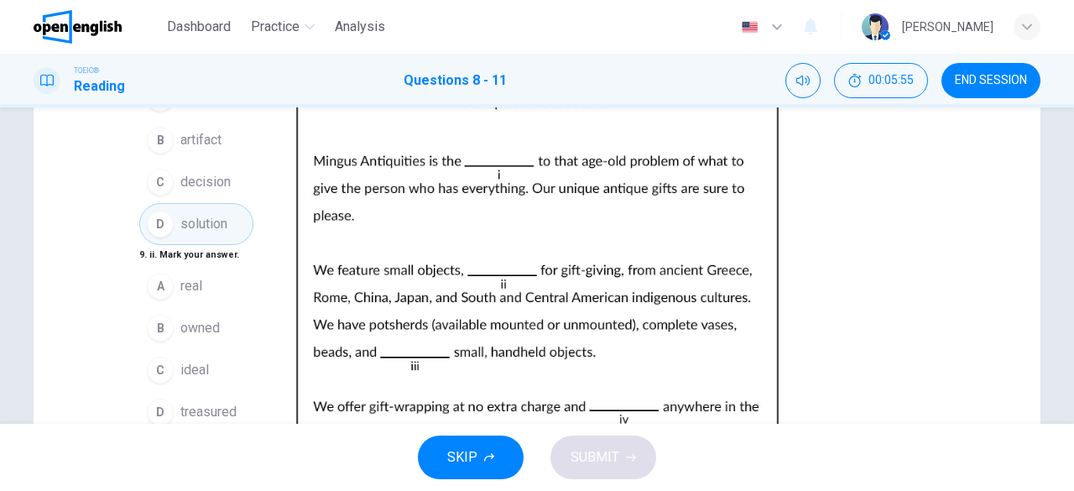
scroll to position [168, 0]
click at [176, 349] on button "C ideal" at bounding box center [196, 370] width 114 height 42
click at [139, 453] on button "A other" at bounding box center [196, 474] width 114 height 42
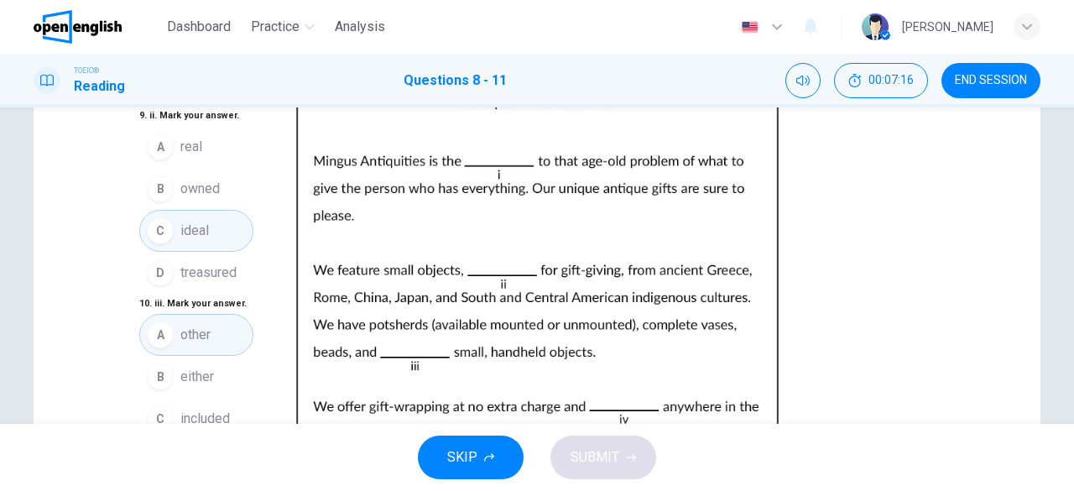
scroll to position [250, 0]
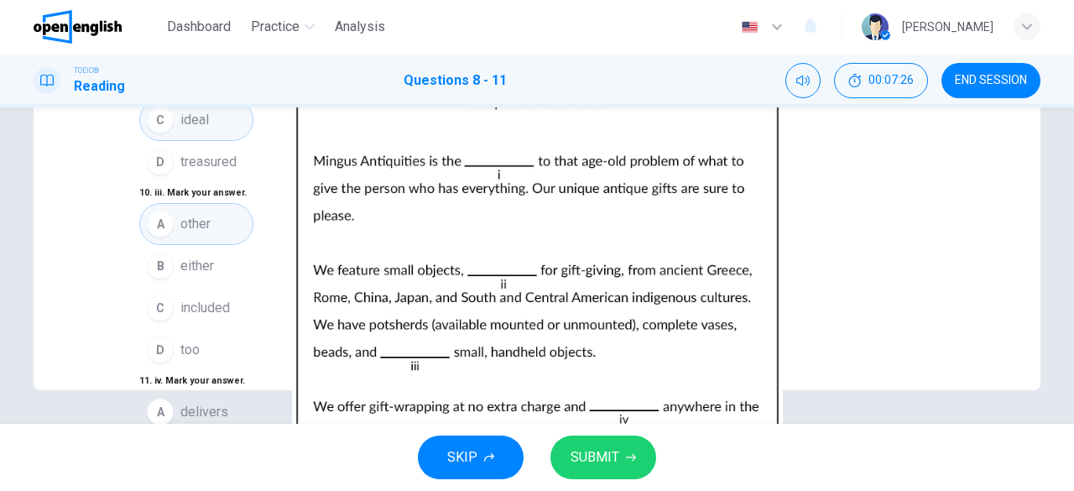
scroll to position [82, 0]
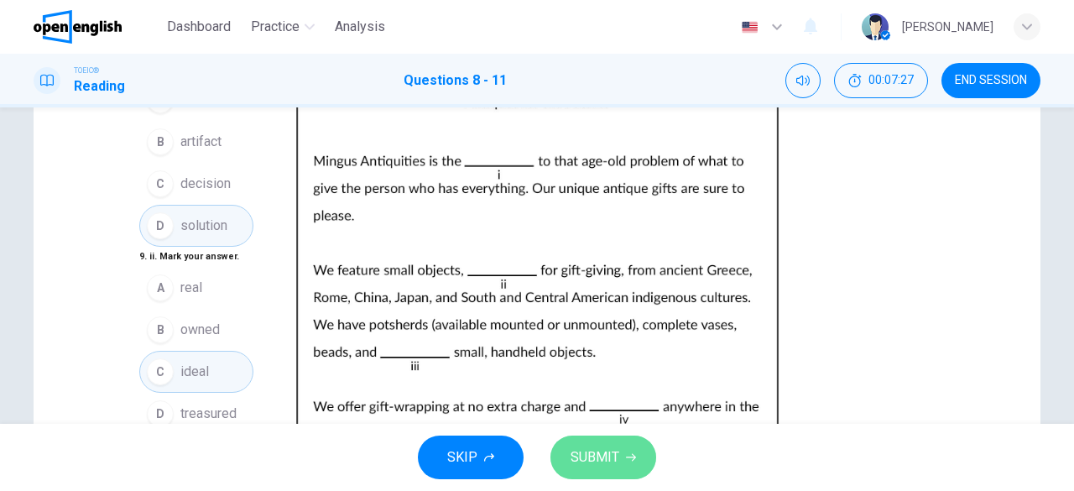
click at [612, 466] on span "SUBMIT" at bounding box center [594, 456] width 49 height 23
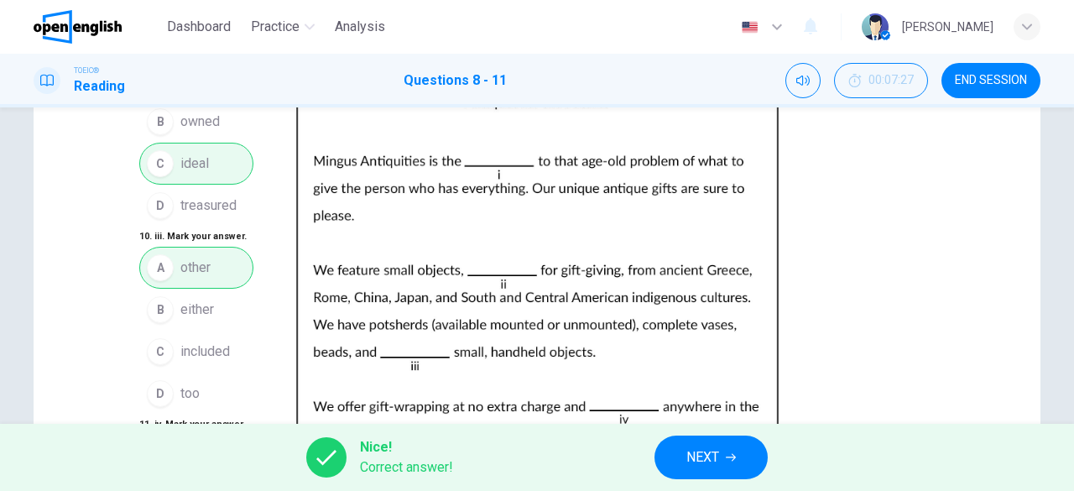
scroll to position [334, 0]
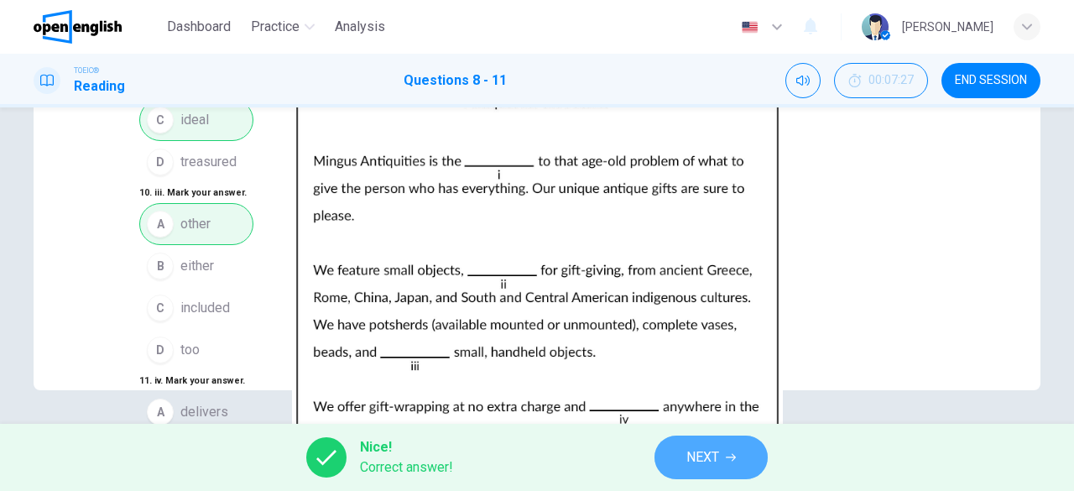
click at [733, 449] on button "NEXT" at bounding box center [710, 457] width 113 height 44
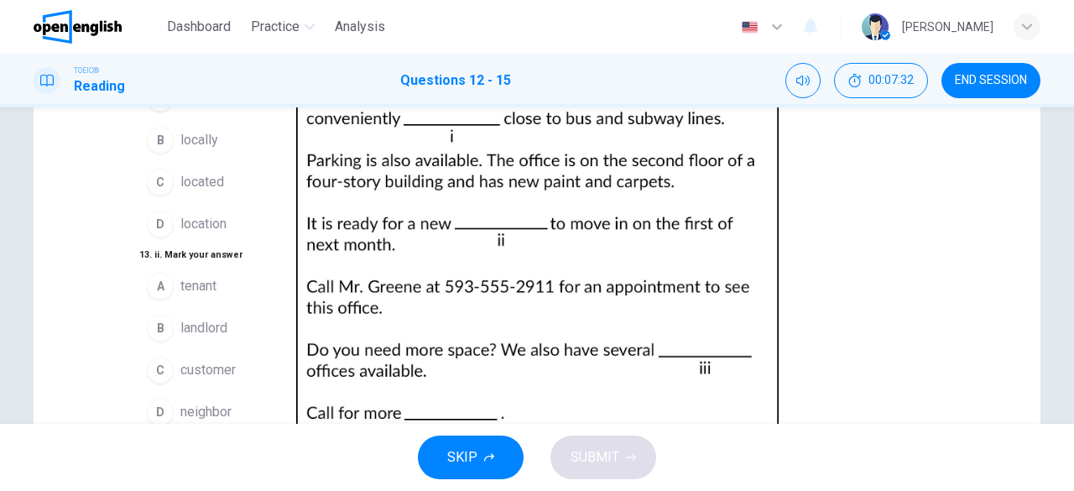
scroll to position [0, 0]
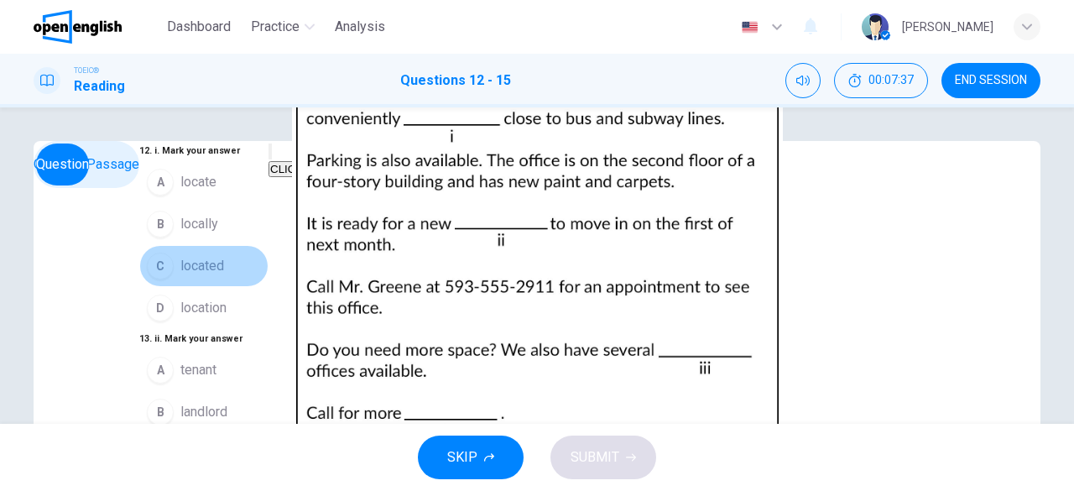
click at [180, 276] on span "located" at bounding box center [202, 266] width 44 height 20
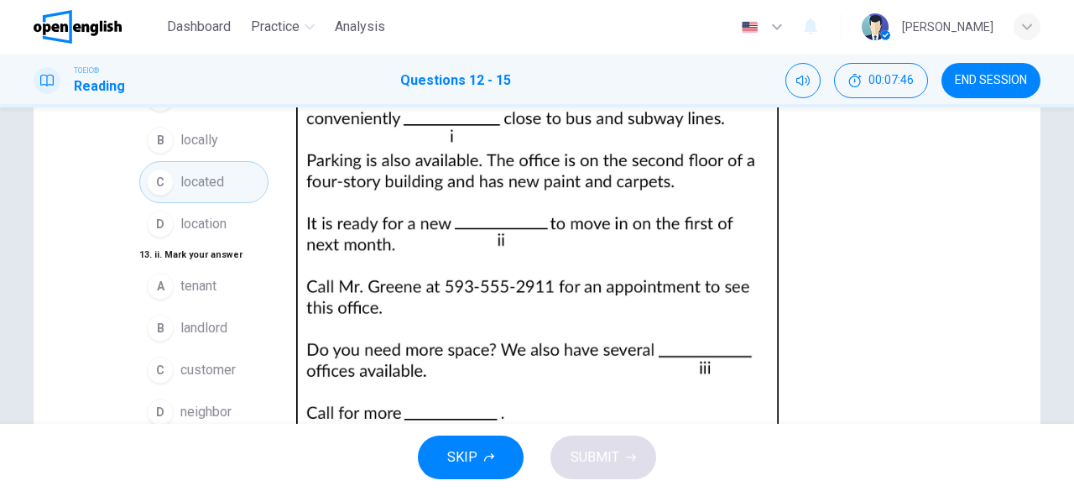
scroll to position [149, 0]
click at [139, 349] on button "C customer" at bounding box center [203, 370] width 129 height 42
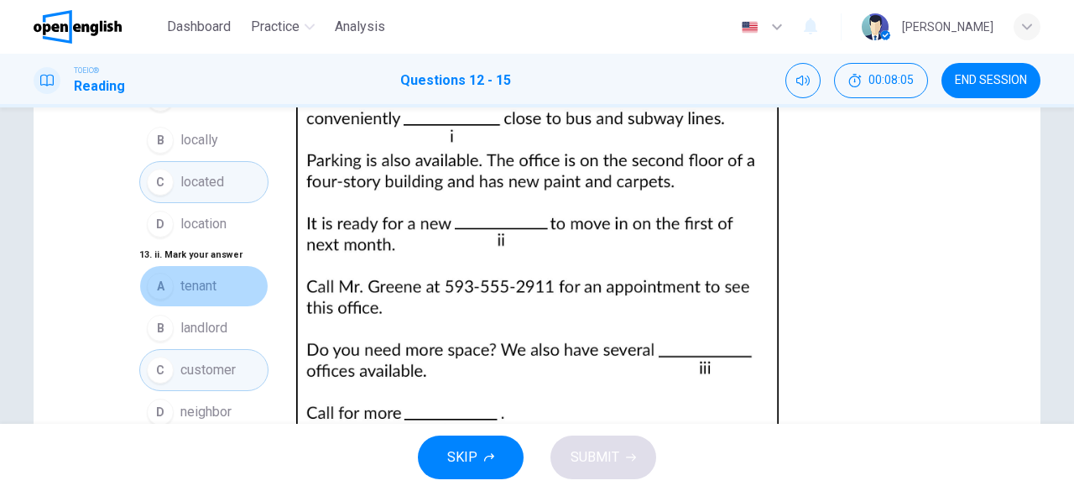
click at [200, 265] on button "A tenant" at bounding box center [203, 286] width 129 height 42
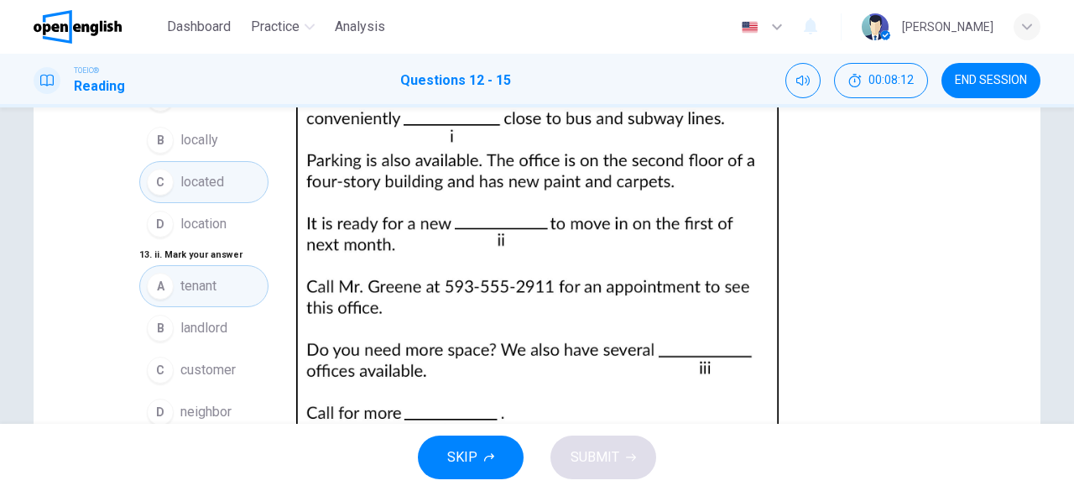
scroll to position [401, 0]
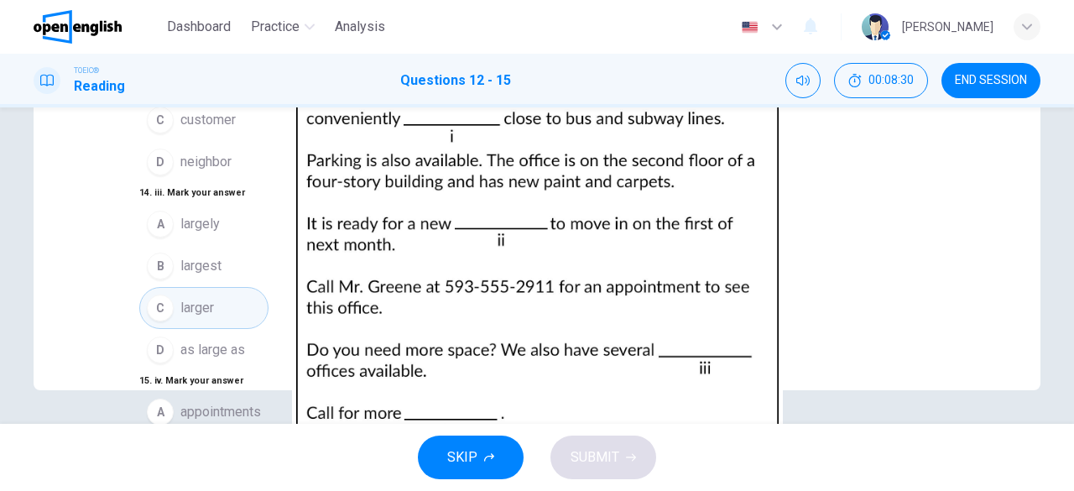
scroll to position [408, 0]
click at [180, 486] on span "information" at bounding box center [213, 496] width 66 height 20
click at [597, 455] on span "SUBMIT" at bounding box center [594, 456] width 49 height 23
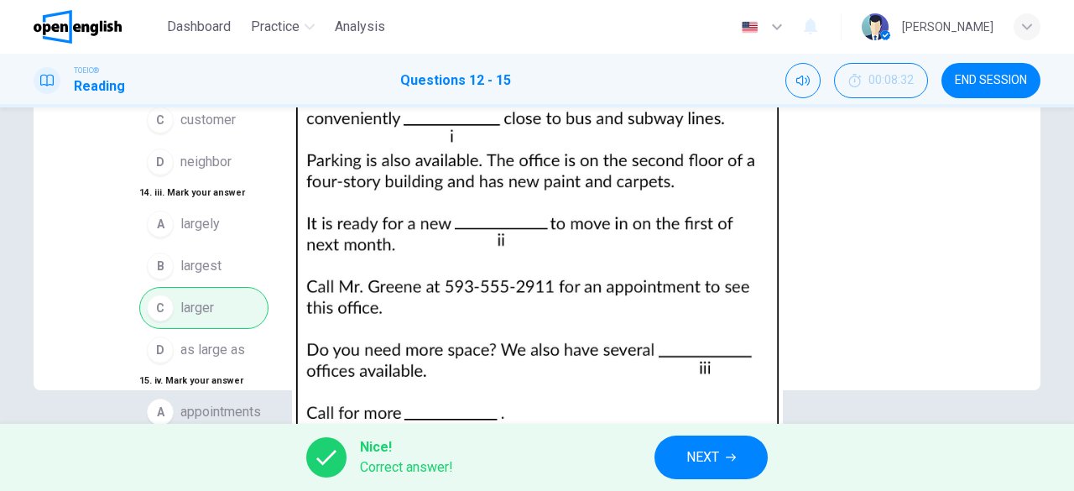
click at [693, 449] on span "NEXT" at bounding box center [702, 456] width 33 height 23
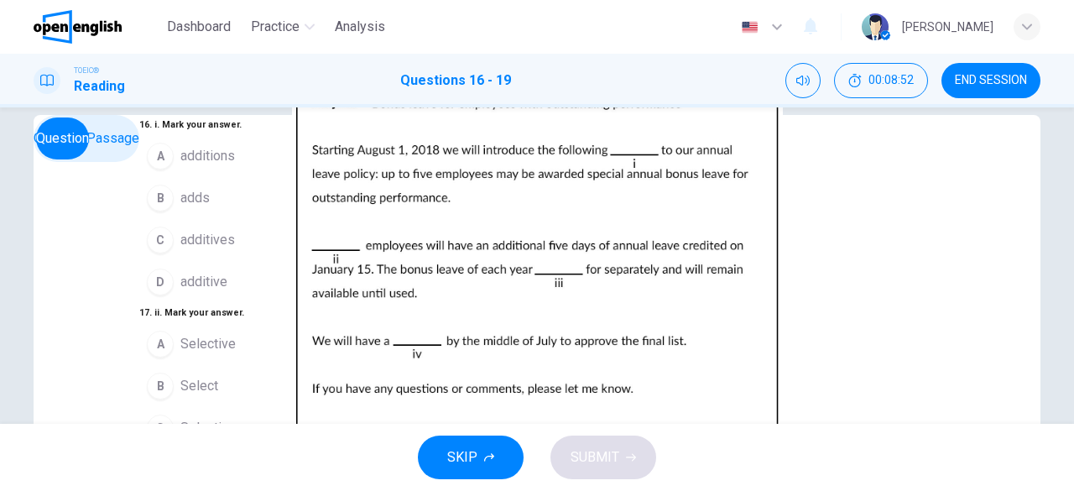
scroll to position [0, 0]
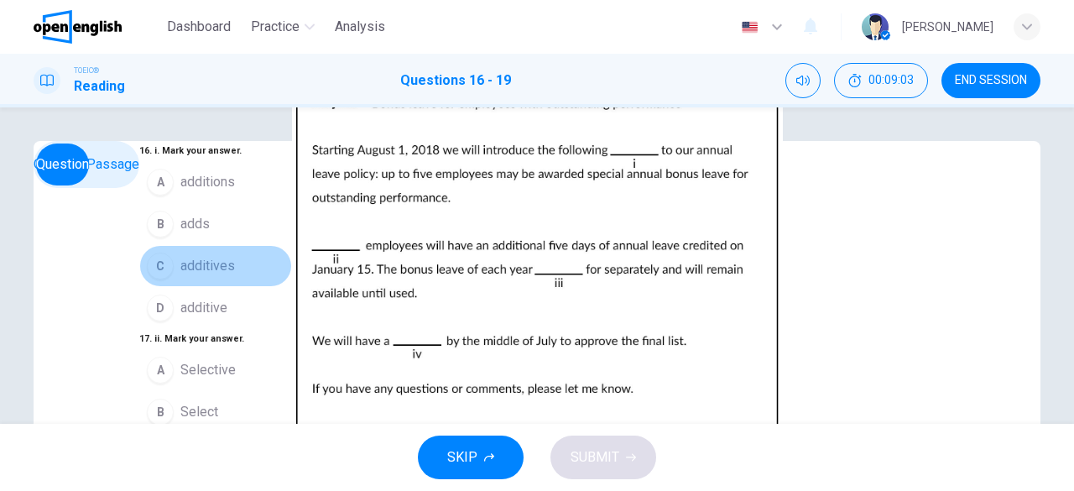
click at [180, 276] on span "additives" at bounding box center [207, 266] width 55 height 20
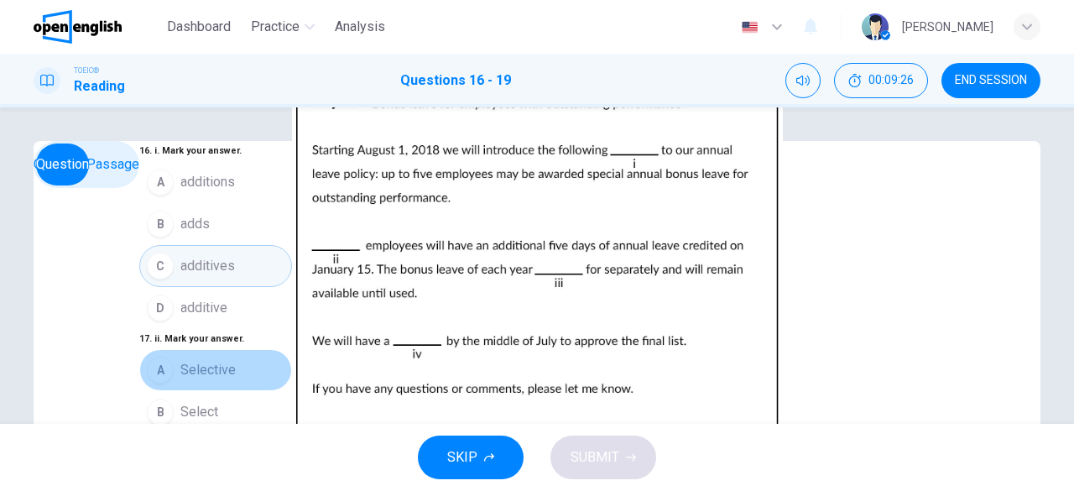
click at [195, 349] on button "A Selective" at bounding box center [215, 370] width 153 height 42
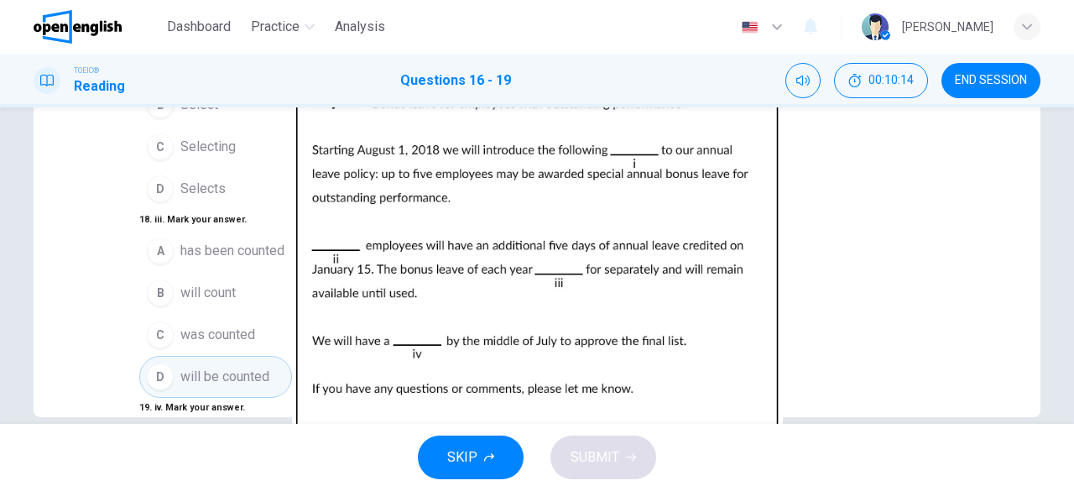
scroll to position [334, 0]
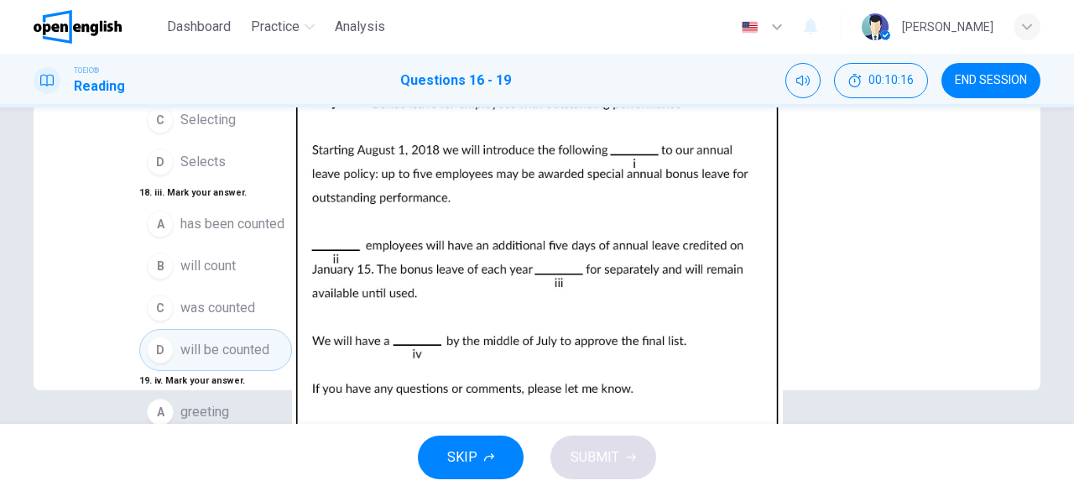
click at [196, 433] on button "B meeting" at bounding box center [215, 454] width 153 height 42
click at [640, 460] on button "SUBMIT" at bounding box center [603, 457] width 106 height 44
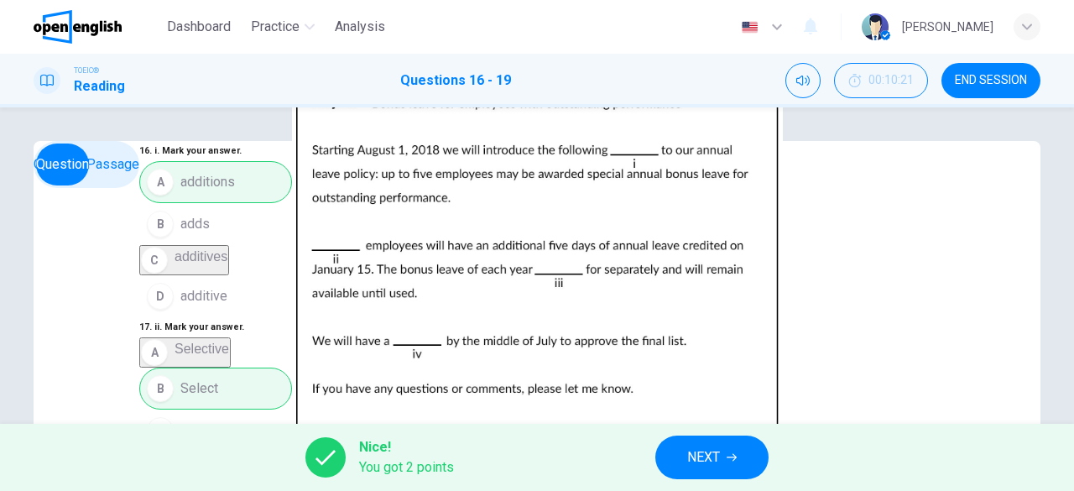
scroll to position [252, 0]
click at [710, 452] on span "NEXT" at bounding box center [703, 456] width 33 height 23
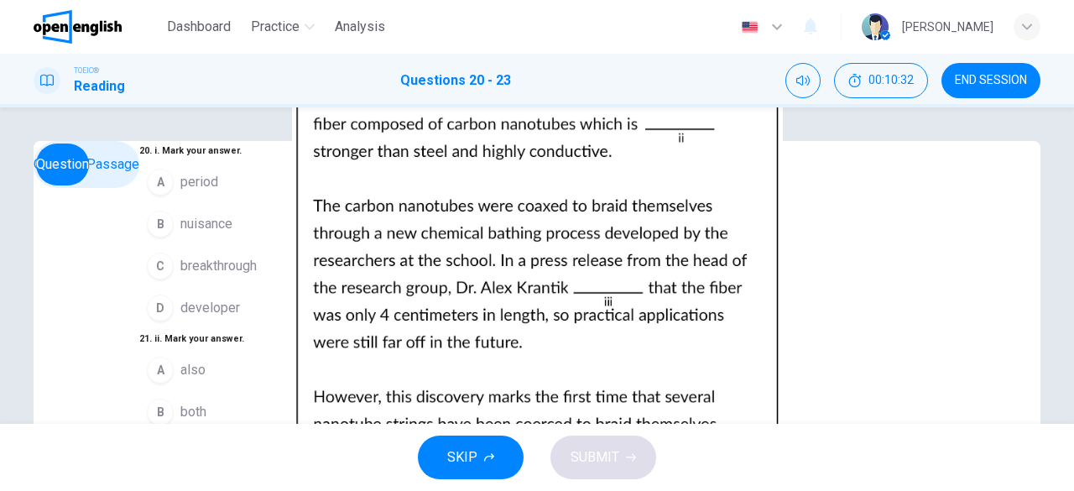
click at [208, 287] on button "C breakthrough" at bounding box center [220, 266] width 162 height 42
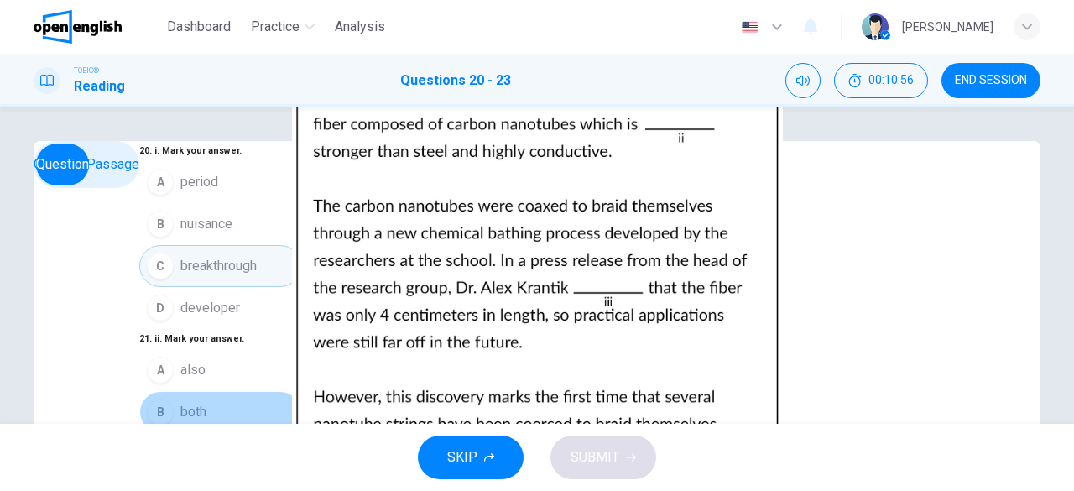
click at [208, 391] on button "B both" at bounding box center [220, 412] width 162 height 42
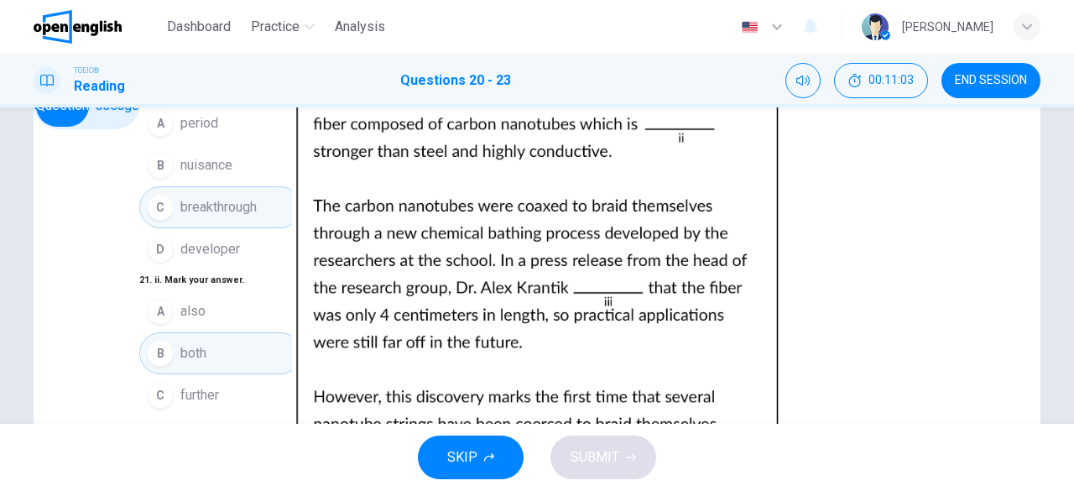
scroll to position [84, 0]
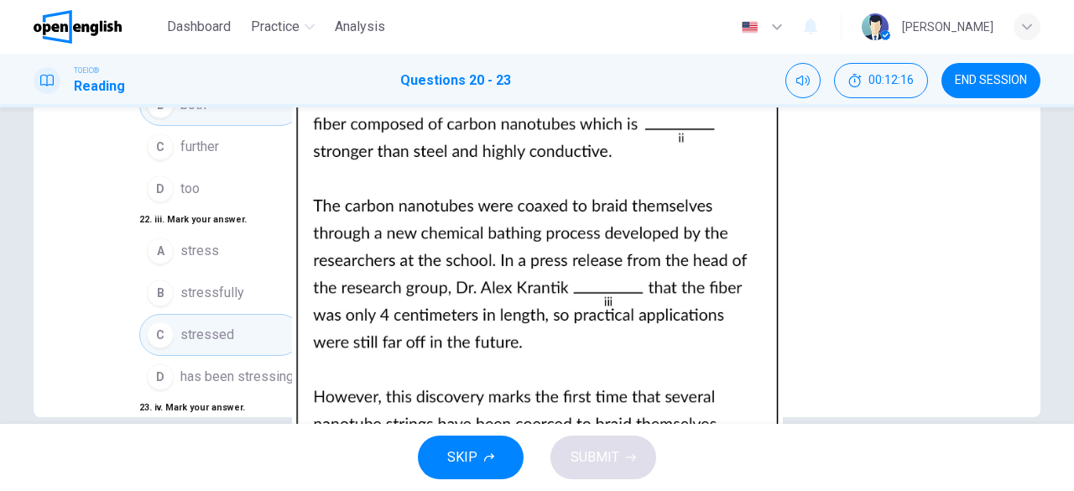
scroll to position [334, 0]
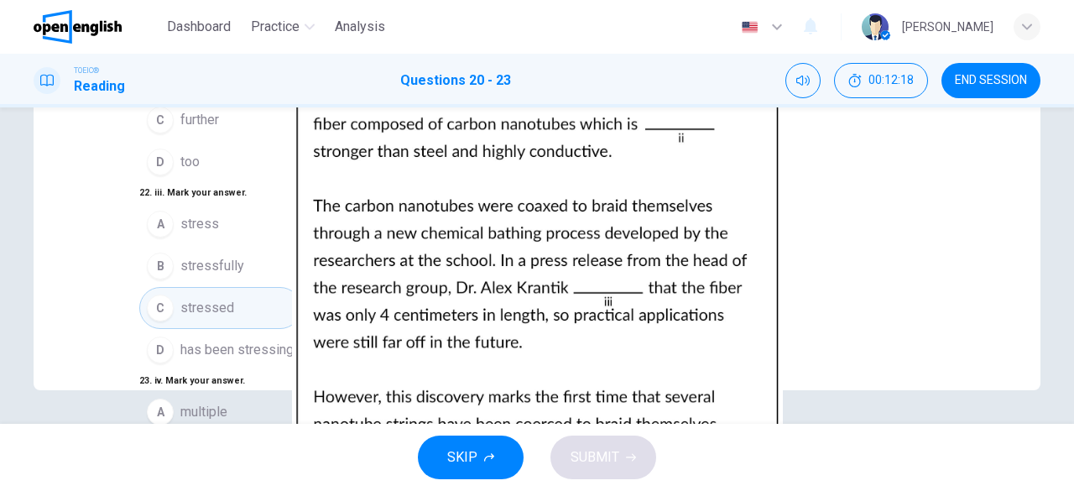
click at [616, 465] on span "SUBMIT" at bounding box center [594, 456] width 49 height 23
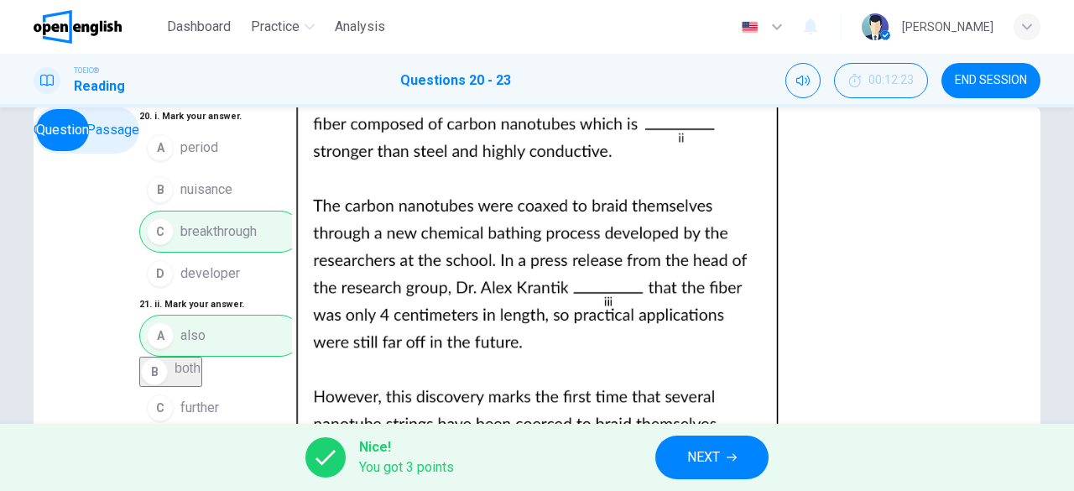
scroll to position [0, 0]
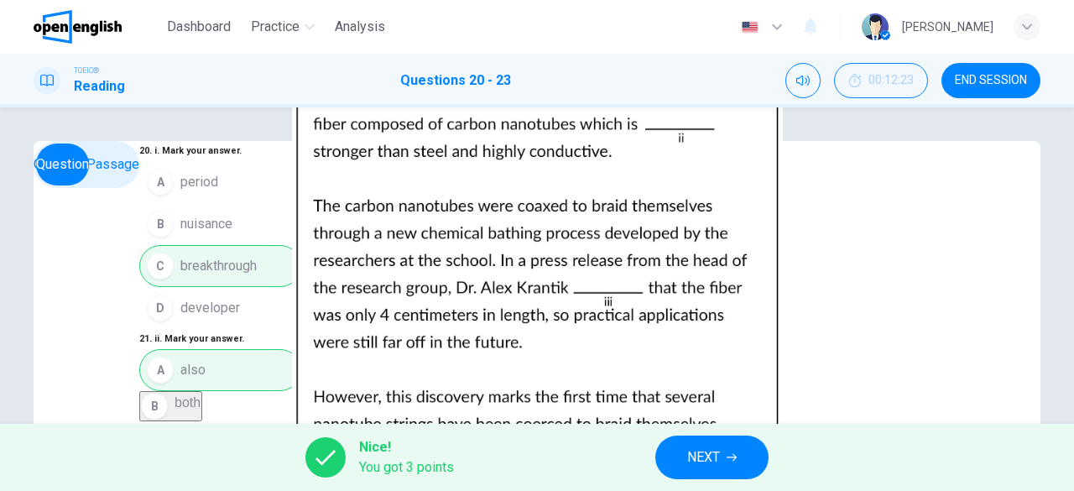
click at [713, 447] on span "NEXT" at bounding box center [703, 456] width 33 height 23
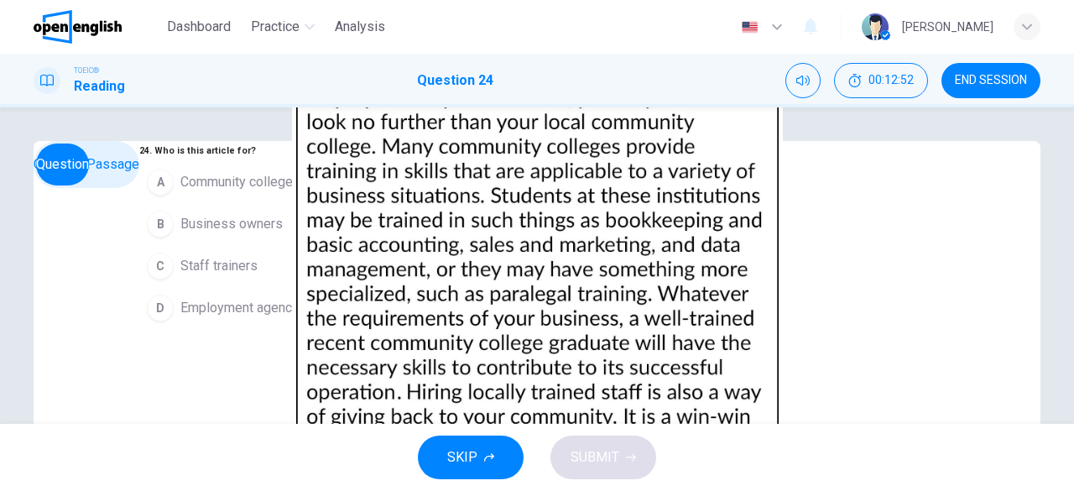
click at [216, 245] on button "B Business owners" at bounding box center [247, 224] width 216 height 42
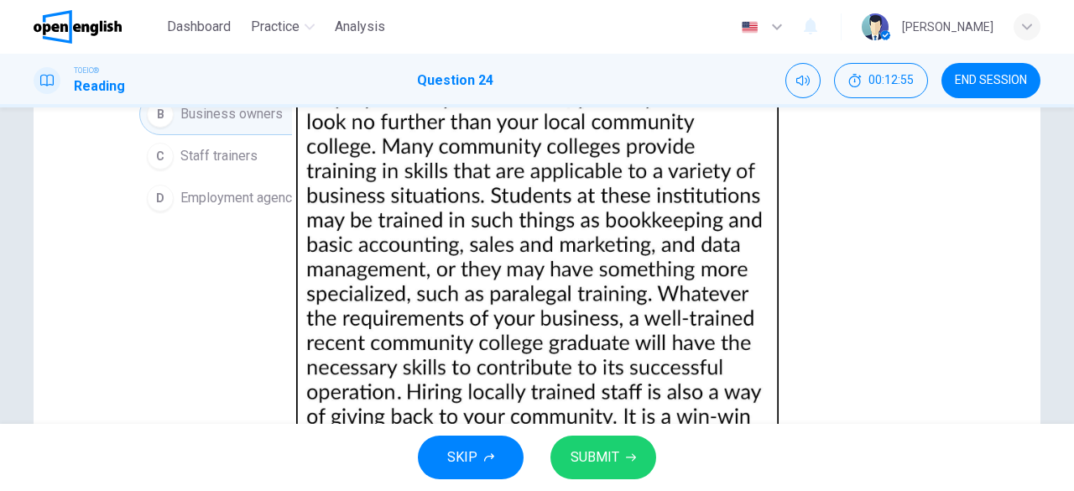
scroll to position [84, 0]
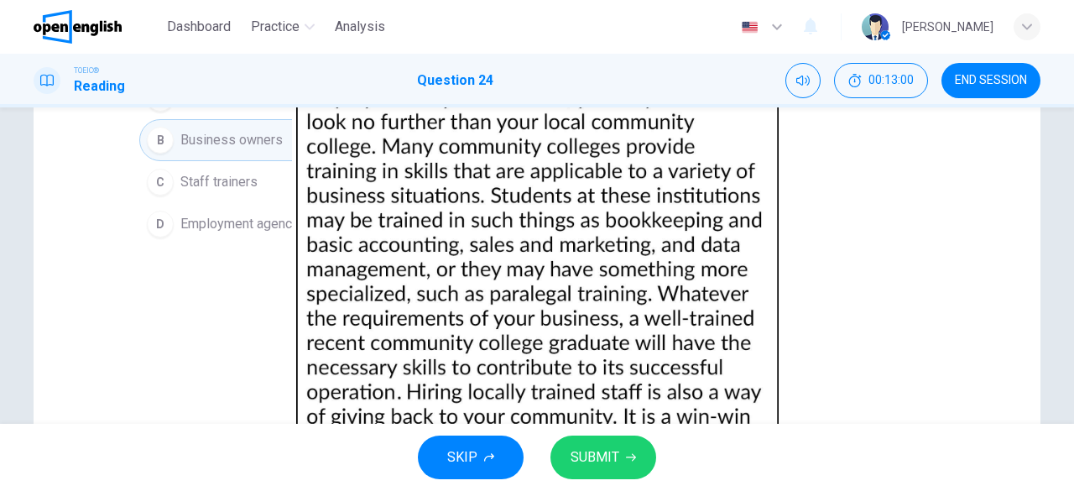
click at [617, 454] on span "SUBMIT" at bounding box center [594, 456] width 49 height 23
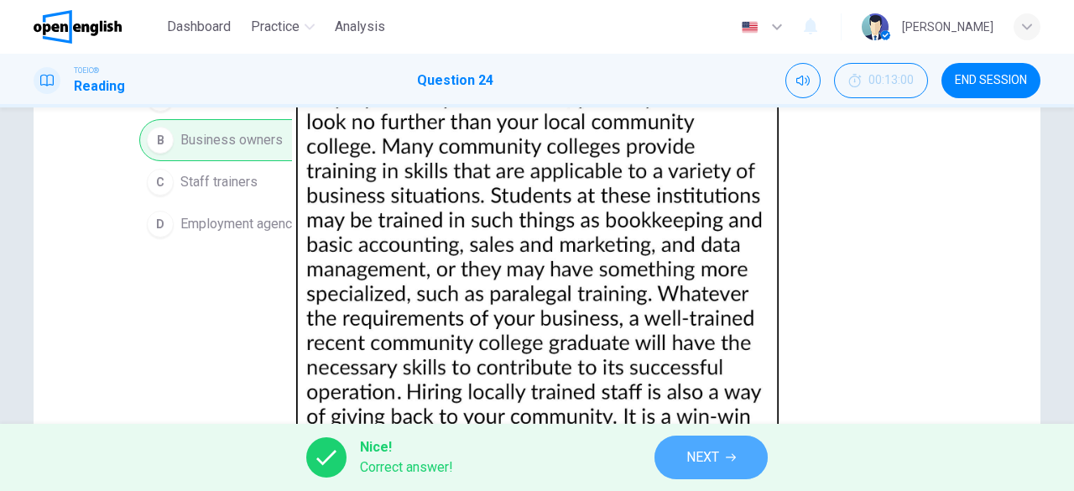
click at [749, 461] on button "NEXT" at bounding box center [710, 457] width 113 height 44
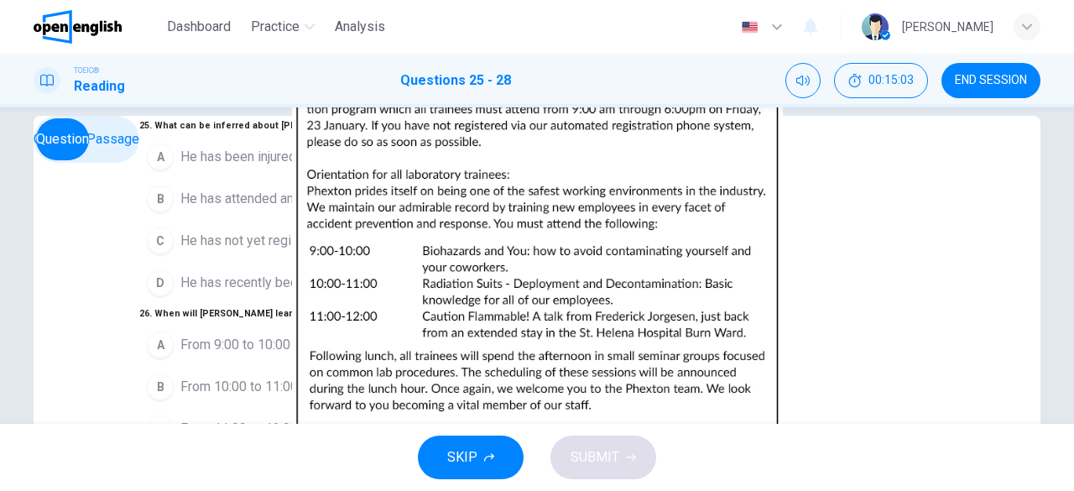
scroll to position [0, 0]
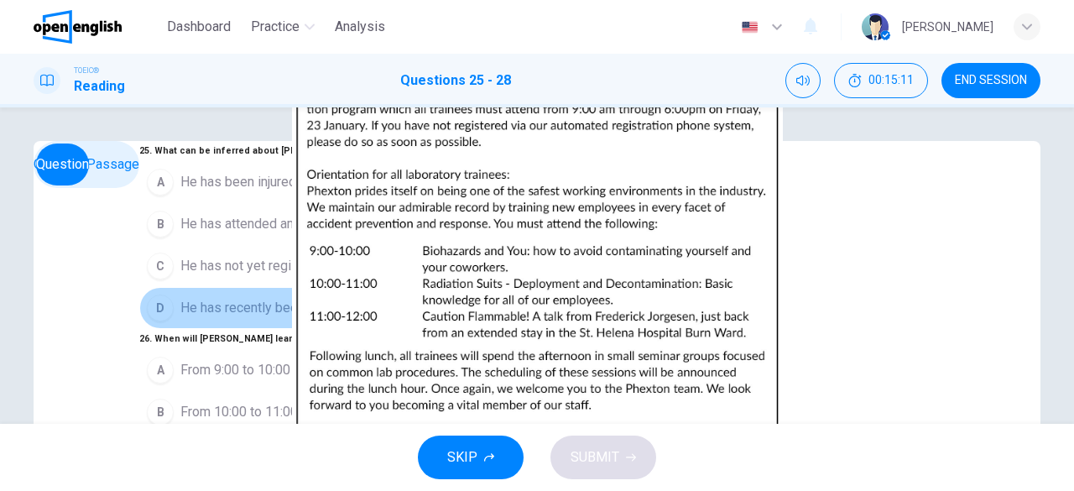
click at [180, 318] on span "He has recently been hired" at bounding box center [258, 308] width 157 height 20
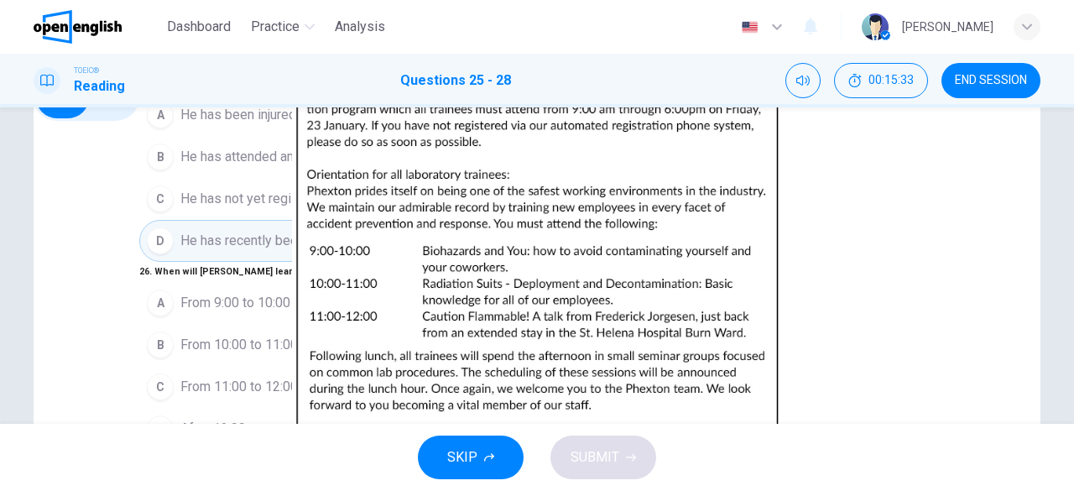
scroll to position [168, 0]
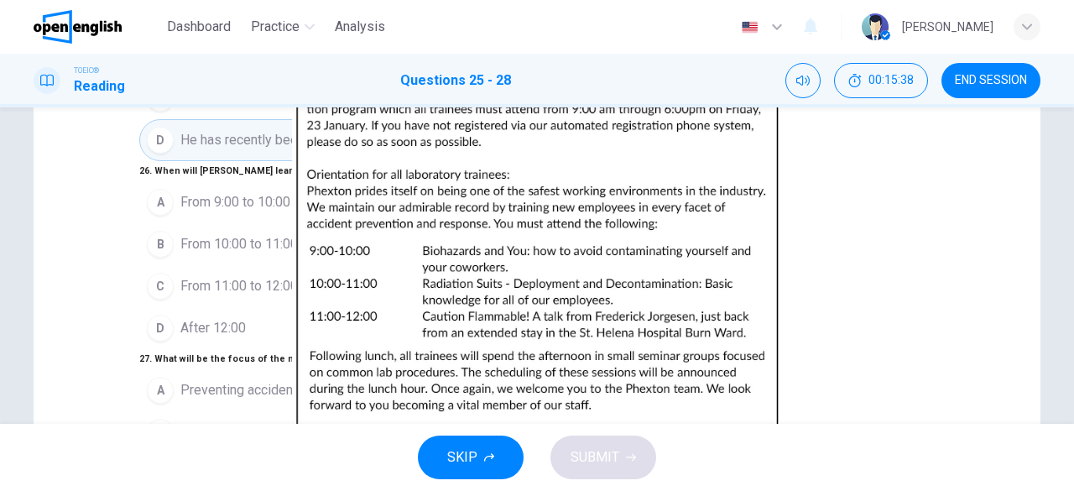
click at [180, 318] on span "After 12:00" at bounding box center [212, 328] width 65 height 20
click at [200, 380] on span "Preventing accidents" at bounding box center [242, 390] width 124 height 20
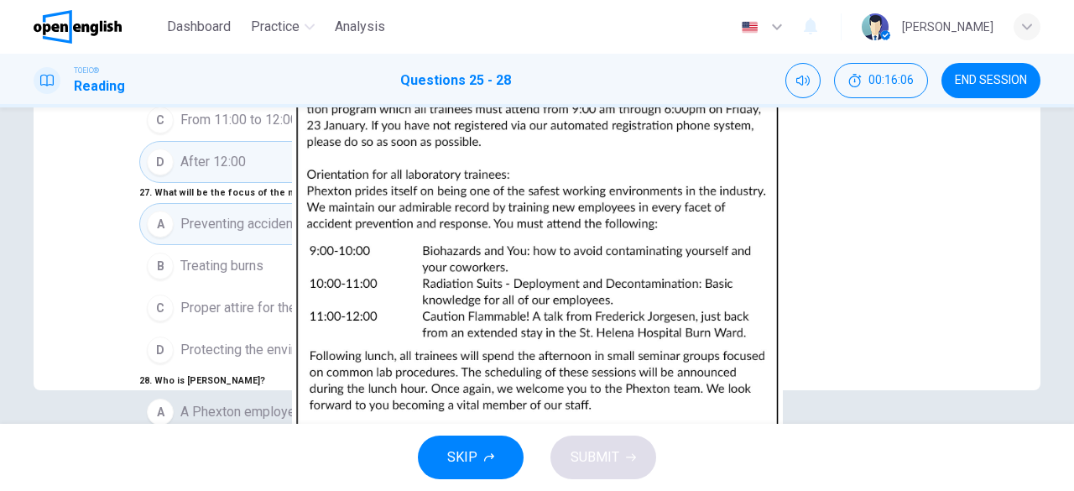
scroll to position [250, 0]
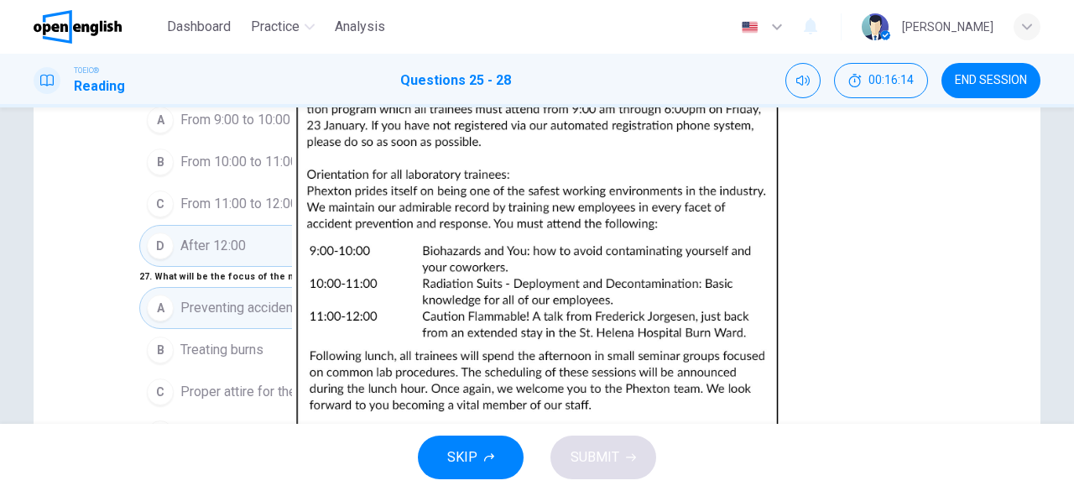
click at [591, 449] on span "SUBMIT" at bounding box center [594, 456] width 49 height 23
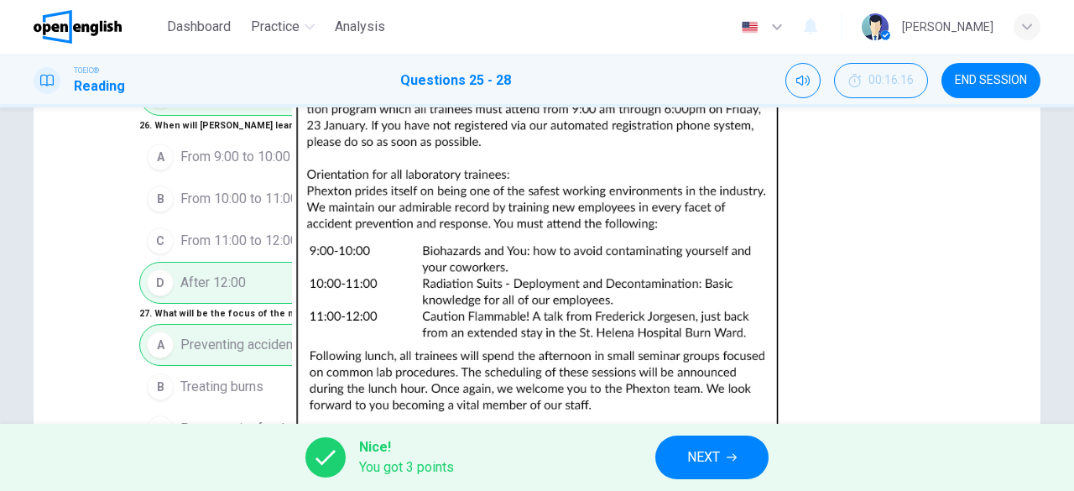
scroll to position [82, 0]
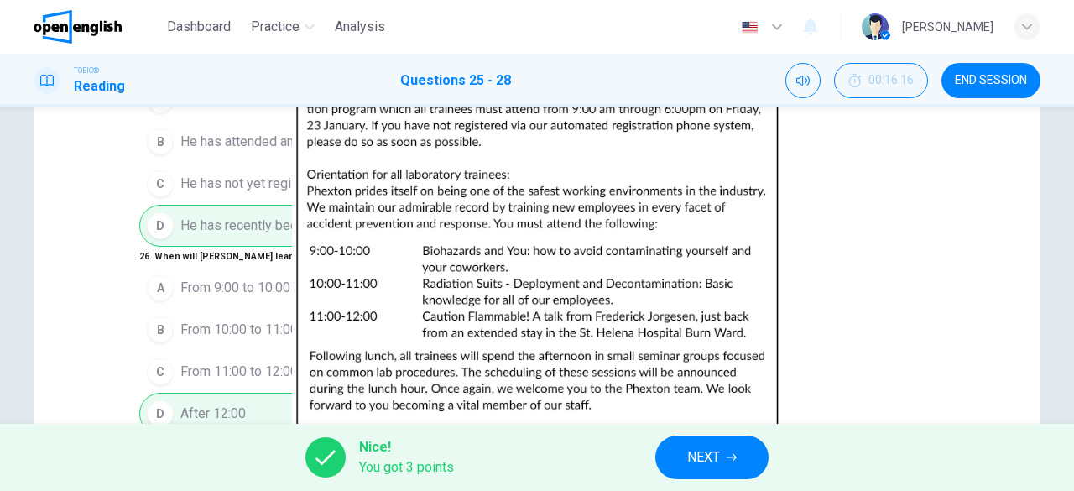
click at [682, 442] on button "NEXT" at bounding box center [711, 457] width 113 height 44
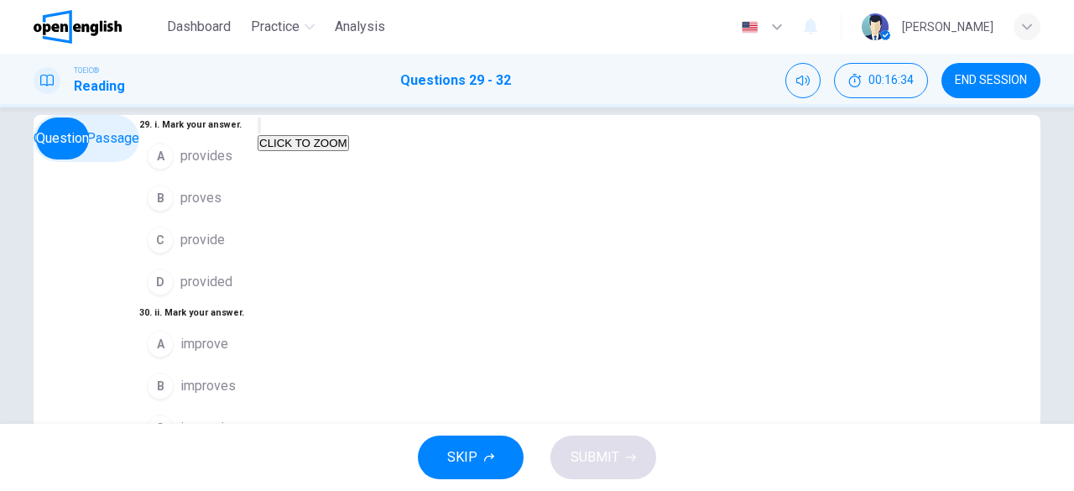
scroll to position [0, 0]
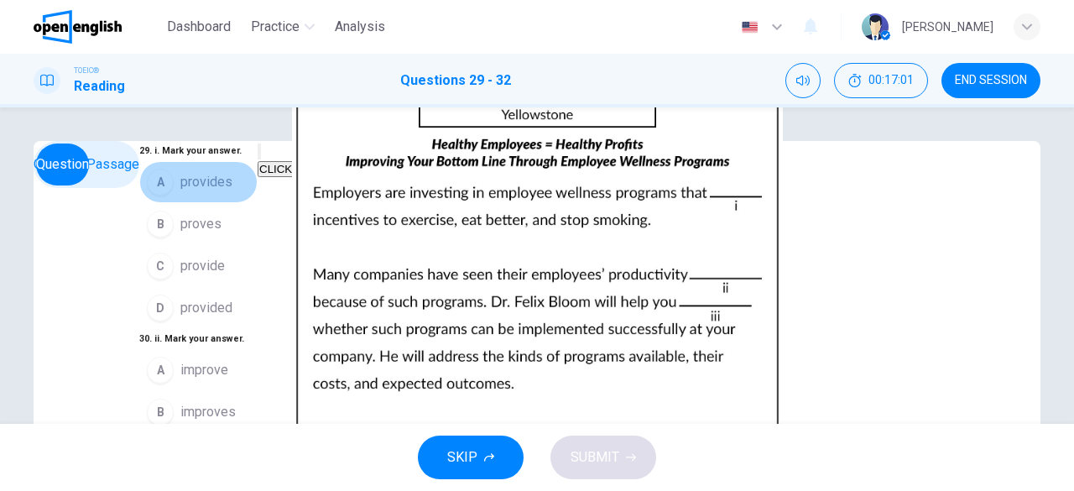
click at [180, 192] on span "provides" at bounding box center [206, 182] width 52 height 20
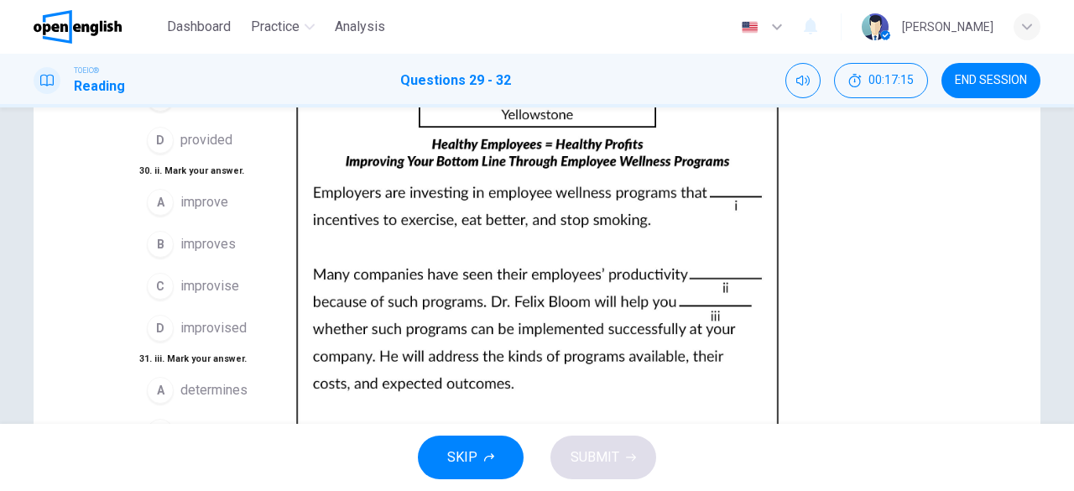
scroll to position [84, 0]
click at [180, 212] on span "improve" at bounding box center [204, 202] width 48 height 20
click at [225, 262] on button "B improves" at bounding box center [198, 244] width 118 height 42
click at [174, 453] on button "C determine" at bounding box center [198, 474] width 118 height 42
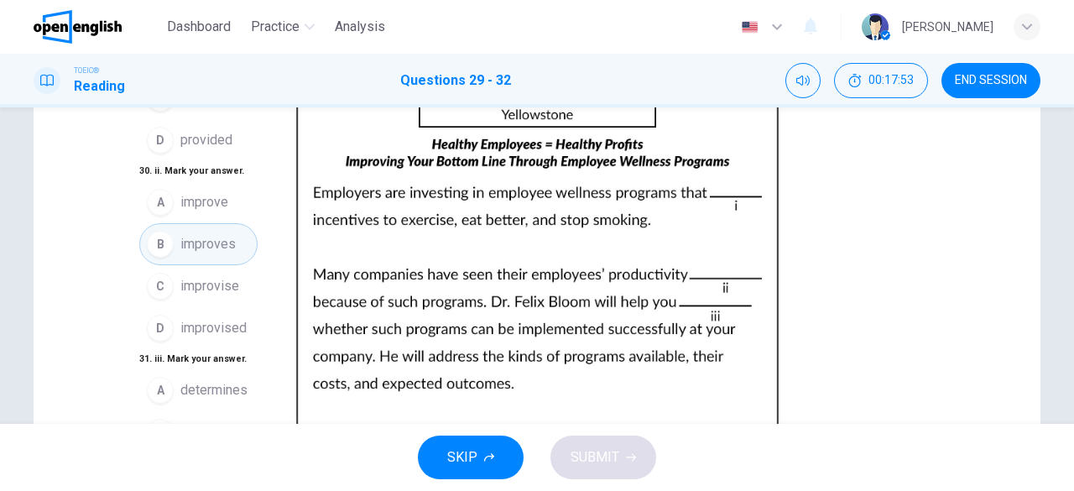
scroll to position [252, 0]
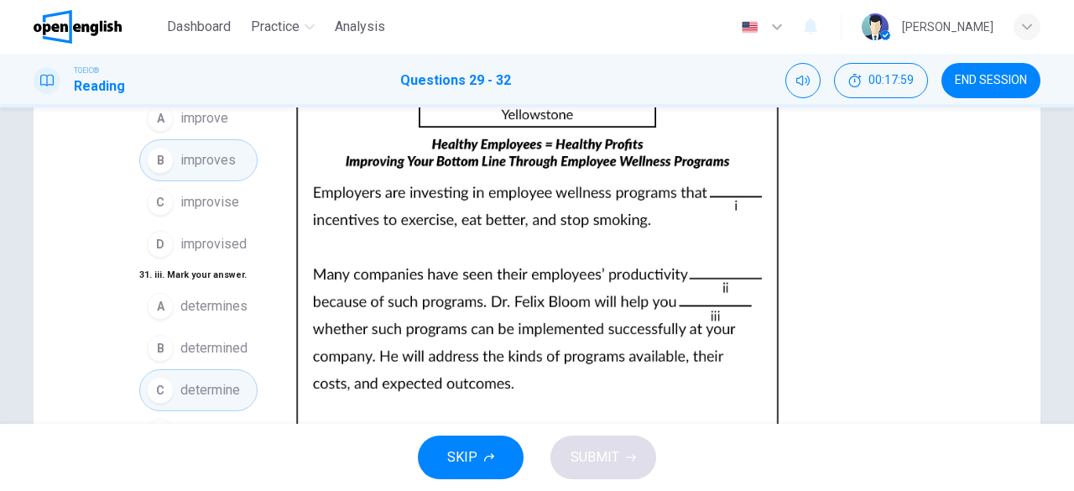
click at [180, 484] on span "plentiful" at bounding box center [204, 494] width 48 height 20
click at [638, 465] on button "SUBMIT" at bounding box center [603, 457] width 106 height 44
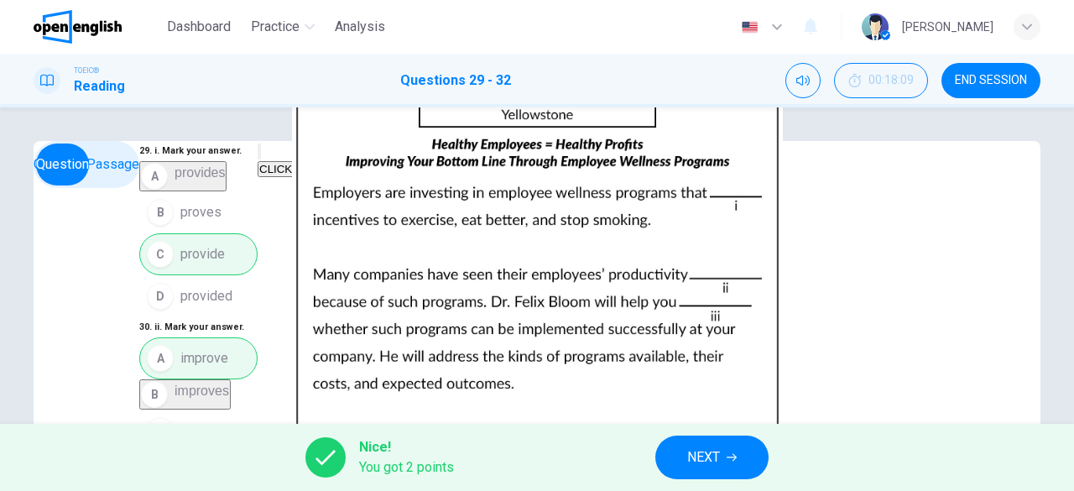
scroll to position [0, 0]
click at [258, 227] on div "A provides B proves C provide D provided" at bounding box center [198, 239] width 118 height 156
click at [664, 315] on img at bounding box center [537, 245] width 1074 height 491
drag, startPoint x: 367, startPoint y: 229, endPoint x: 610, endPoint y: 236, distance: 242.5
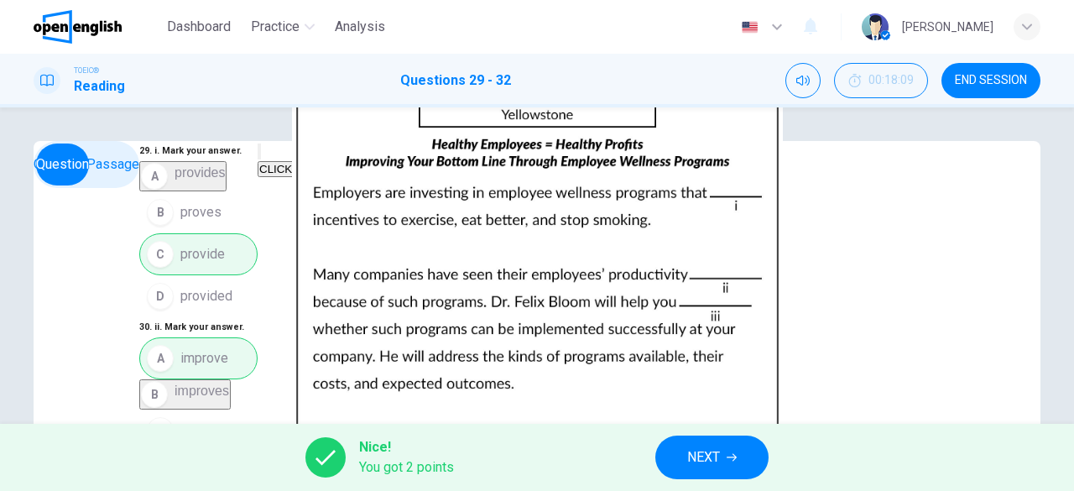
click at [610, 236] on img at bounding box center [537, 245] width 1074 height 491
click at [1067, 490] on div at bounding box center [537, 491] width 1074 height 0
click at [973, 81] on span "END SESSION" at bounding box center [991, 80] width 72 height 13
